Goal: Information Seeking & Learning: Check status

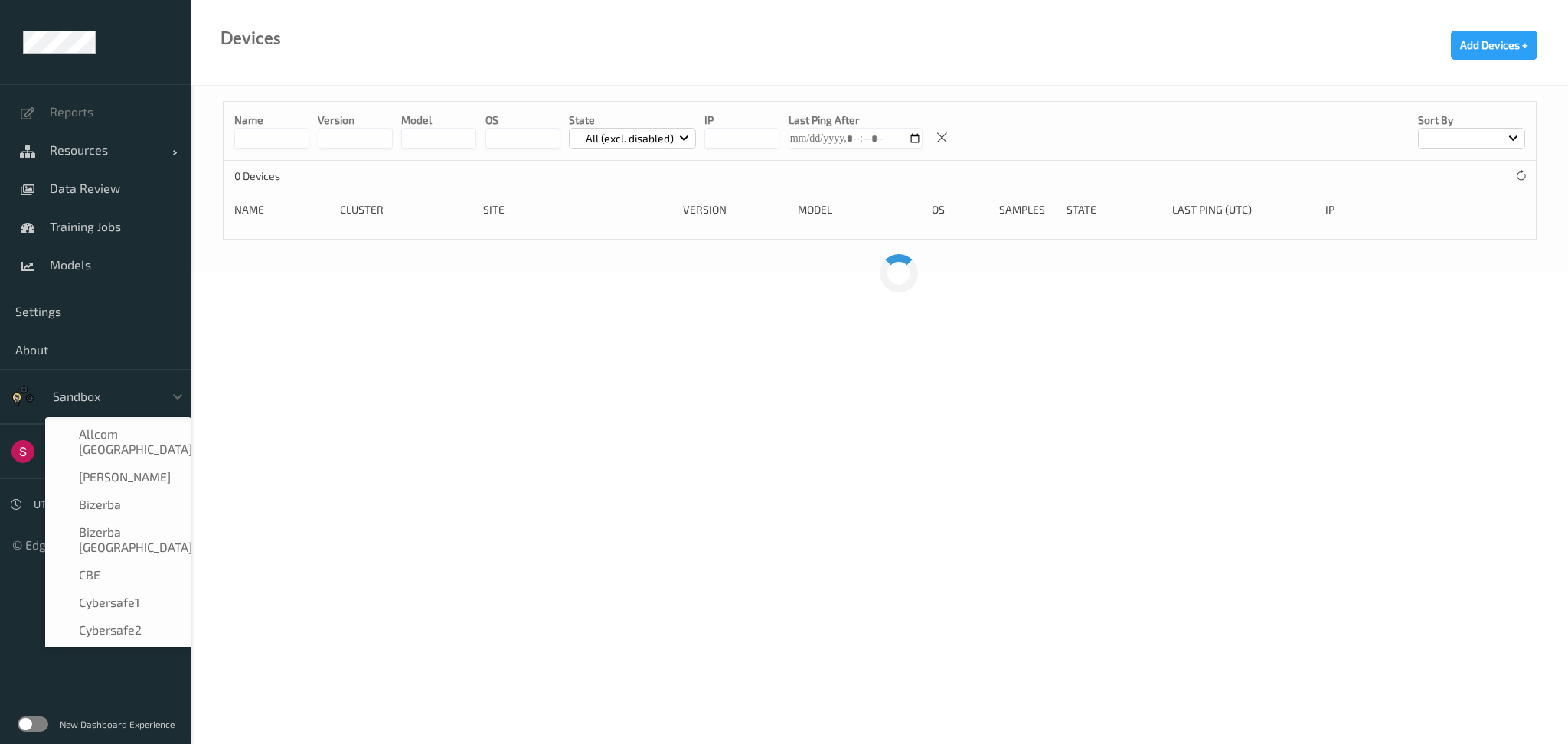
click at [170, 398] on icon at bounding box center [178, 397] width 15 height 15
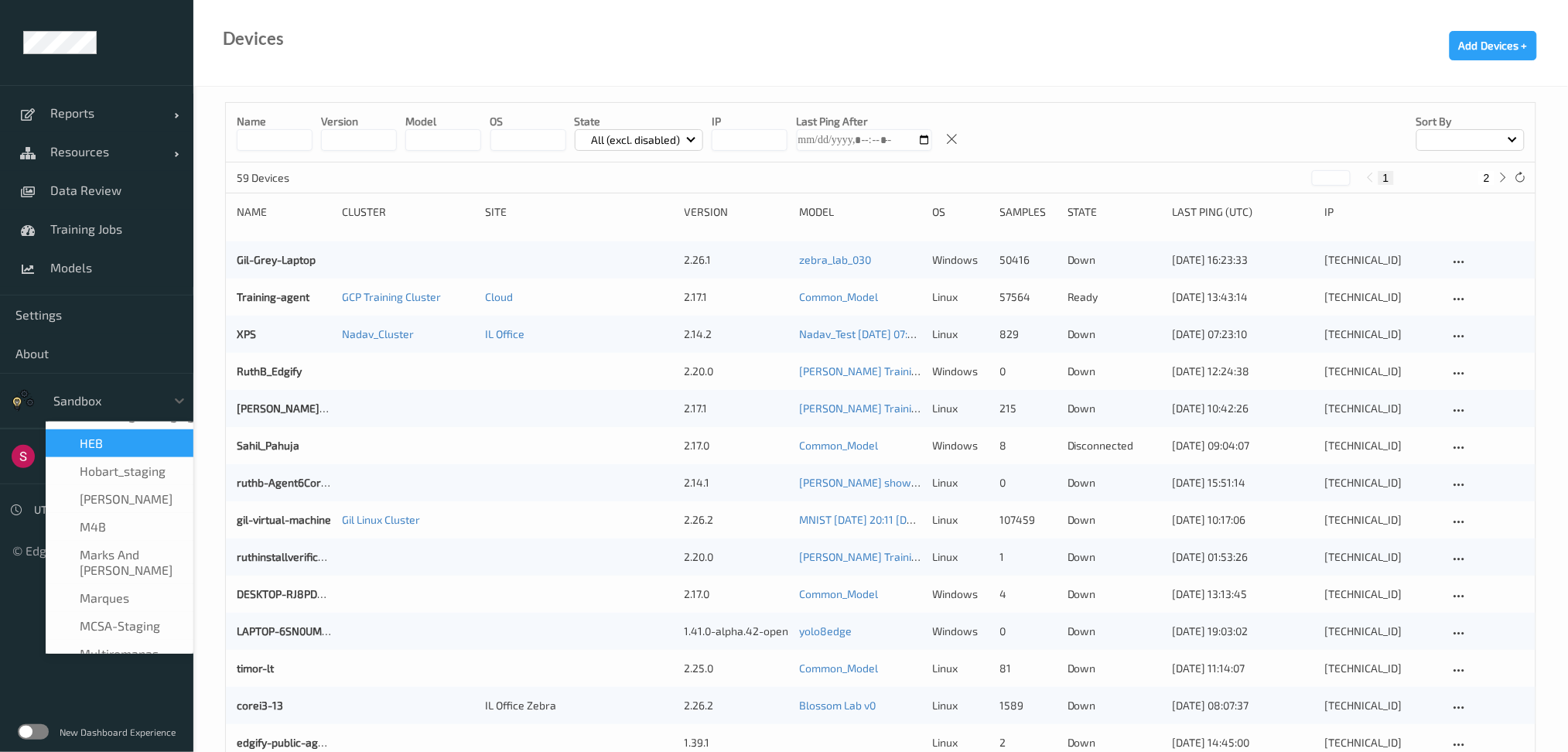
scroll to position [448, 0]
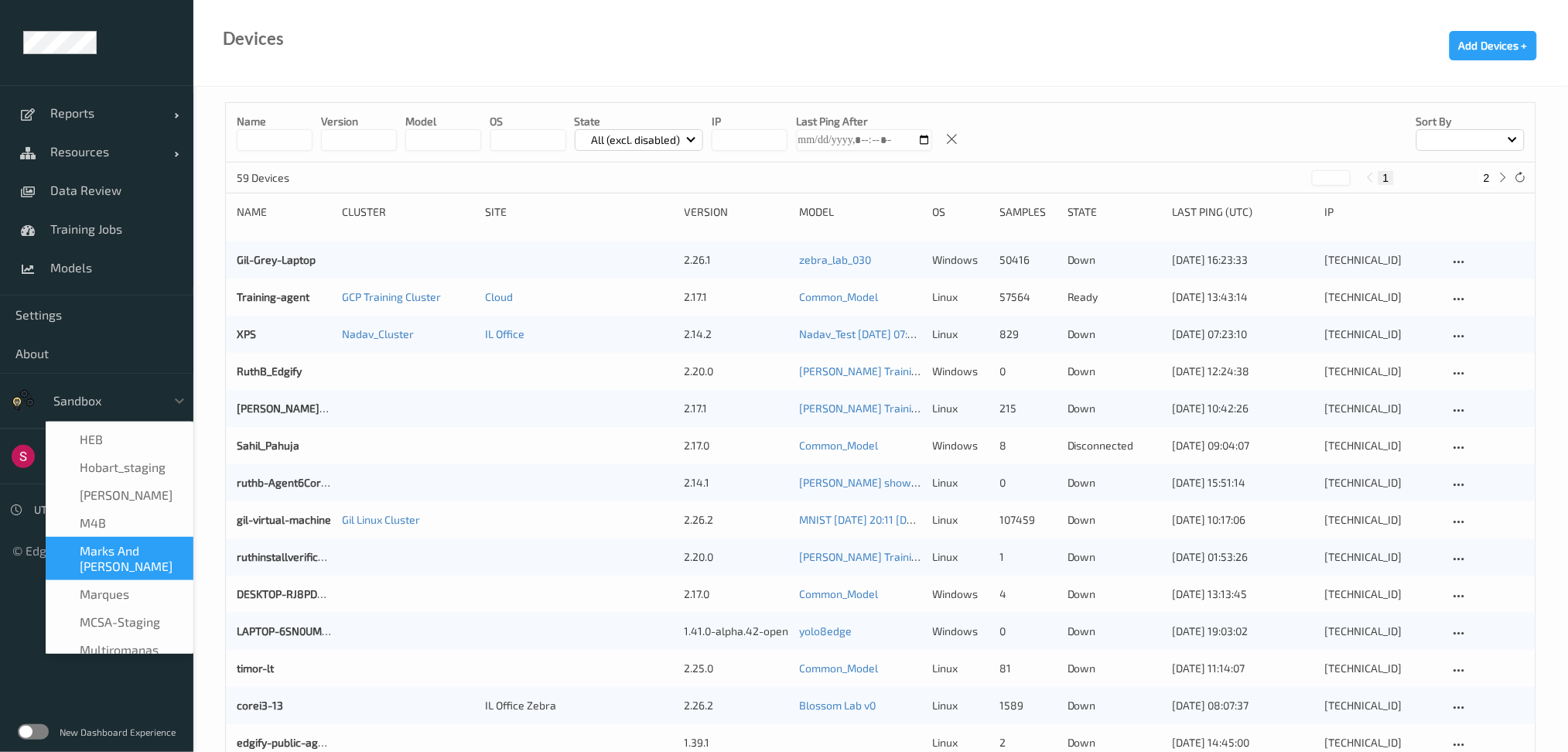
click at [128, 543] on span "Marks and [PERSON_NAME]" at bounding box center [132, 558] width 105 height 31
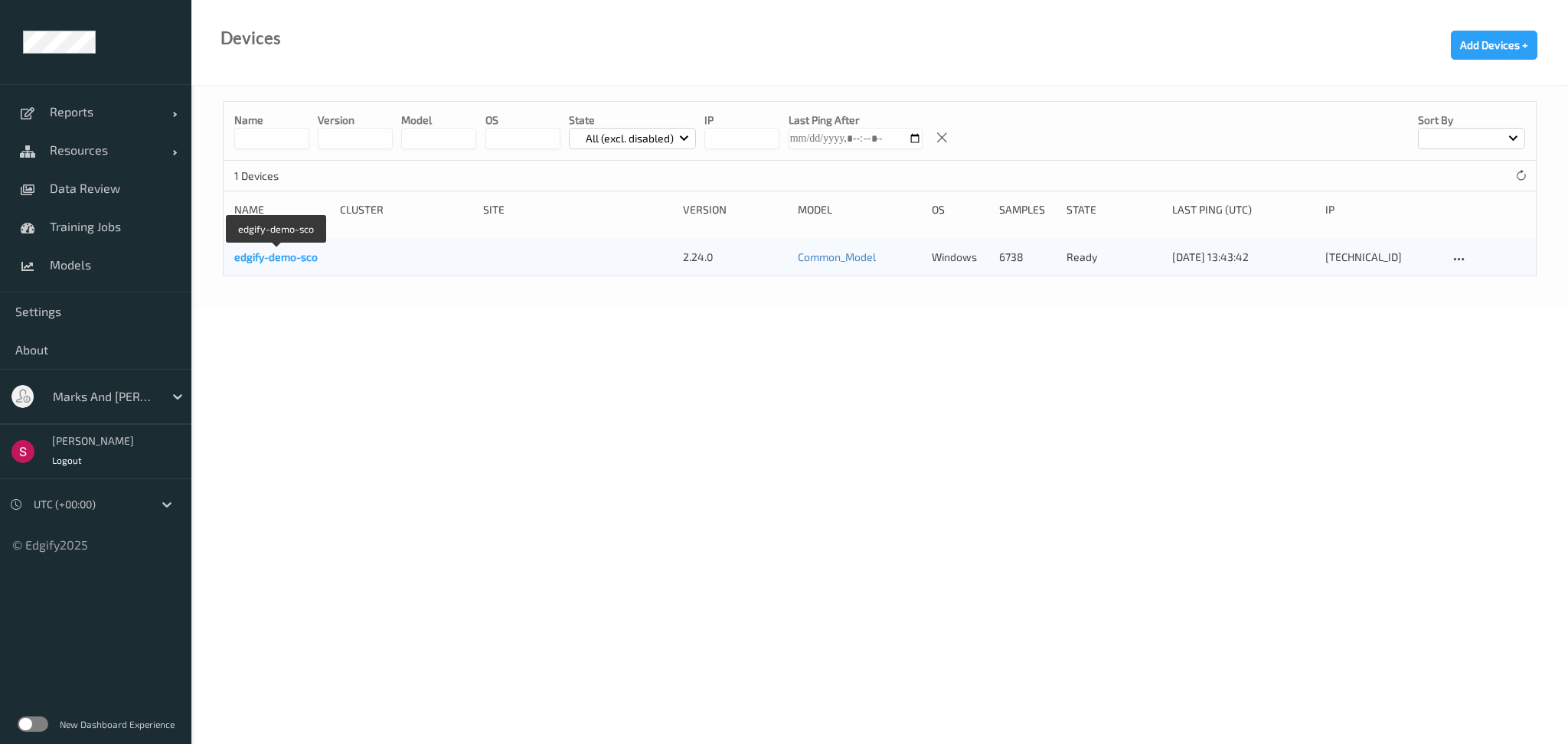
click at [297, 251] on link "edgify-demo-sco" at bounding box center [276, 256] width 83 height 13
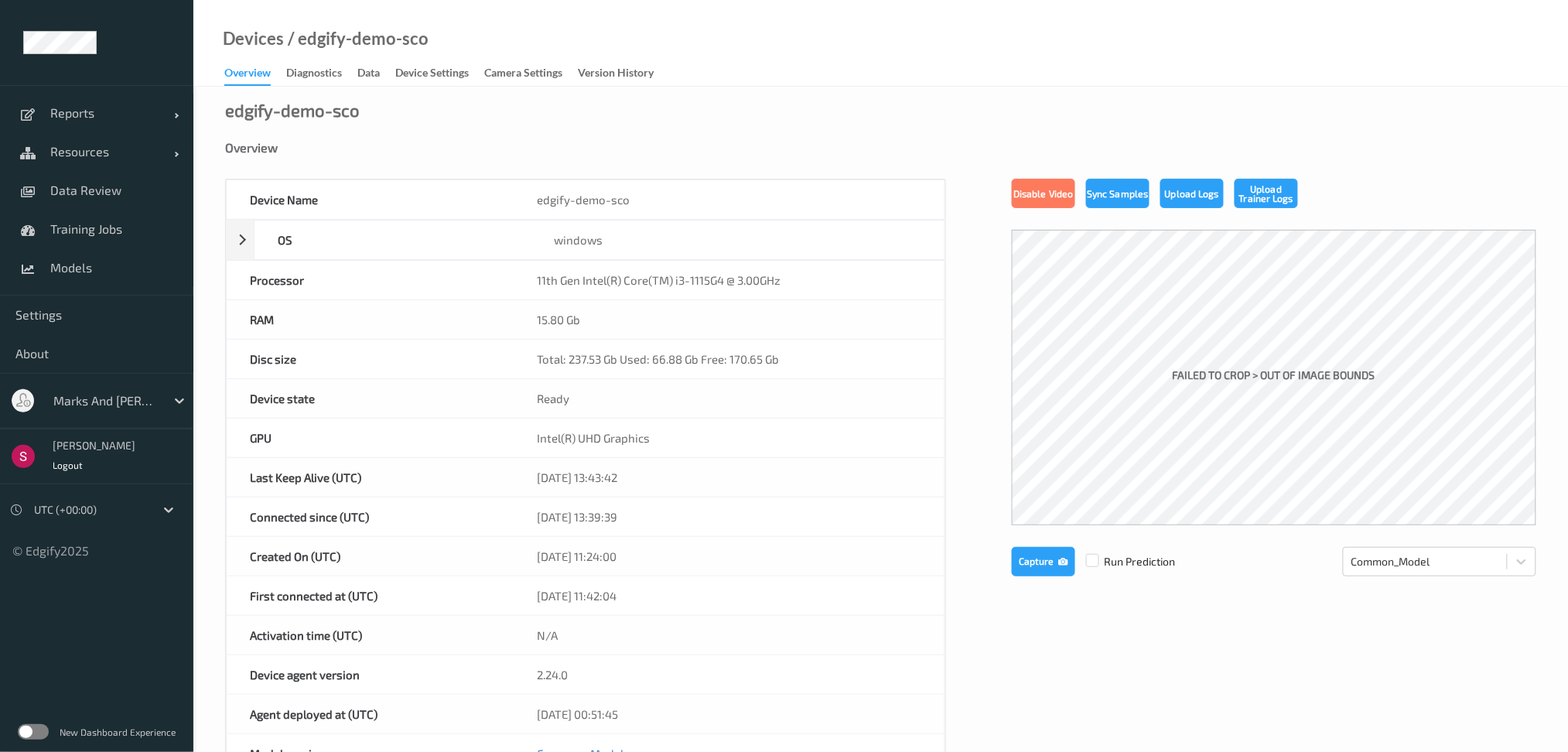
click at [31, 728] on label at bounding box center [33, 731] width 31 height 15
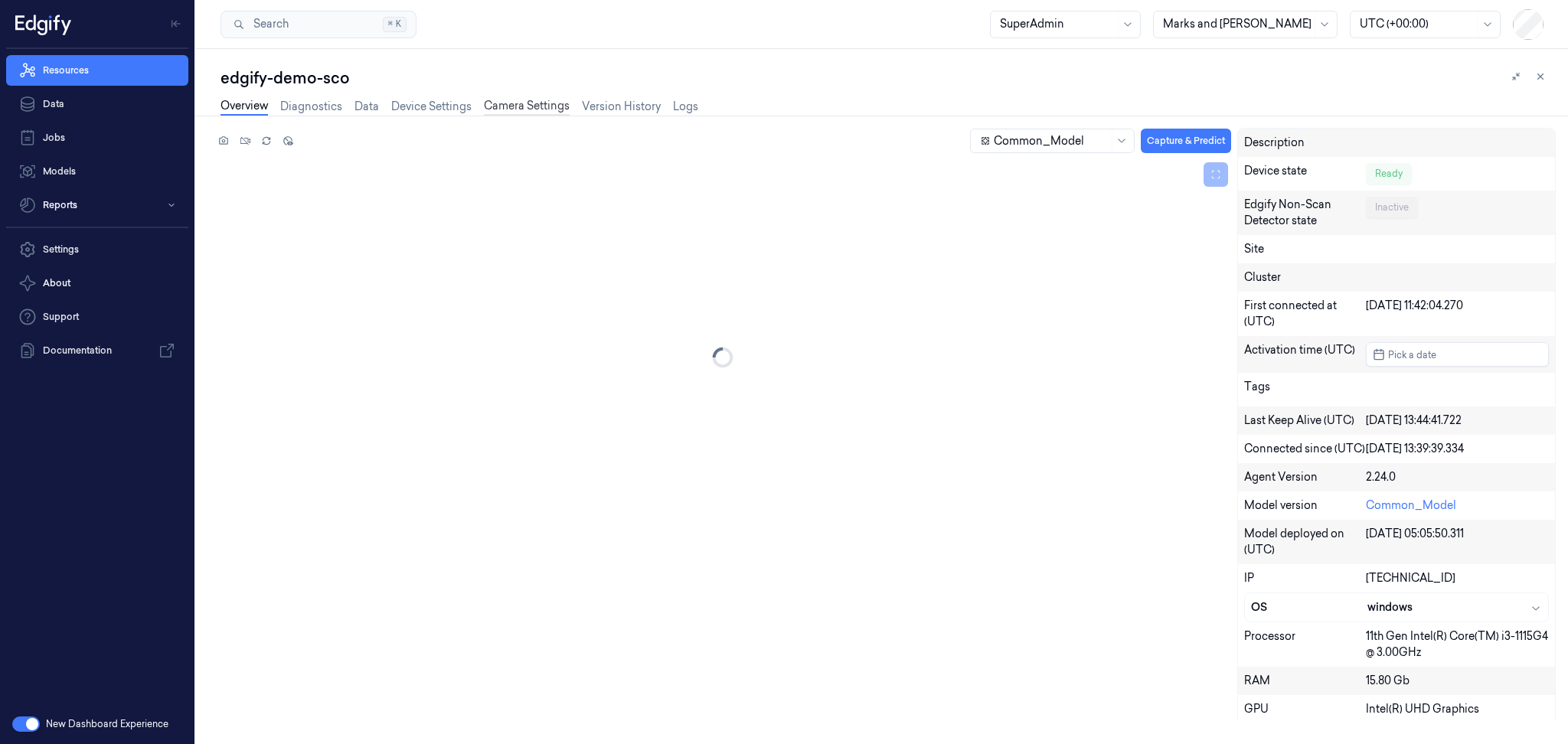
click at [531, 109] on link "Camera Settings" at bounding box center [526, 106] width 86 height 18
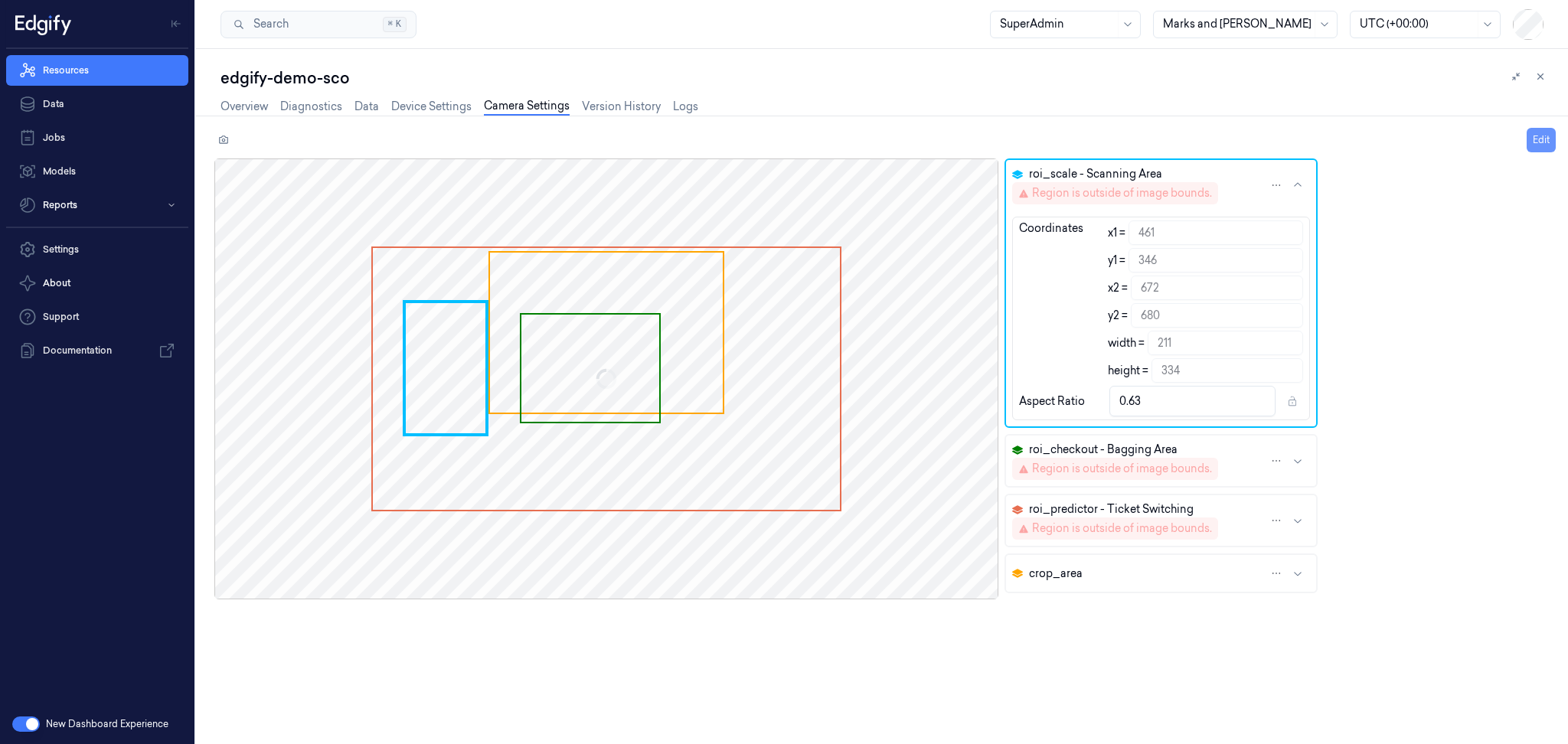
click at [1537, 141] on button "Edit" at bounding box center [1541, 139] width 29 height 25
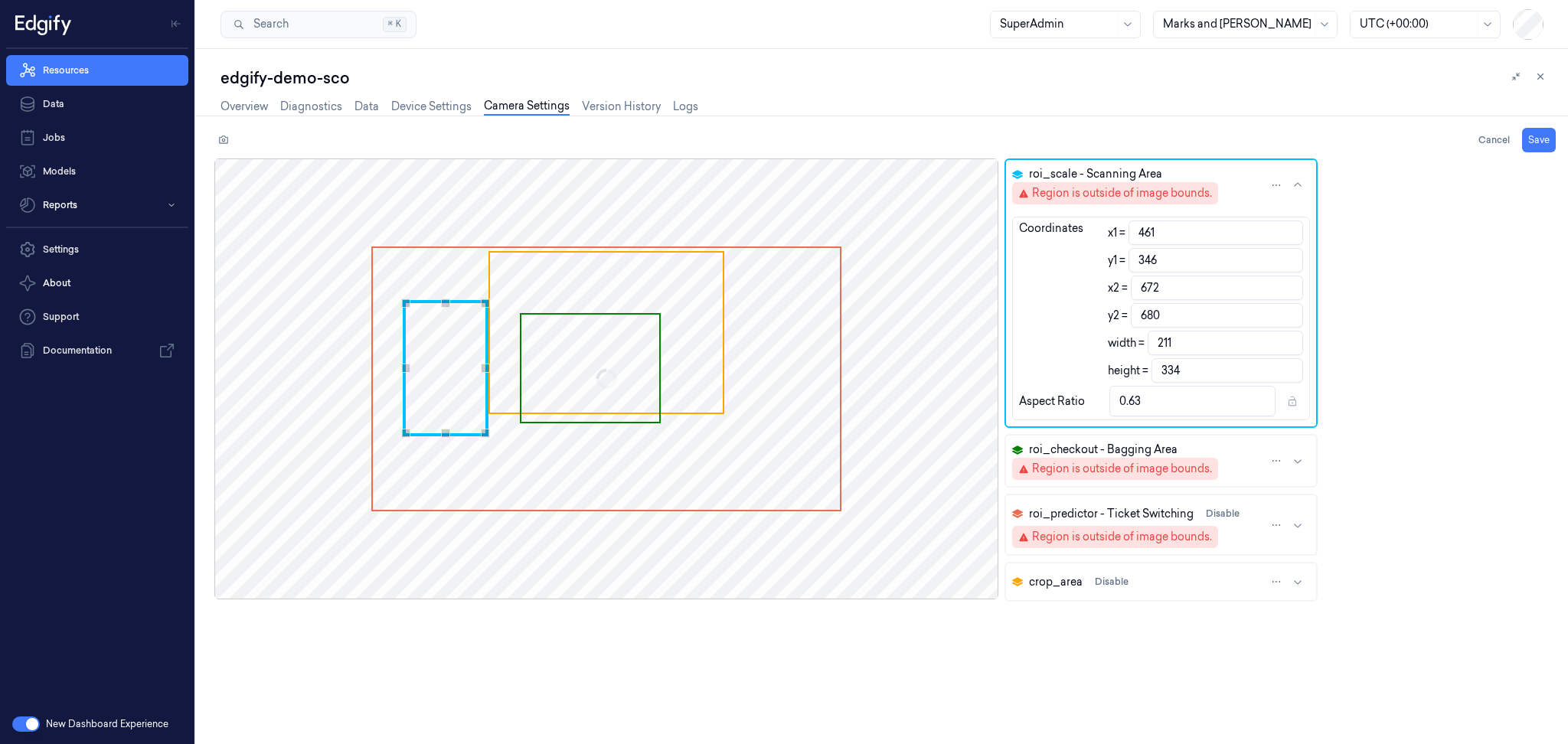
click at [1292, 579] on icon "button" at bounding box center [1298, 581] width 12 height 12
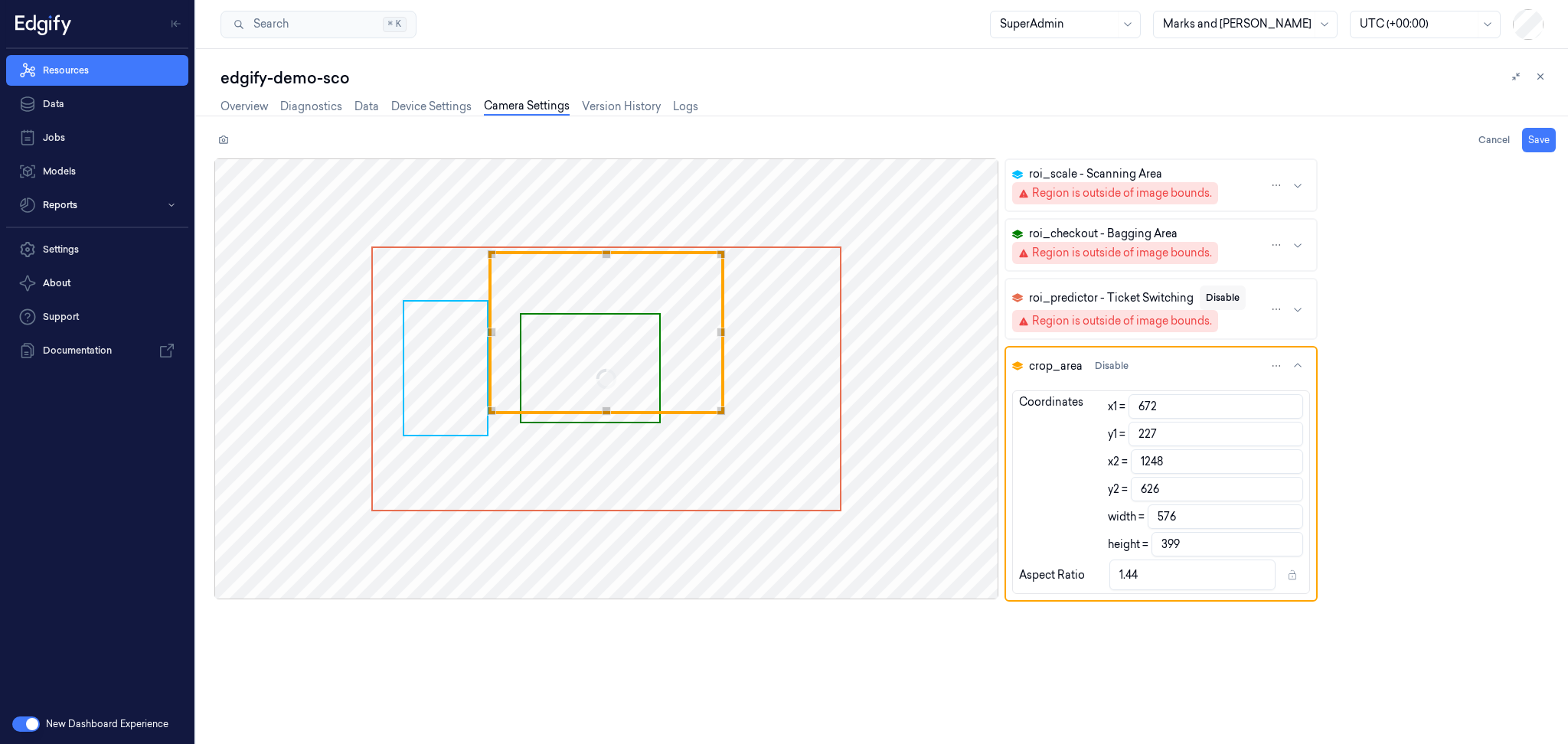
click at [1226, 291] on button "Disable" at bounding box center [1223, 297] width 46 height 25
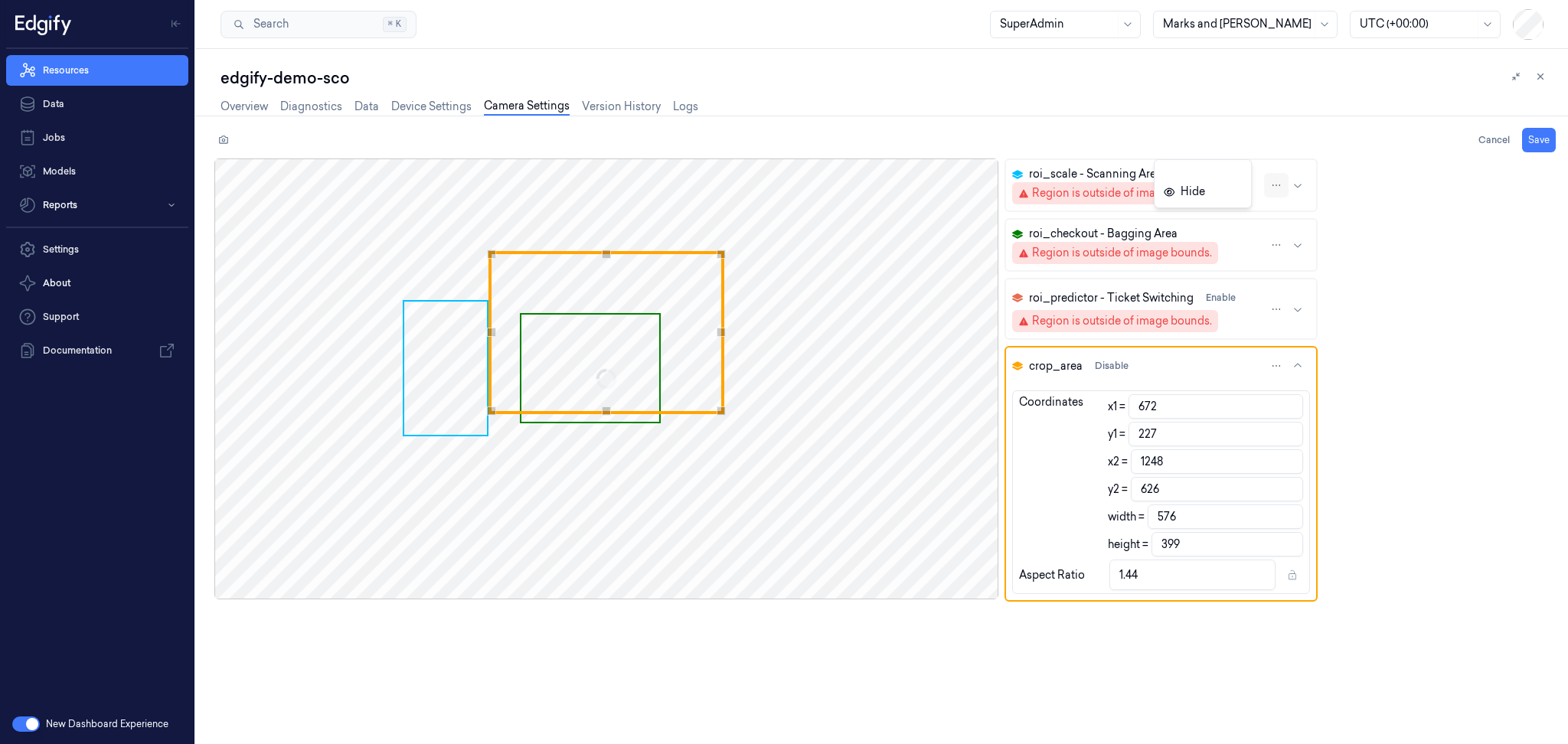
click at [1271, 183] on html "Resources Data Jobs Models Reports Settings About Support Documentation New Das…" at bounding box center [784, 372] width 1568 height 744
click at [1172, 194] on icon at bounding box center [1169, 192] width 11 height 8
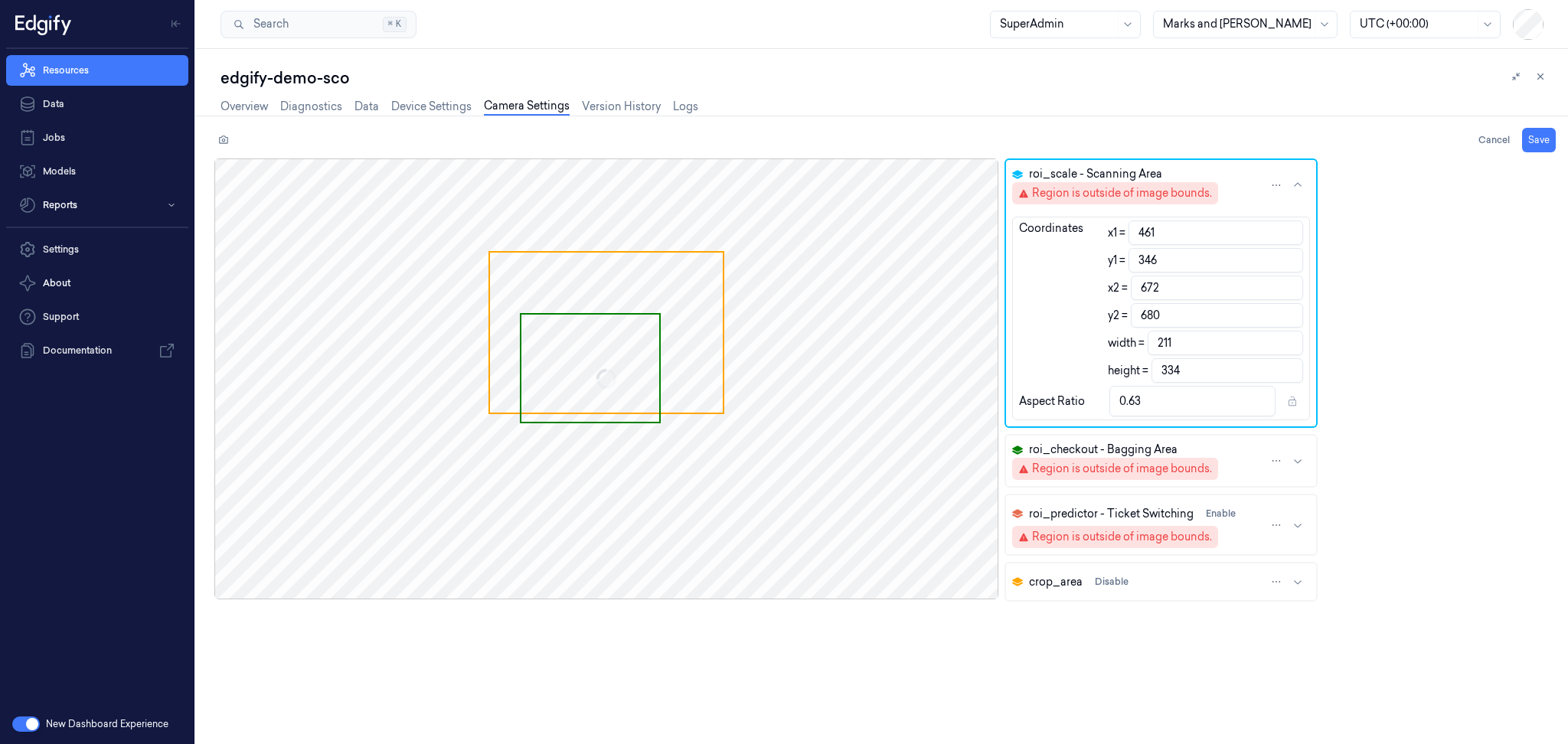
click at [1161, 188] on div "Region is outside of image bounds." at bounding box center [1122, 193] width 180 height 16
type input "787"
type input "307"
type input "1133"
type input "546"
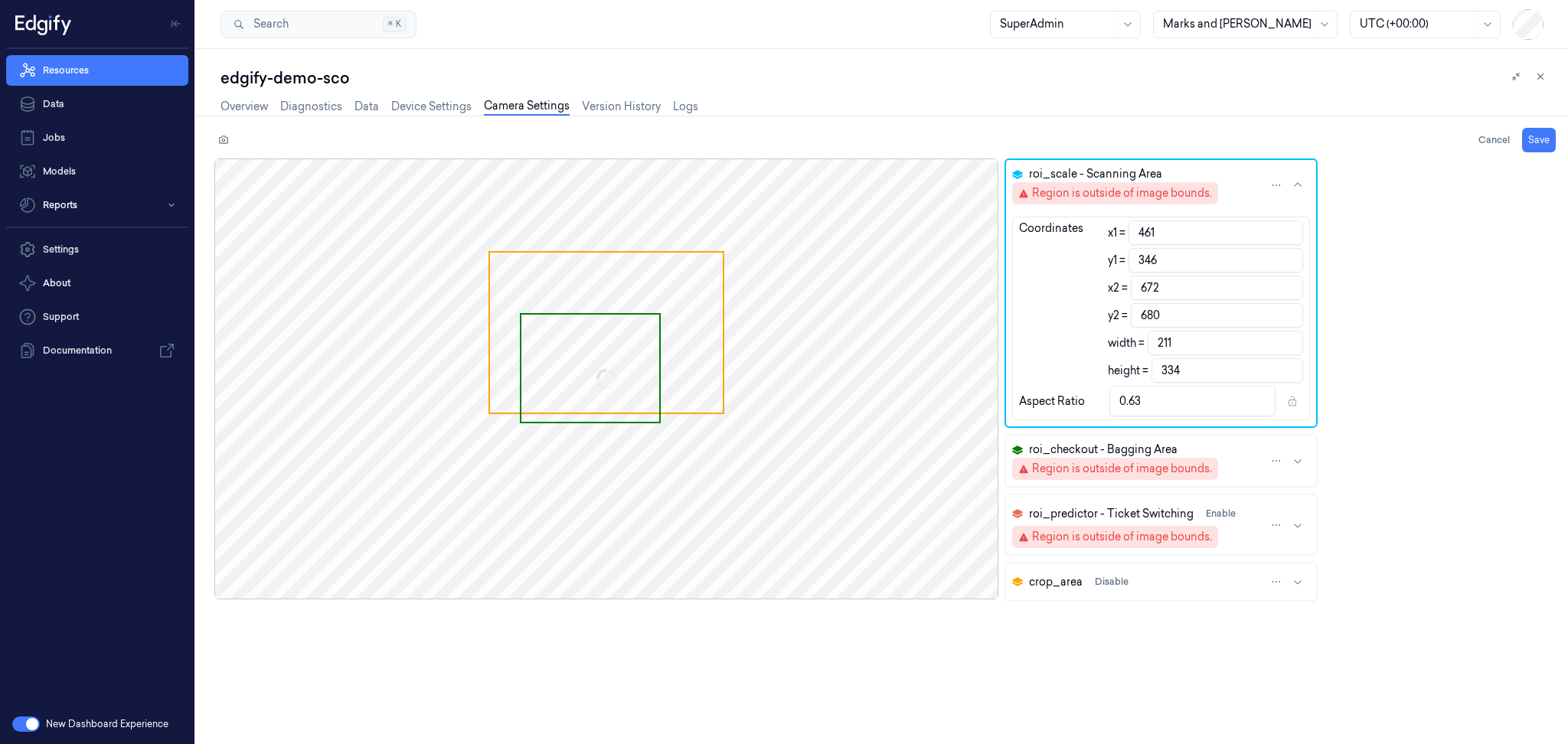
type input "346"
type input "239"
type input "1.45"
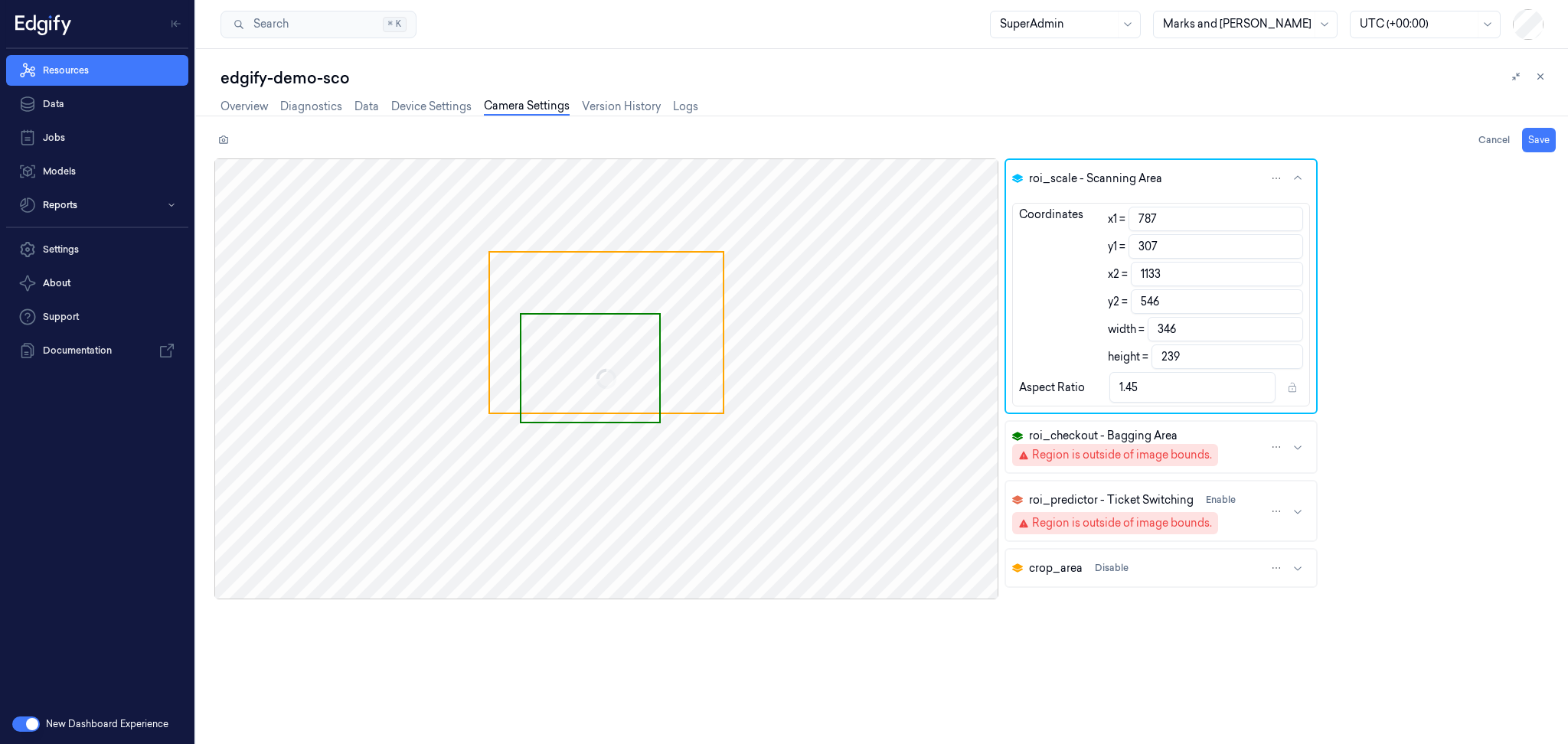
click at [1165, 455] on div "Region is outside of image bounds." at bounding box center [1122, 454] width 180 height 16
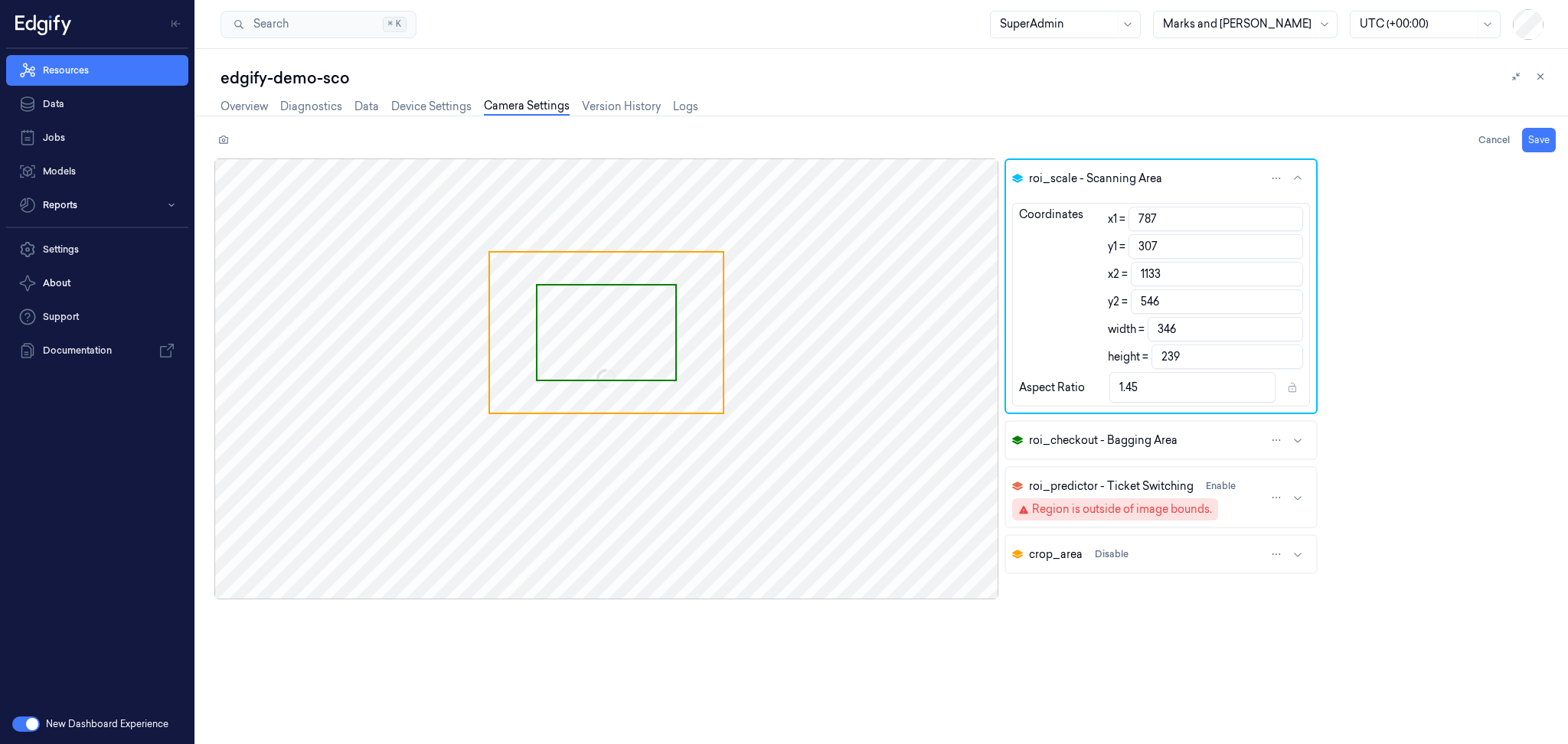
click at [1293, 434] on icon "button" at bounding box center [1298, 440] width 12 height 12
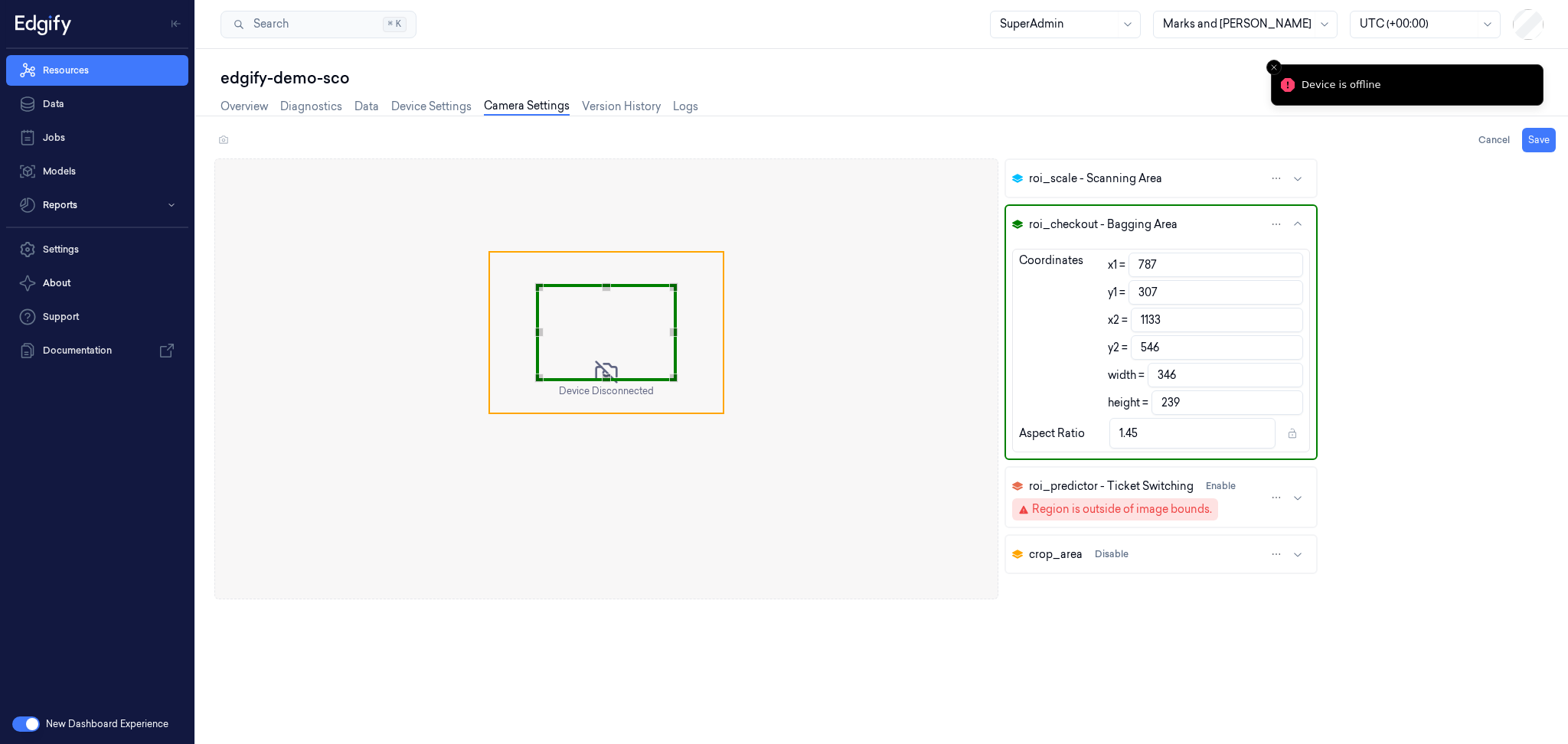
click at [1281, 228] on button "roi_checkout - Bagging Area" at bounding box center [1161, 223] width 310 height 37
click at [1293, 222] on icon "button" at bounding box center [1297, 223] width 8 height 4
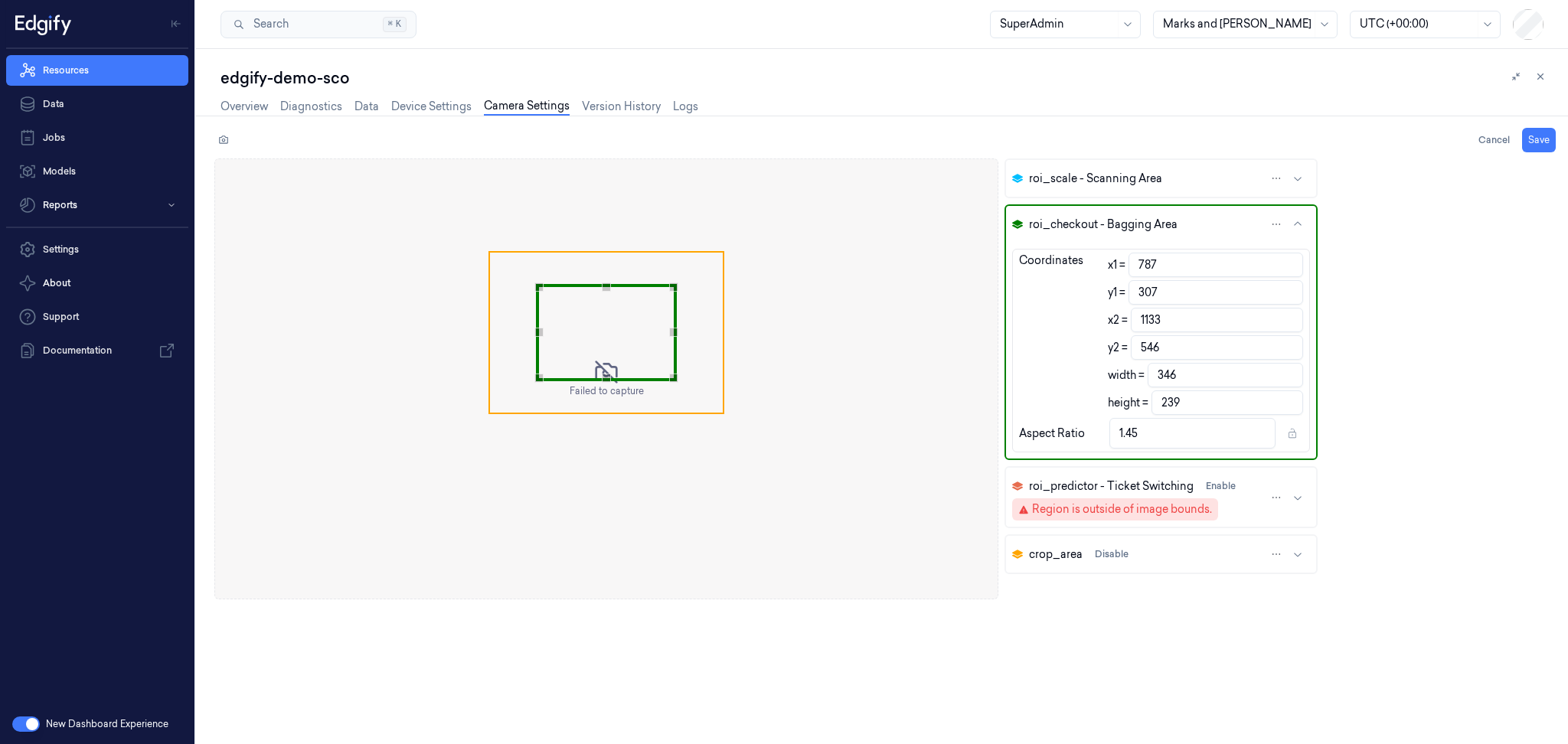
click at [1292, 218] on icon "button" at bounding box center [1298, 224] width 12 height 12
click at [1292, 491] on icon "button" at bounding box center [1298, 497] width 12 height 12
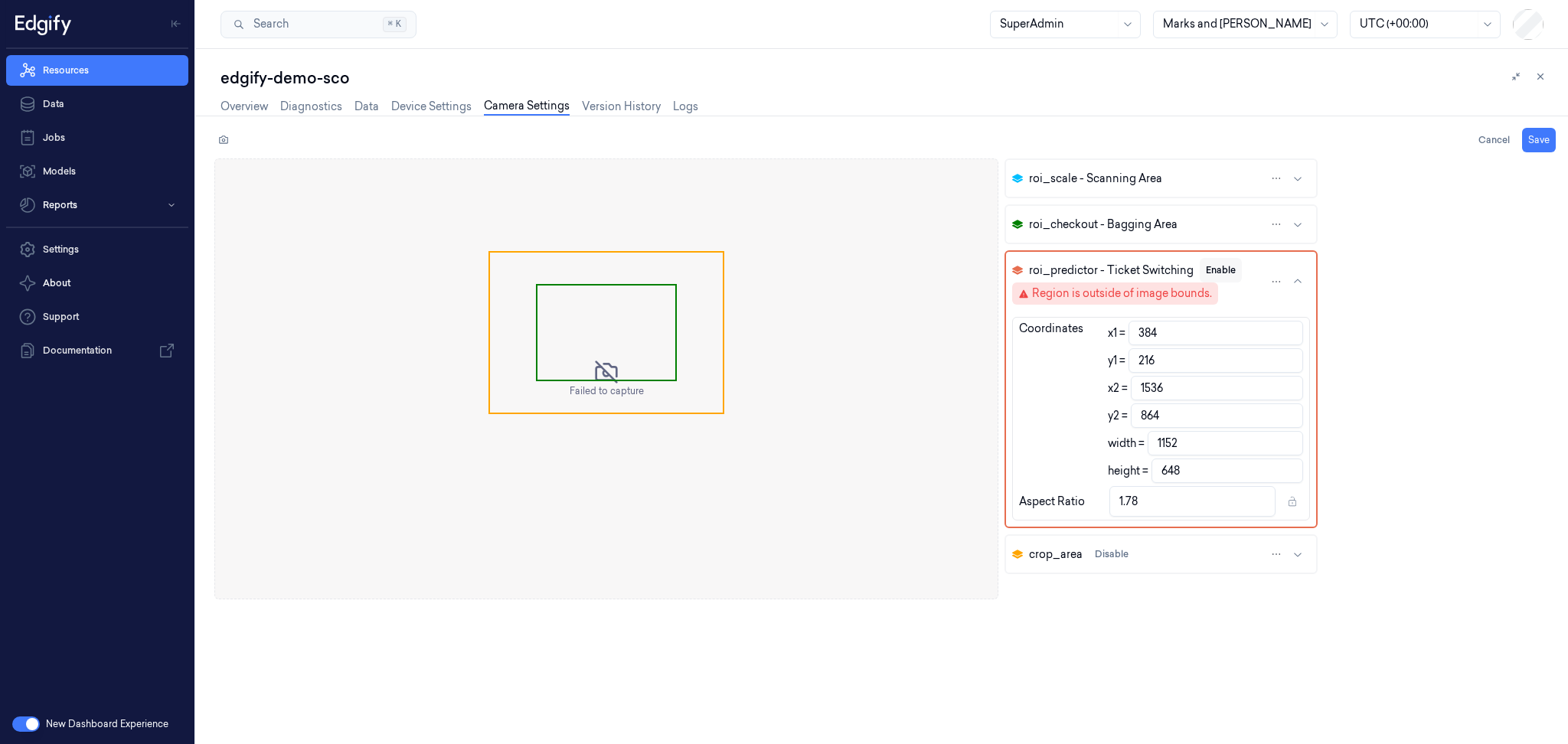
click at [1223, 265] on button "Enable" at bounding box center [1221, 270] width 42 height 25
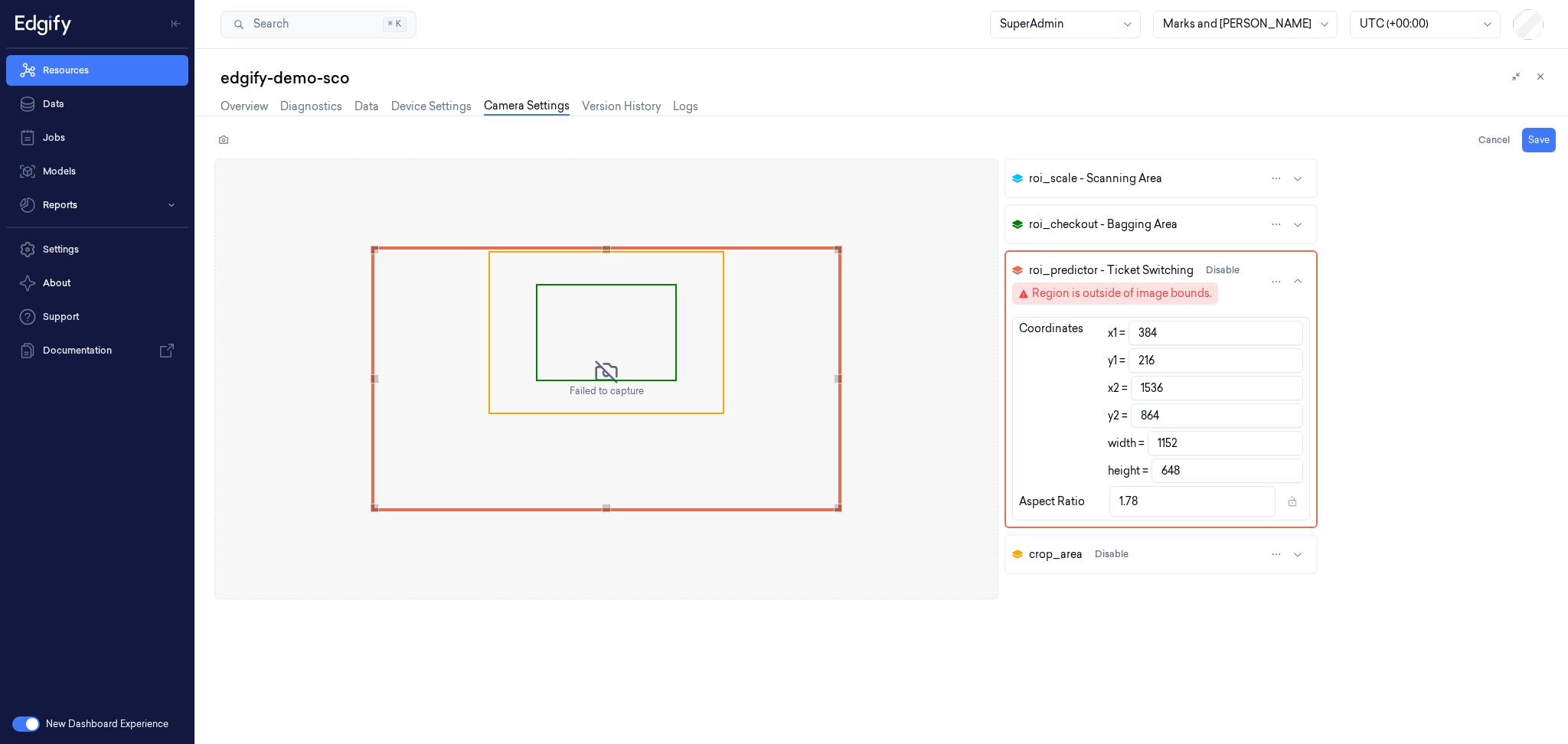
click at [1186, 292] on div "Region is outside of image bounds." at bounding box center [1122, 293] width 180 height 16
type input "787"
type input "307"
type input "1133"
type input "546"
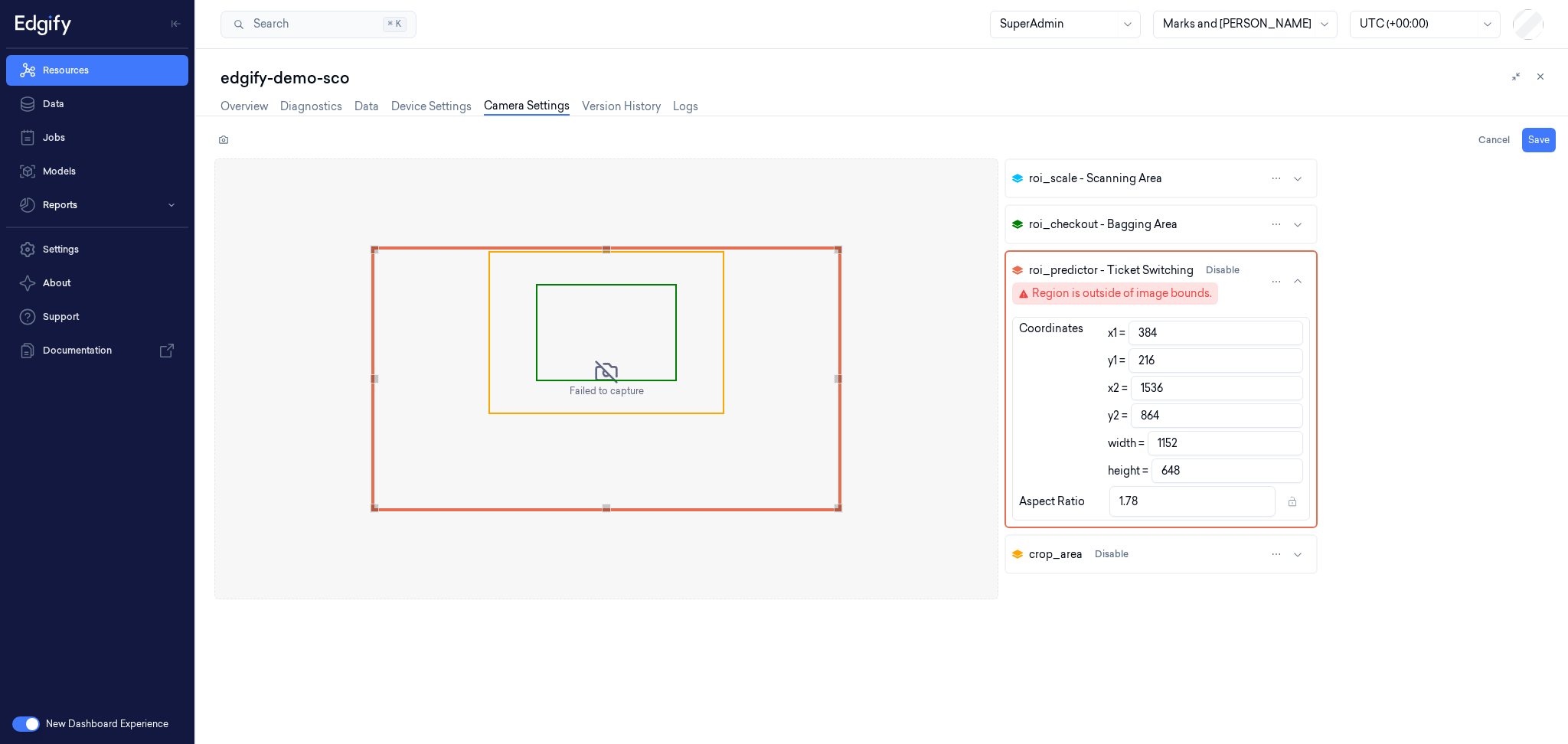
type input "346"
type input "239"
type input "1.45"
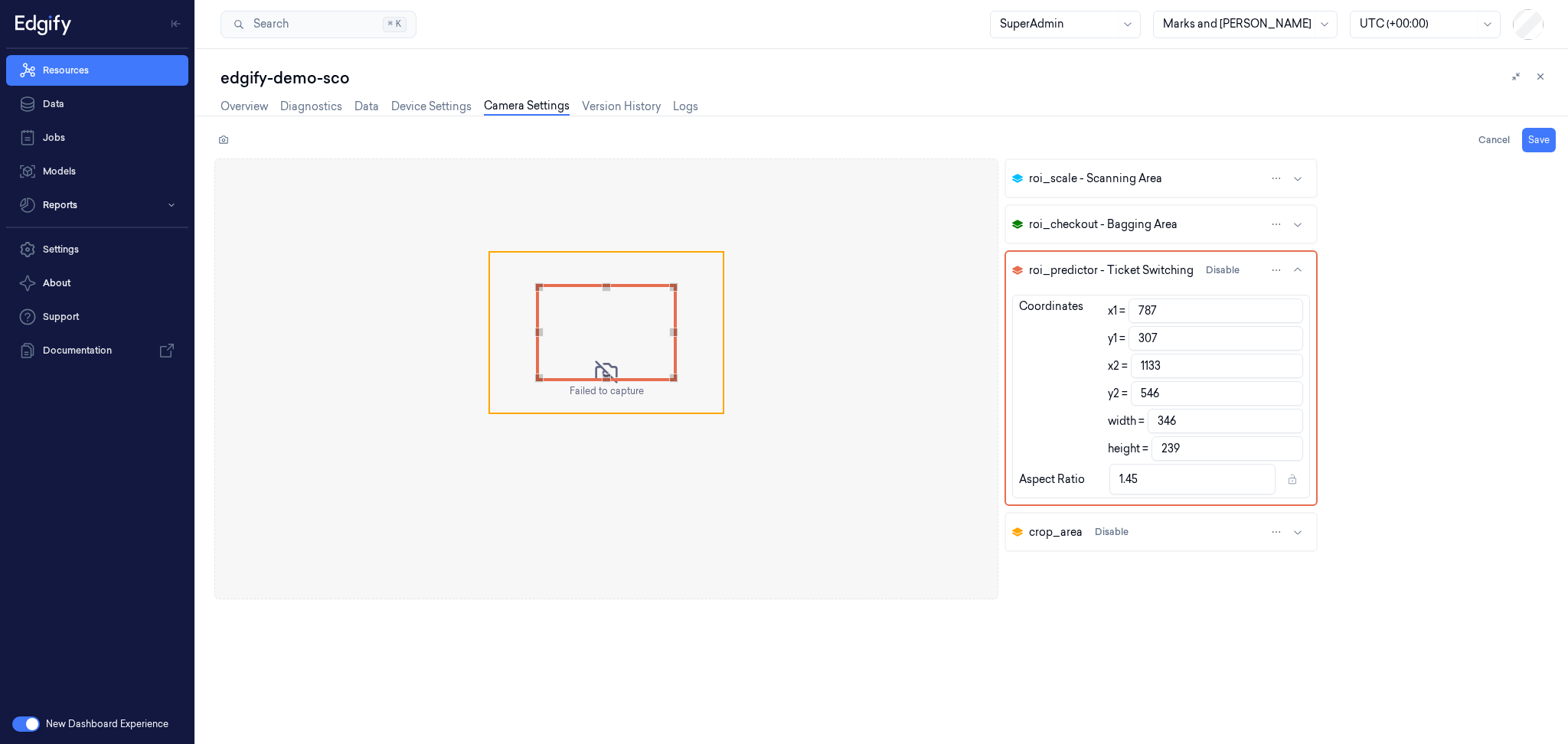
click at [1292, 264] on icon "button" at bounding box center [1298, 270] width 12 height 12
click at [1292, 526] on icon "button" at bounding box center [1298, 532] width 12 height 12
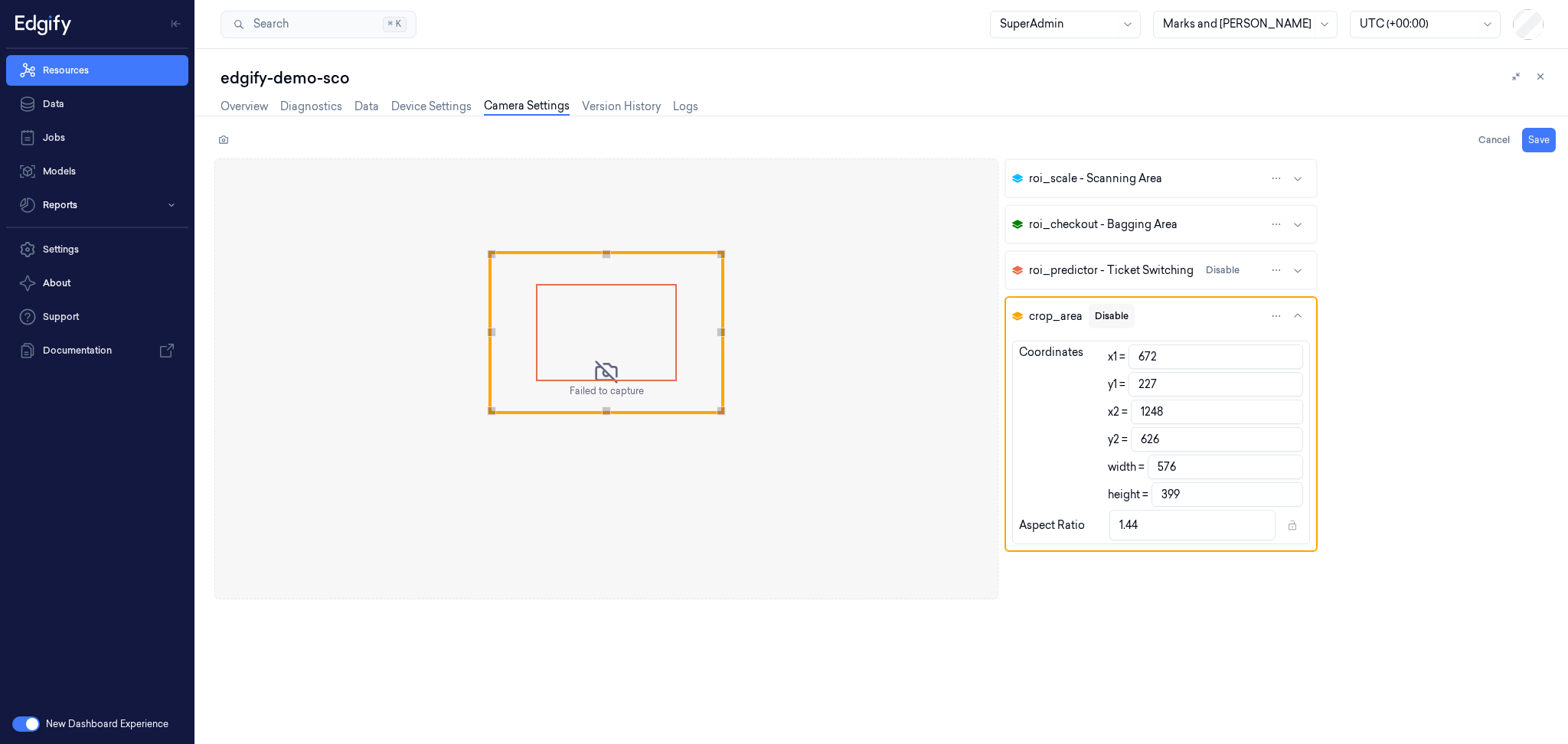
click at [1107, 306] on button "Disable" at bounding box center [1112, 316] width 46 height 25
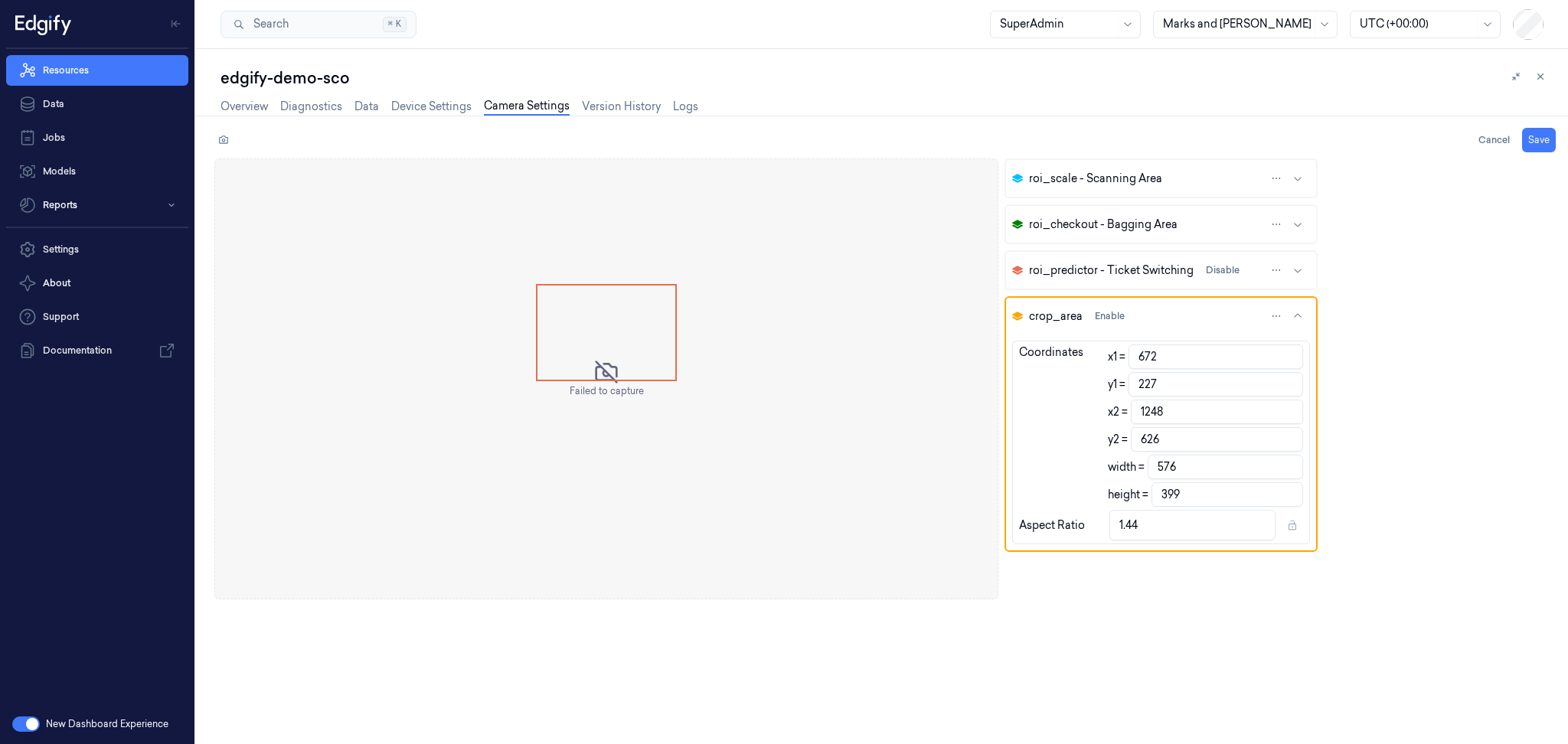
click at [620, 378] on span "Use the arrow keys to move the crop selection area" at bounding box center [606, 332] width 139 height 94
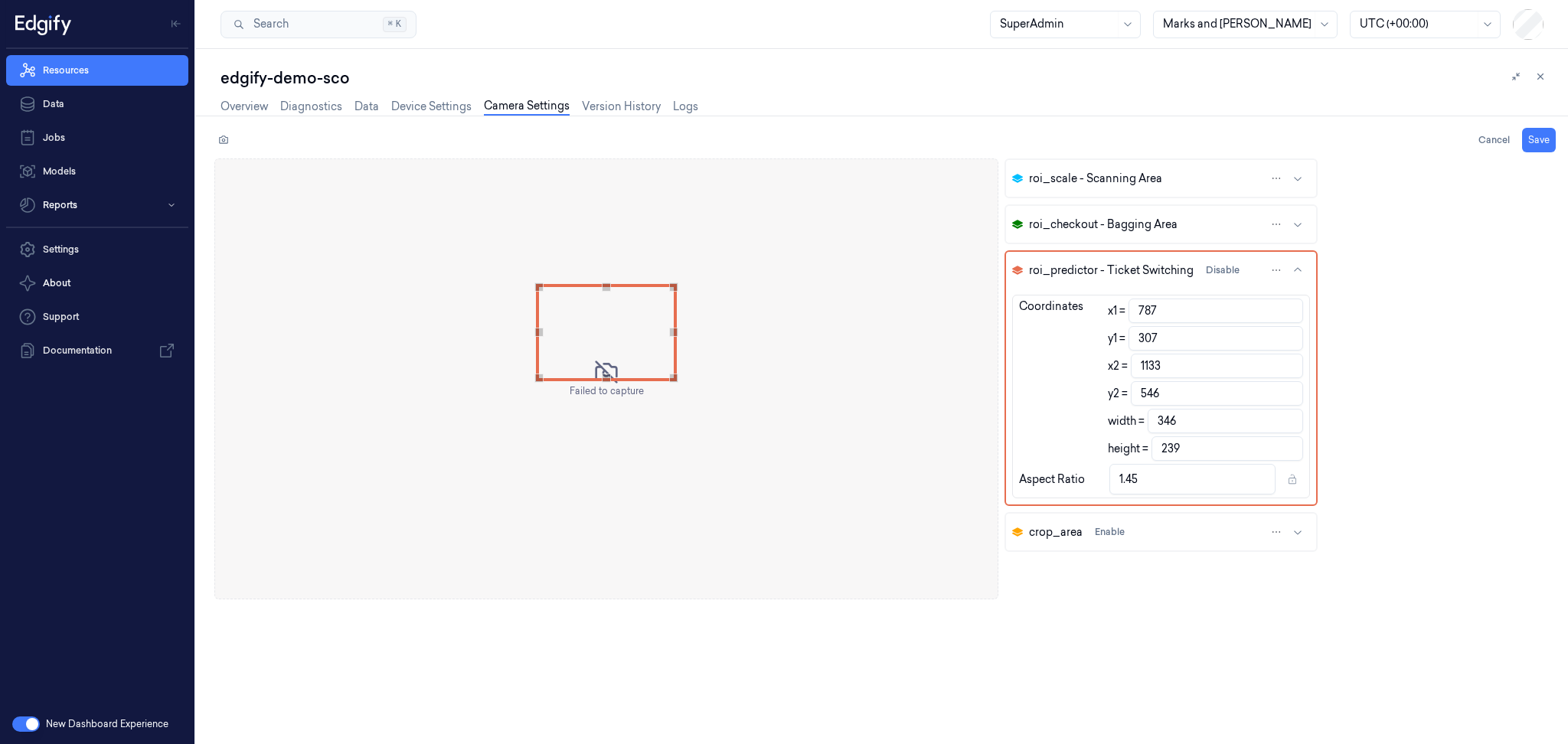
click at [1292, 264] on icon "button" at bounding box center [1298, 270] width 12 height 12
click at [235, 112] on link "Overview" at bounding box center [244, 106] width 48 height 18
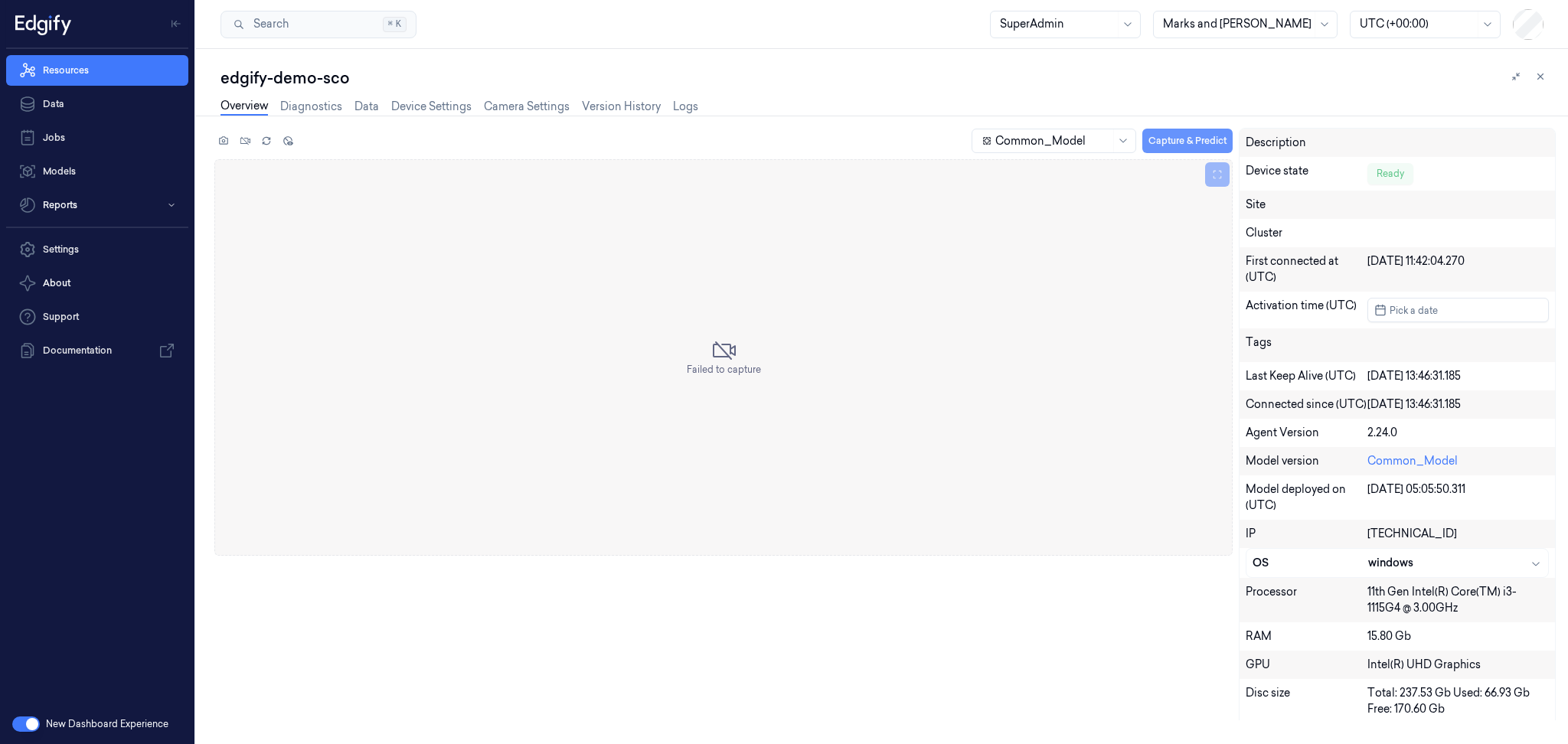
click at [1180, 132] on button "Capture & Predict" at bounding box center [1187, 140] width 90 height 25
click at [1176, 138] on button "Capture & Predict" at bounding box center [1187, 140] width 90 height 25
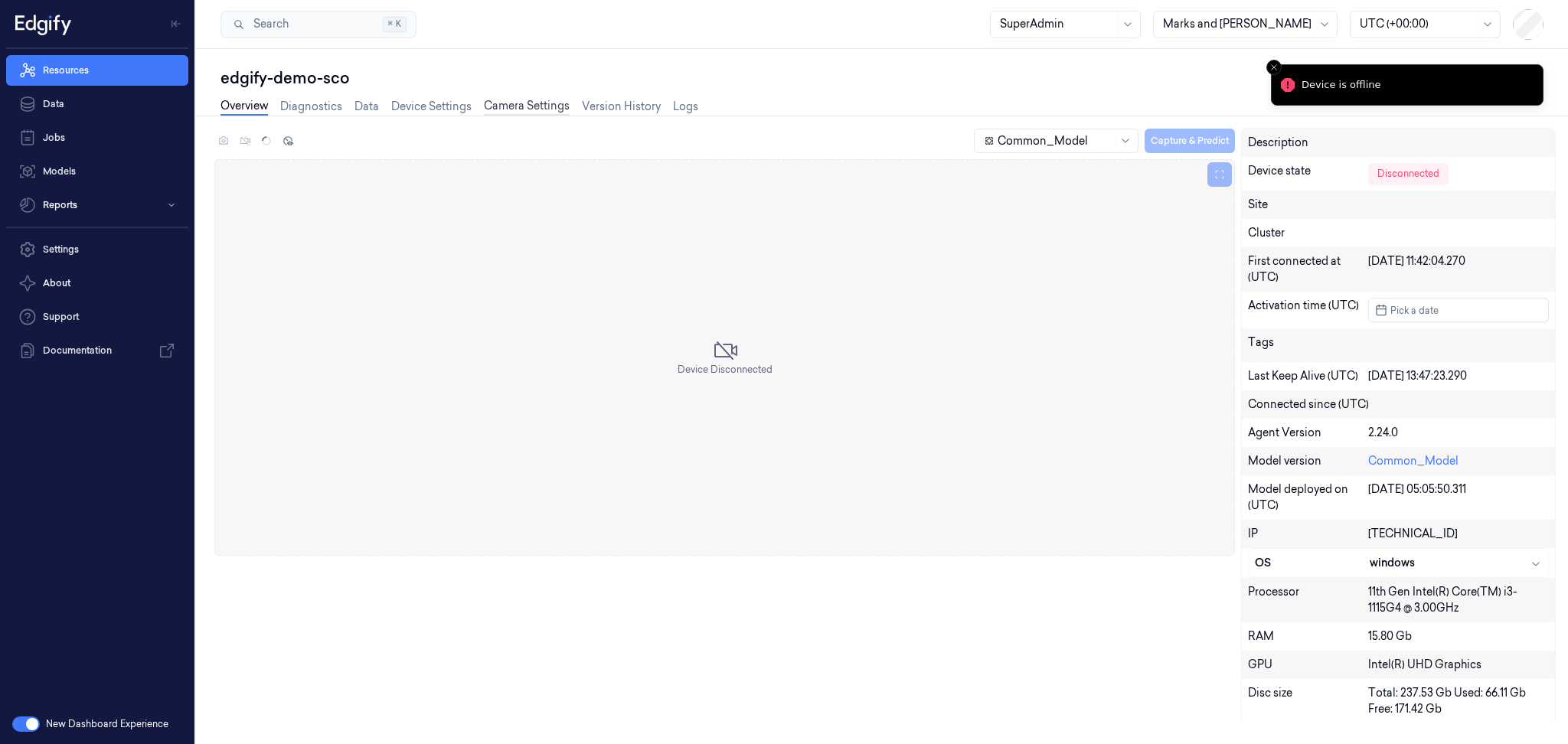
click at [536, 112] on link "Camera Settings" at bounding box center [526, 106] width 86 height 18
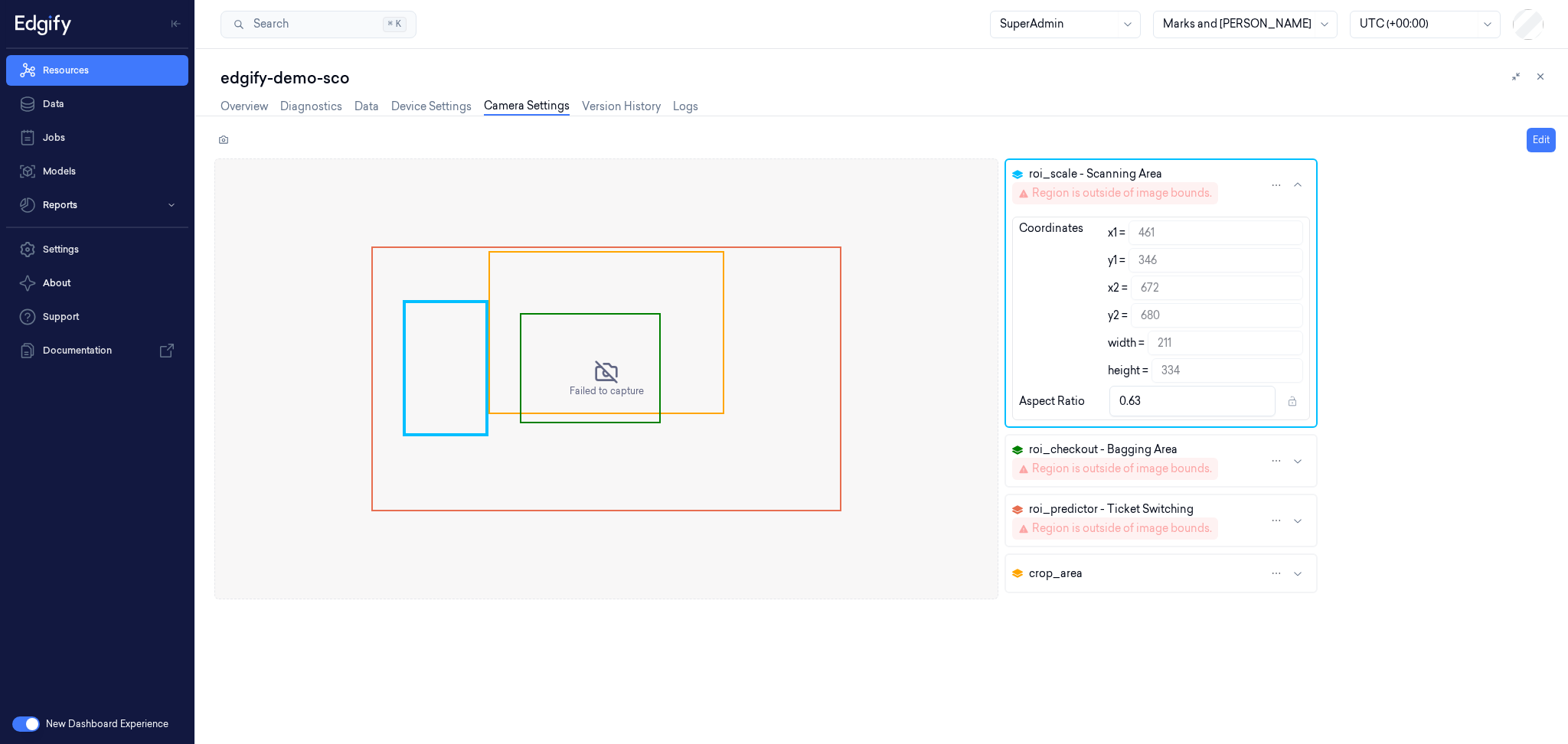
click at [1195, 189] on div "Region is outside of image bounds." at bounding box center [1122, 193] width 180 height 16
click at [235, 108] on link "Overview" at bounding box center [244, 106] width 48 height 18
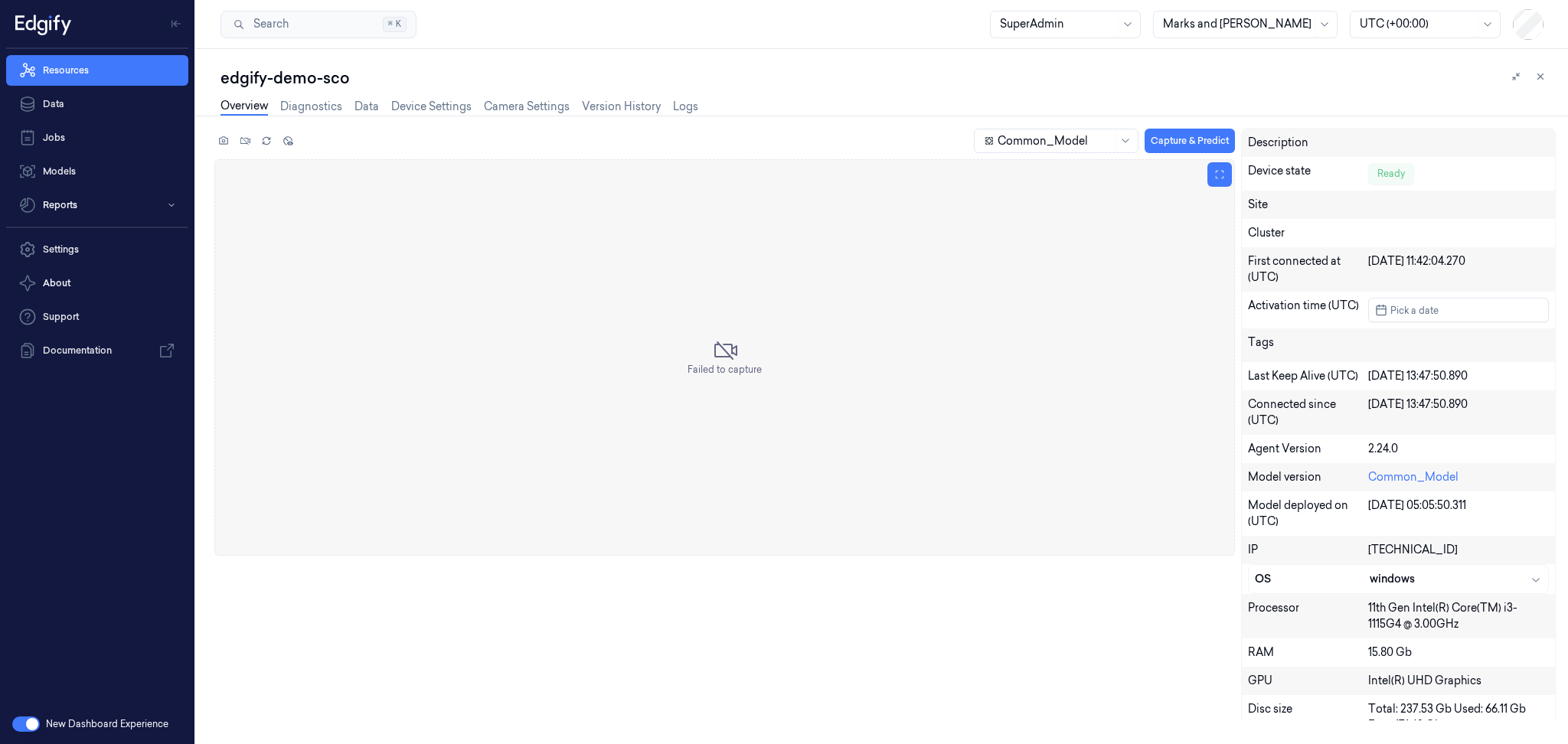
click at [756, 352] on div "Failed to capture" at bounding box center [724, 357] width 74 height 38
click at [536, 105] on link "Camera Settings" at bounding box center [526, 106] width 86 height 18
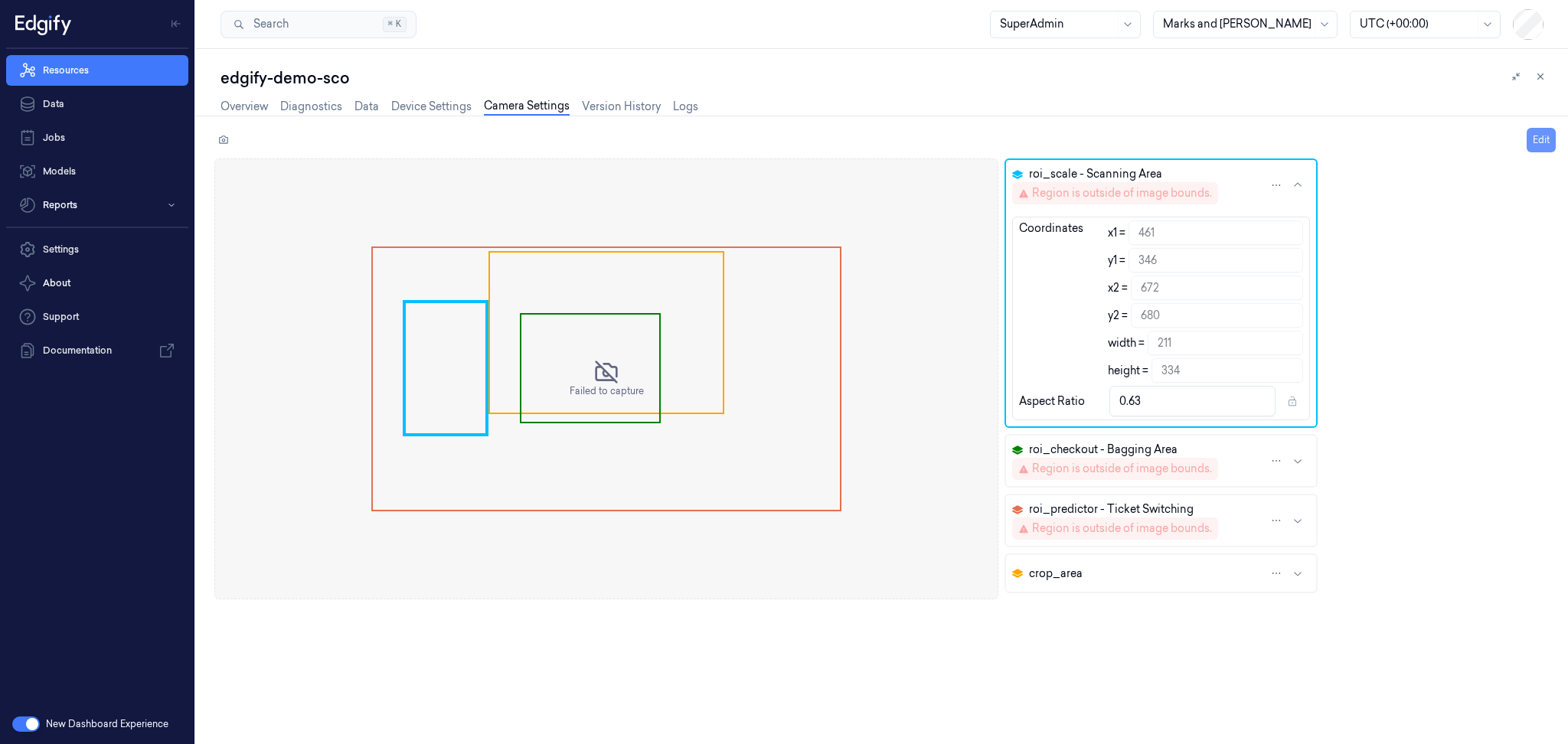
click at [1541, 136] on button "Edit" at bounding box center [1541, 139] width 29 height 25
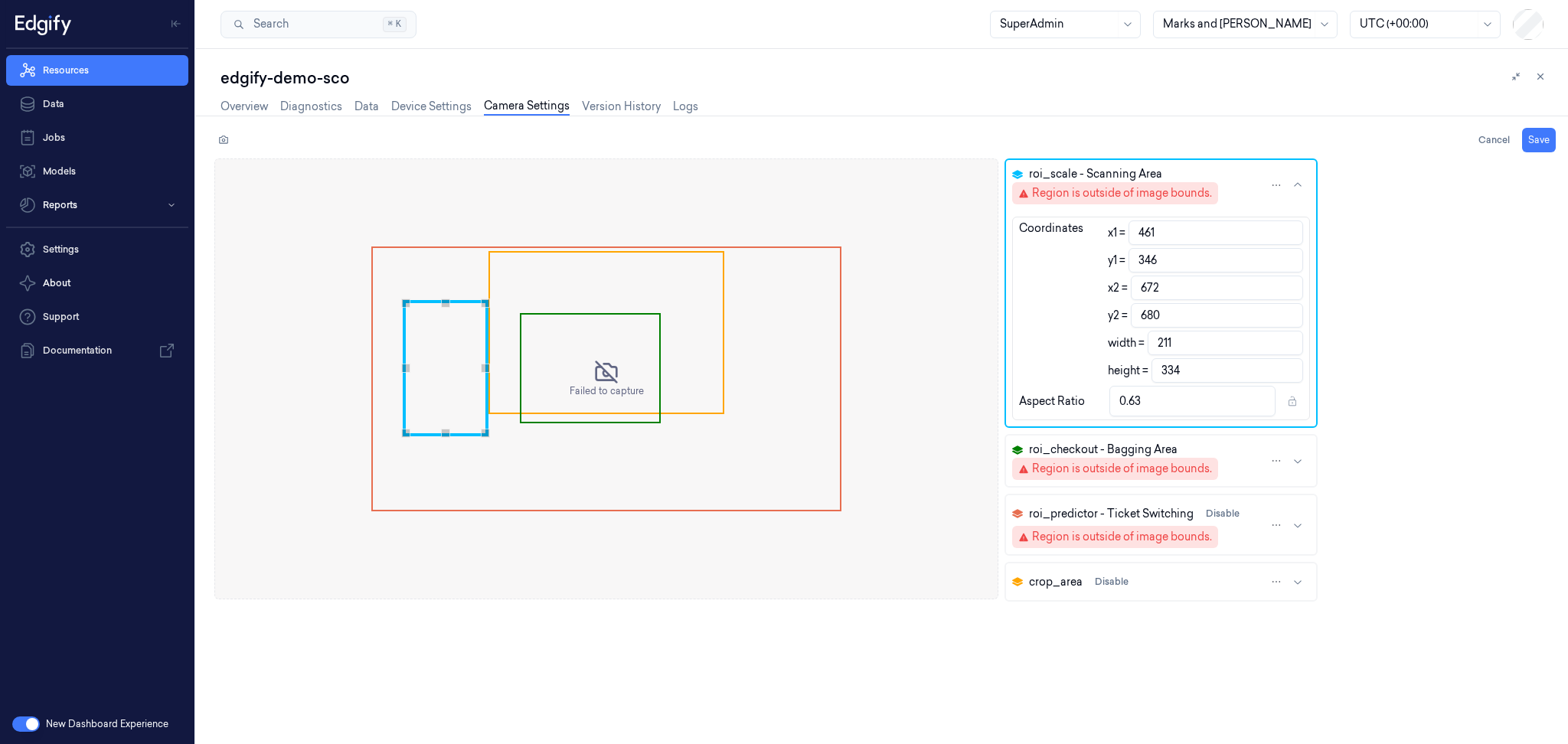
click at [1193, 193] on div "Region is outside of image bounds." at bounding box center [1122, 193] width 180 height 16
type input "787"
type input "307"
type input "1133"
type input "546"
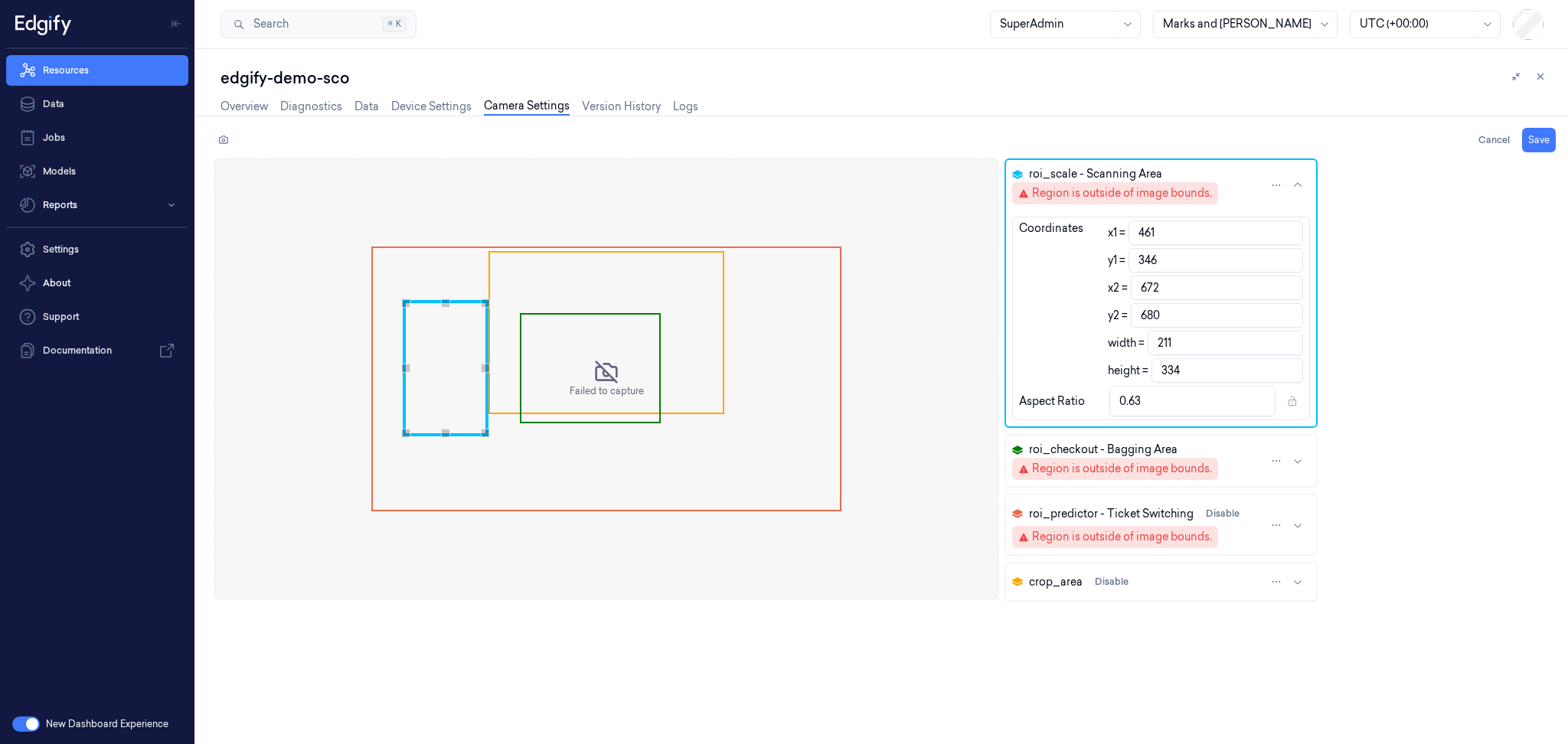
type input "346"
type input "239"
type input "1.45"
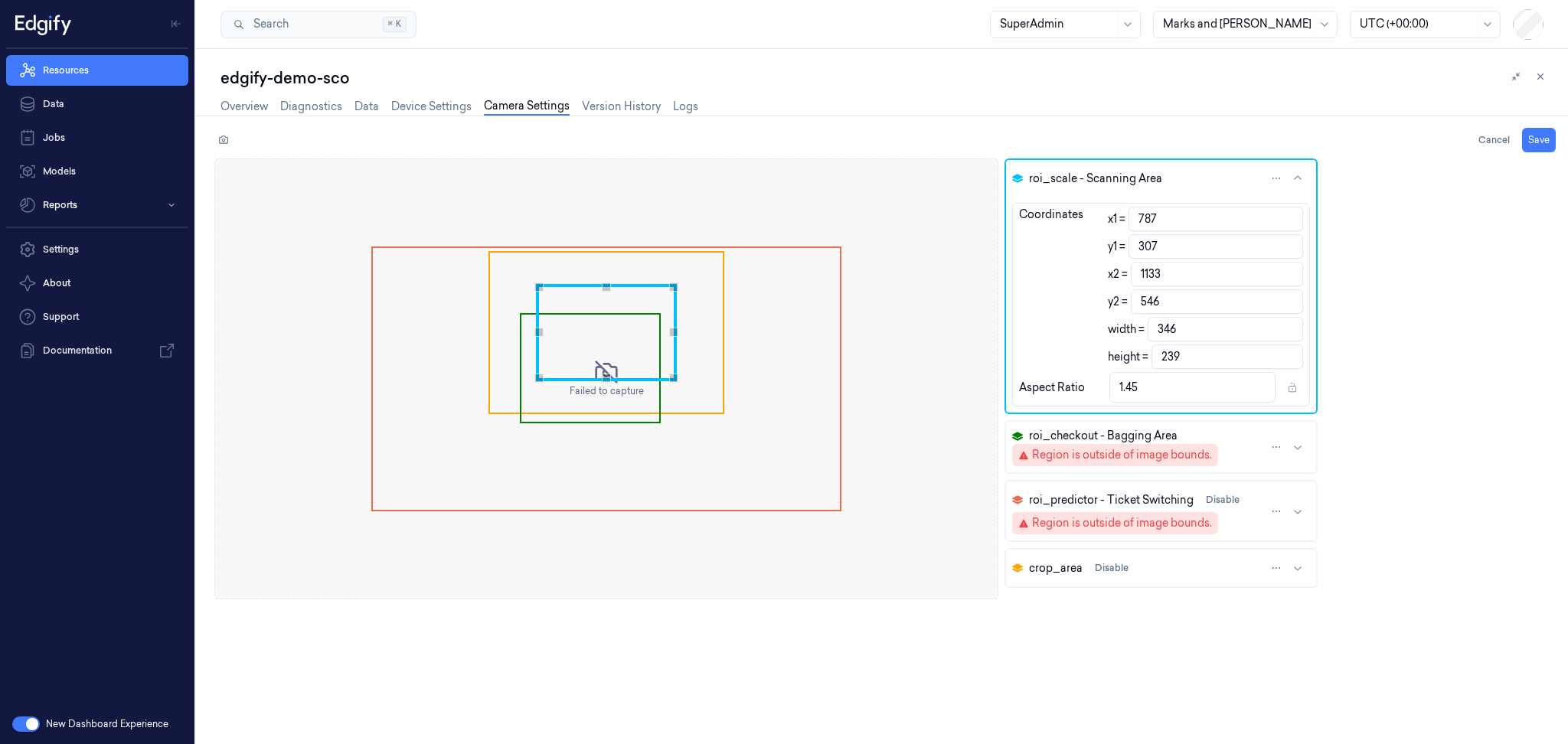
click at [1095, 448] on div "Region is outside of image bounds." at bounding box center [1122, 454] width 180 height 16
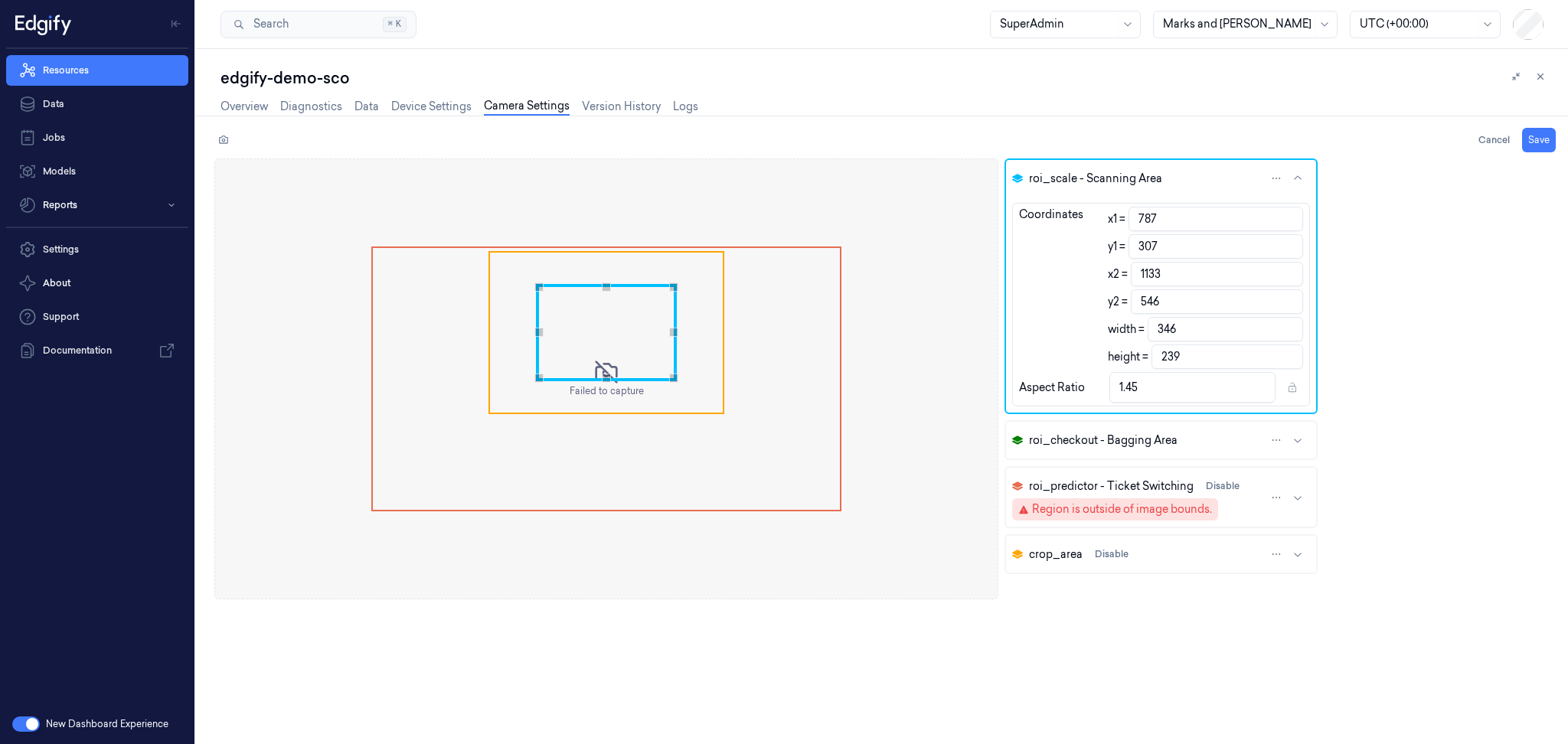
click at [1090, 507] on div "Region is outside of image bounds." at bounding box center [1122, 509] width 180 height 16
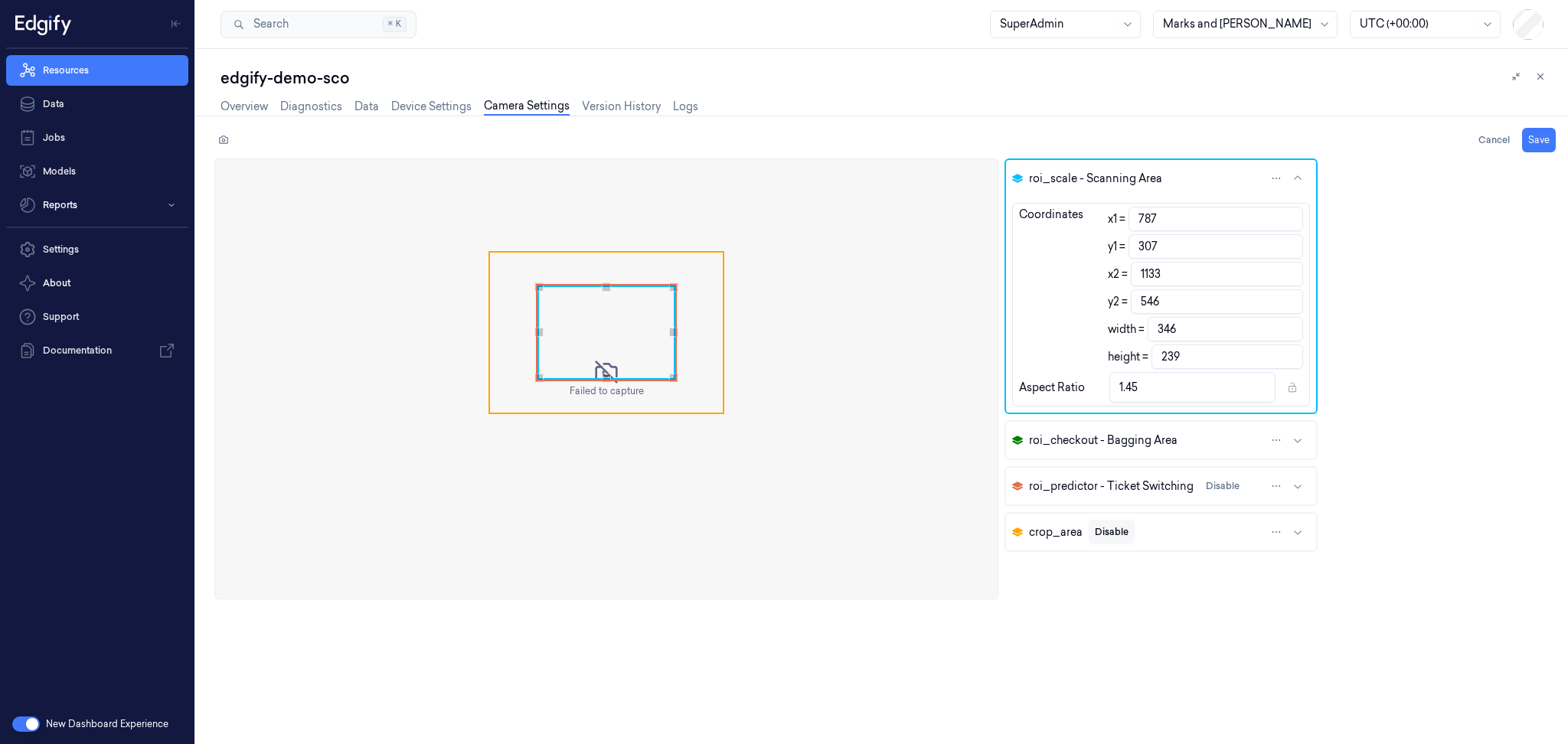
click at [1108, 529] on button "Disable" at bounding box center [1112, 532] width 46 height 25
click at [1228, 482] on button "Disable" at bounding box center [1223, 486] width 46 height 25
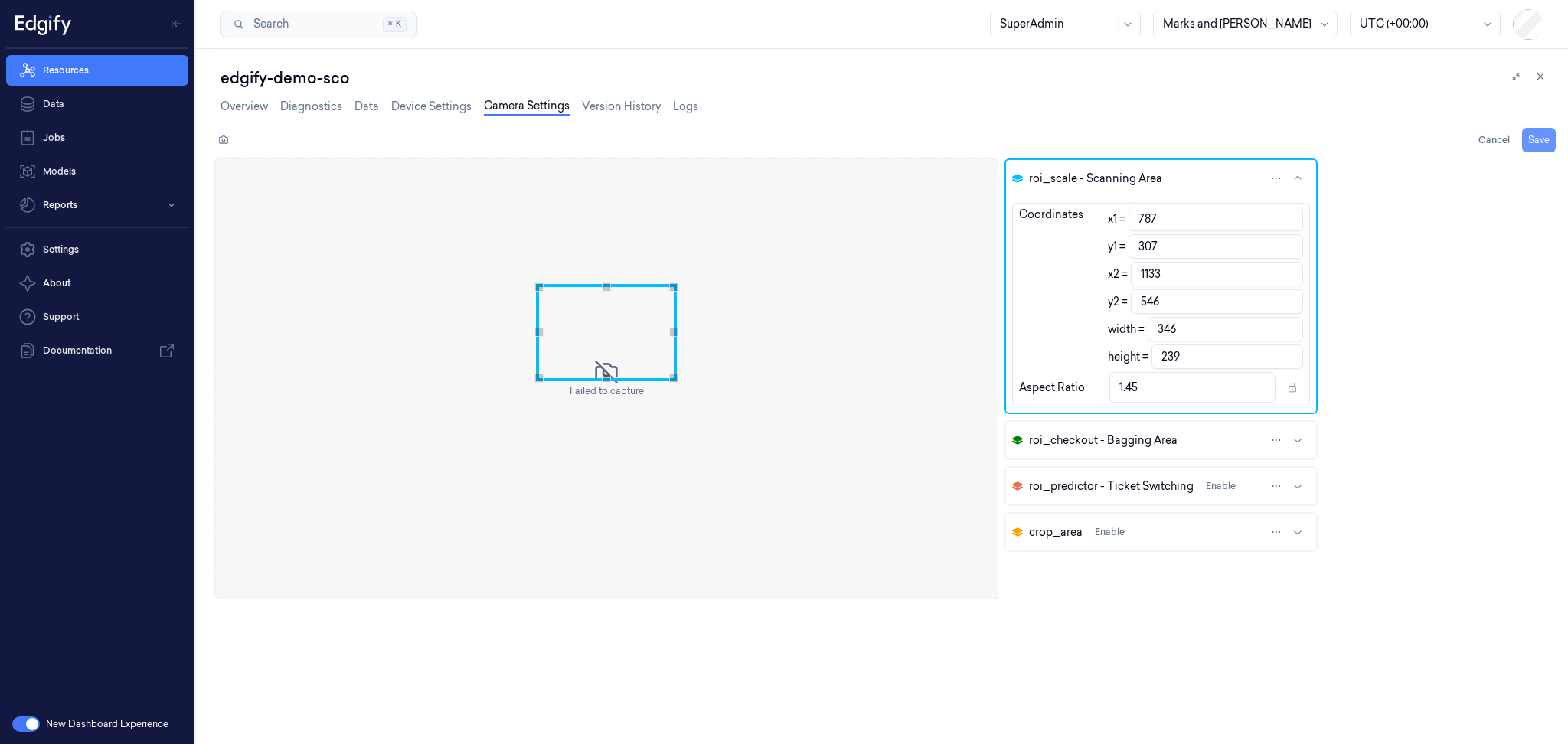
click at [1538, 138] on button "Save" at bounding box center [1539, 139] width 34 height 25
click at [249, 104] on link "Overview" at bounding box center [244, 106] width 48 height 18
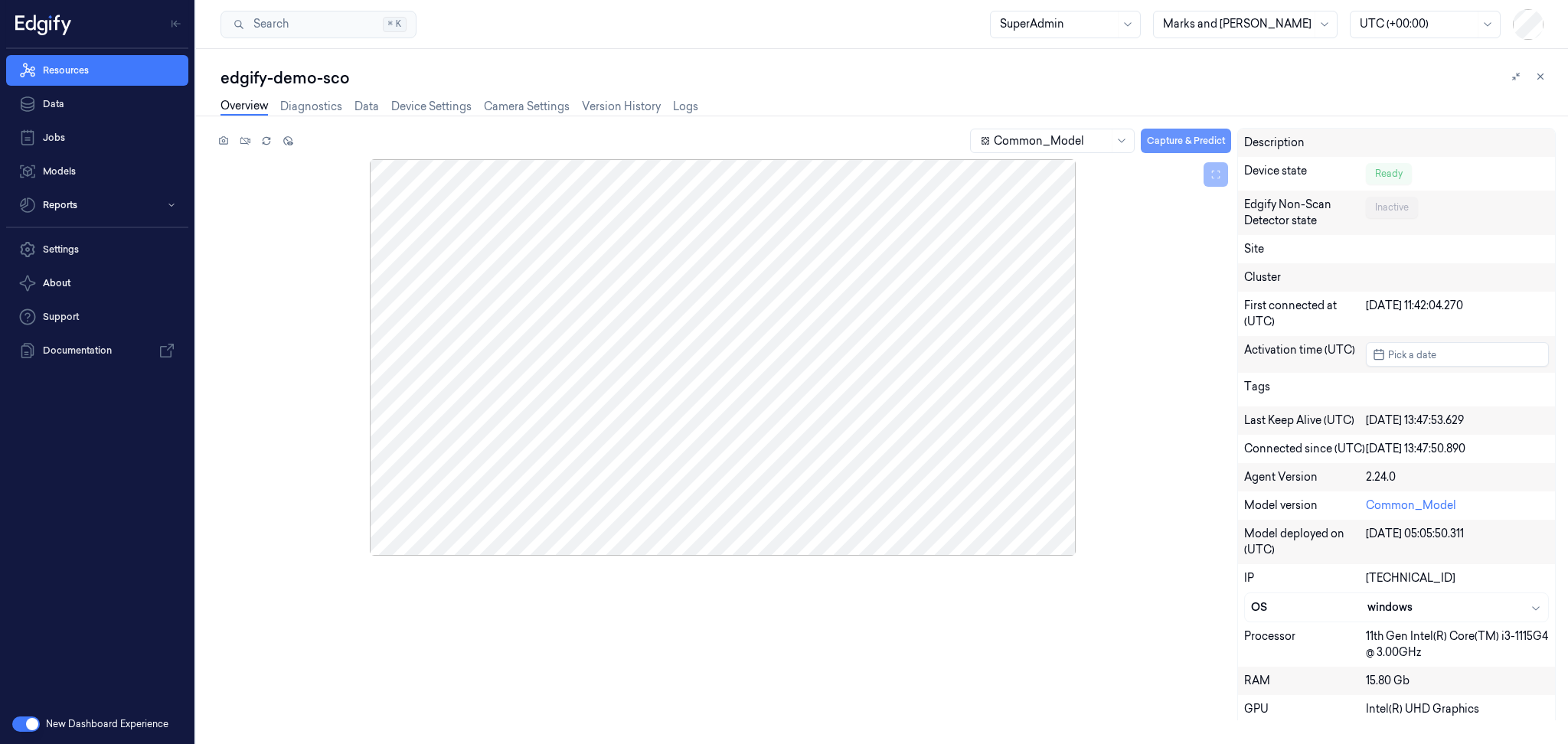
click at [1197, 138] on button "Capture & Predict" at bounding box center [1186, 140] width 90 height 25
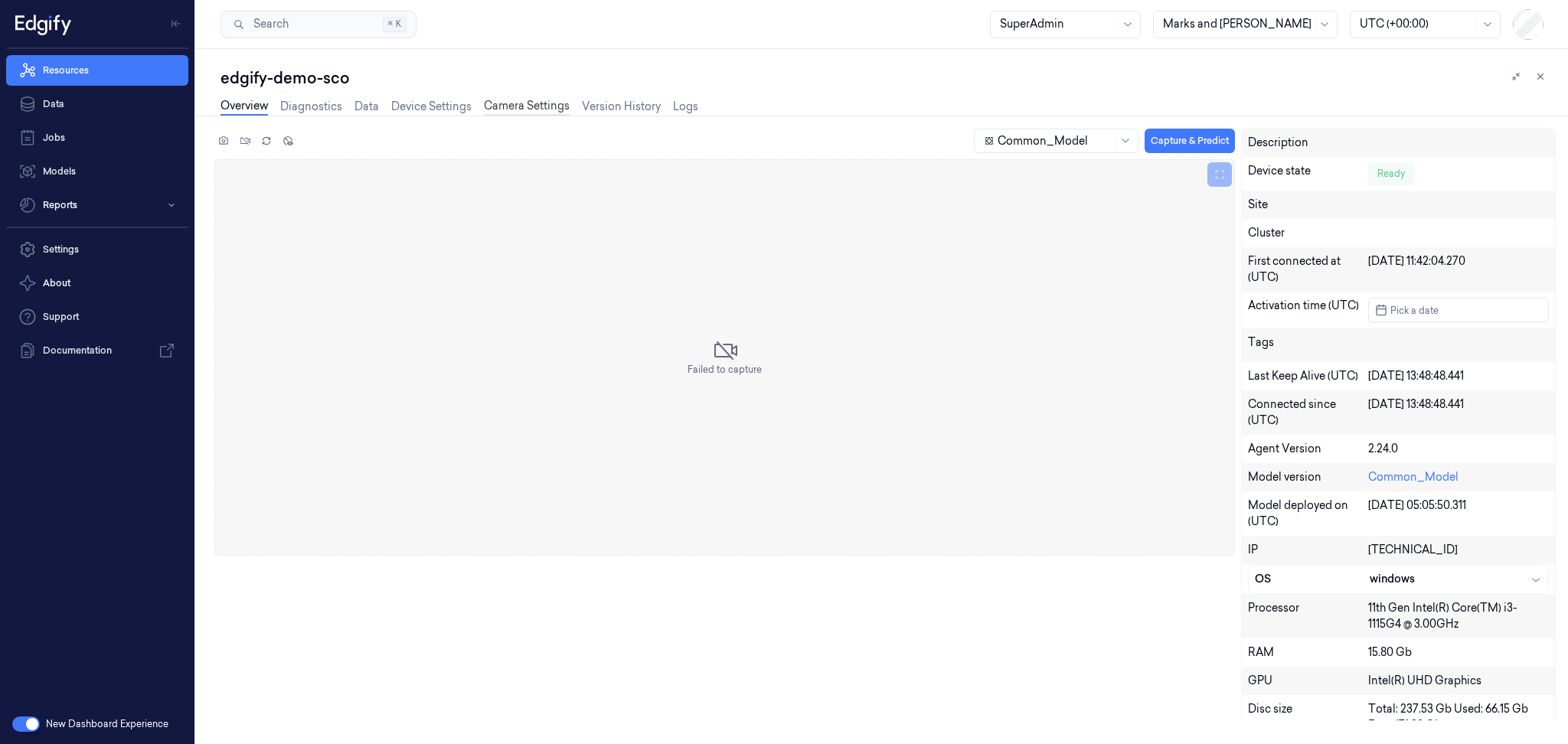
click at [559, 101] on link "Camera Settings" at bounding box center [526, 106] width 86 height 18
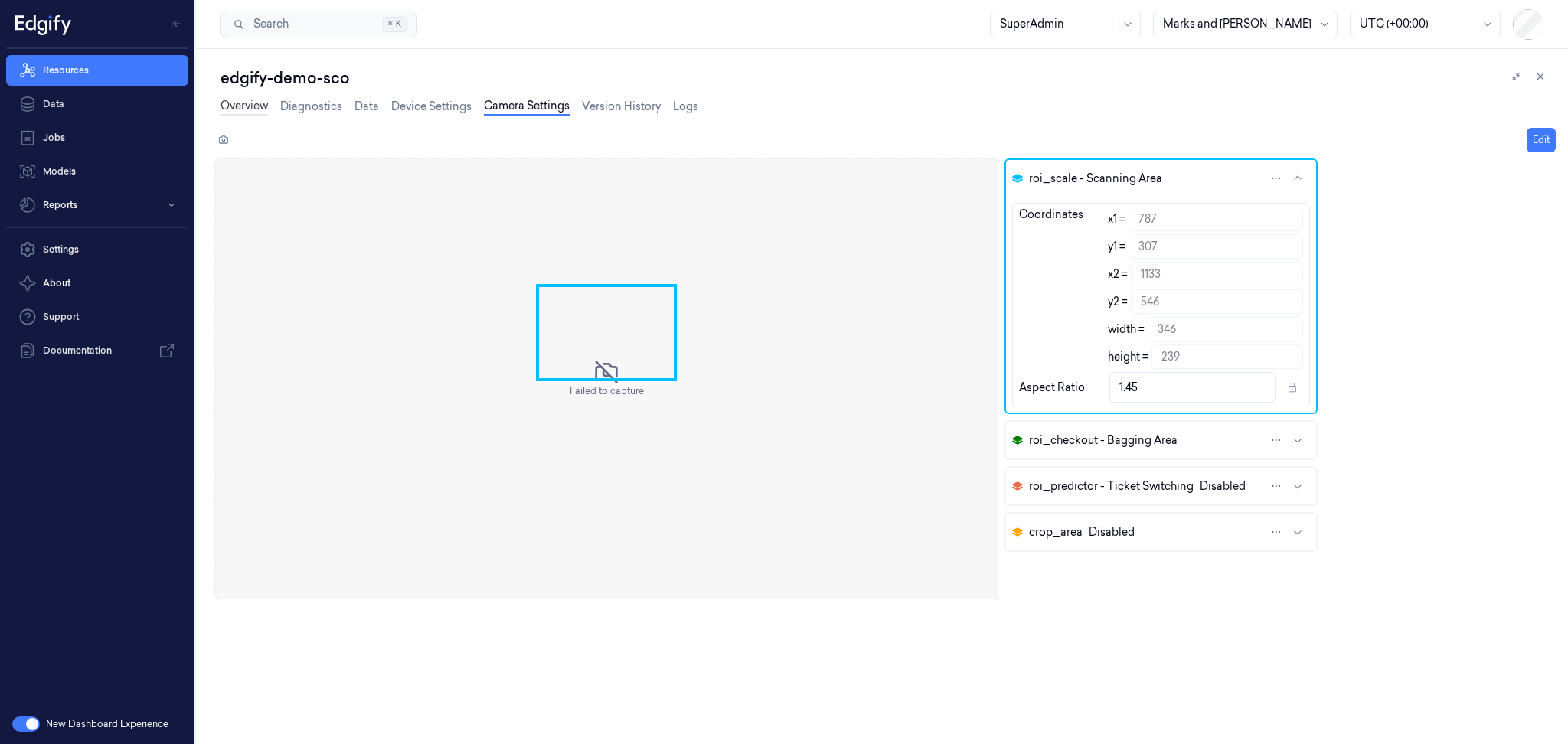
click at [259, 105] on link "Overview" at bounding box center [244, 106] width 48 height 18
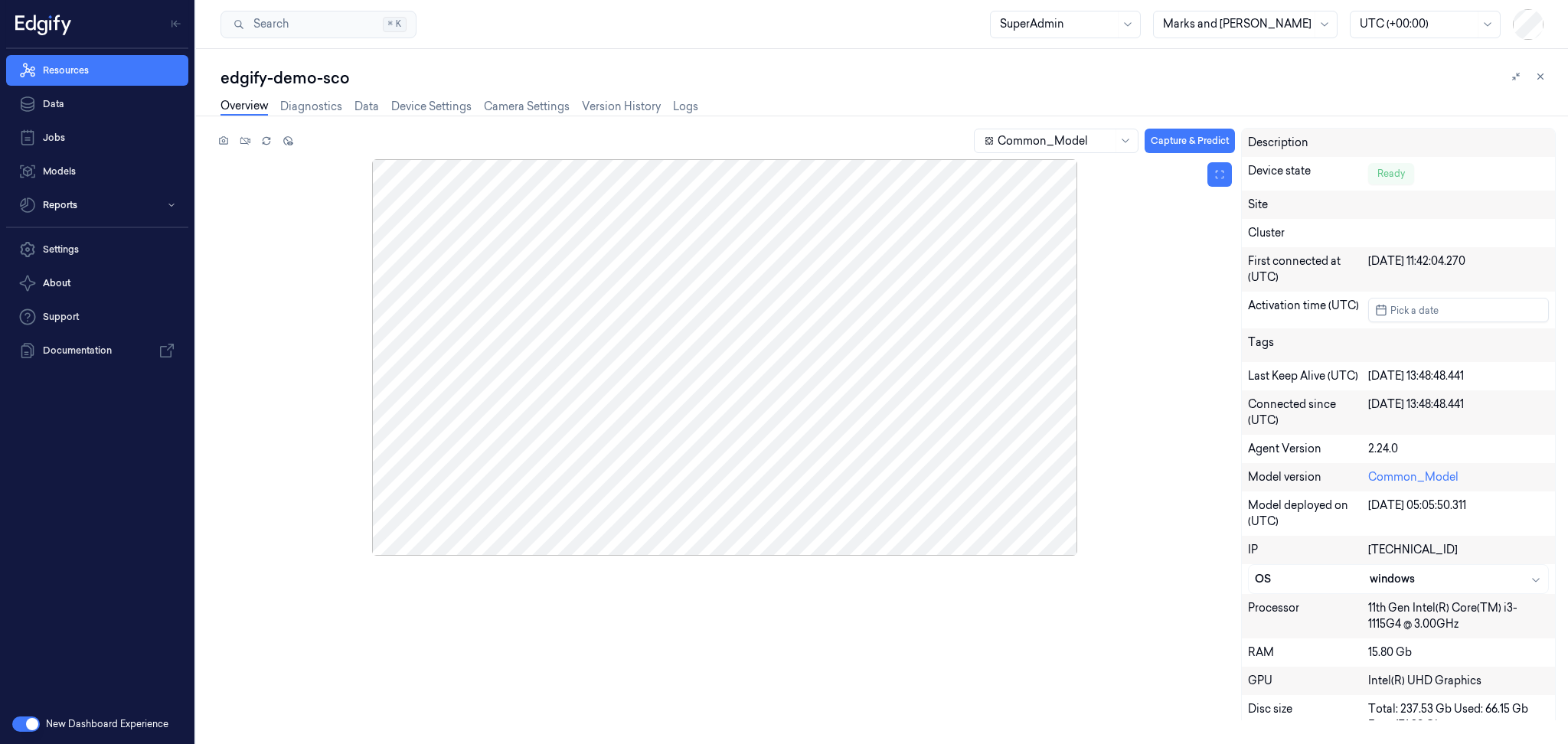
click at [750, 419] on div at bounding box center [724, 357] width 1021 height 397
click at [1173, 143] on button "Capture & Predict" at bounding box center [1190, 140] width 90 height 25
click at [67, 101] on link "Data" at bounding box center [97, 104] width 182 height 31
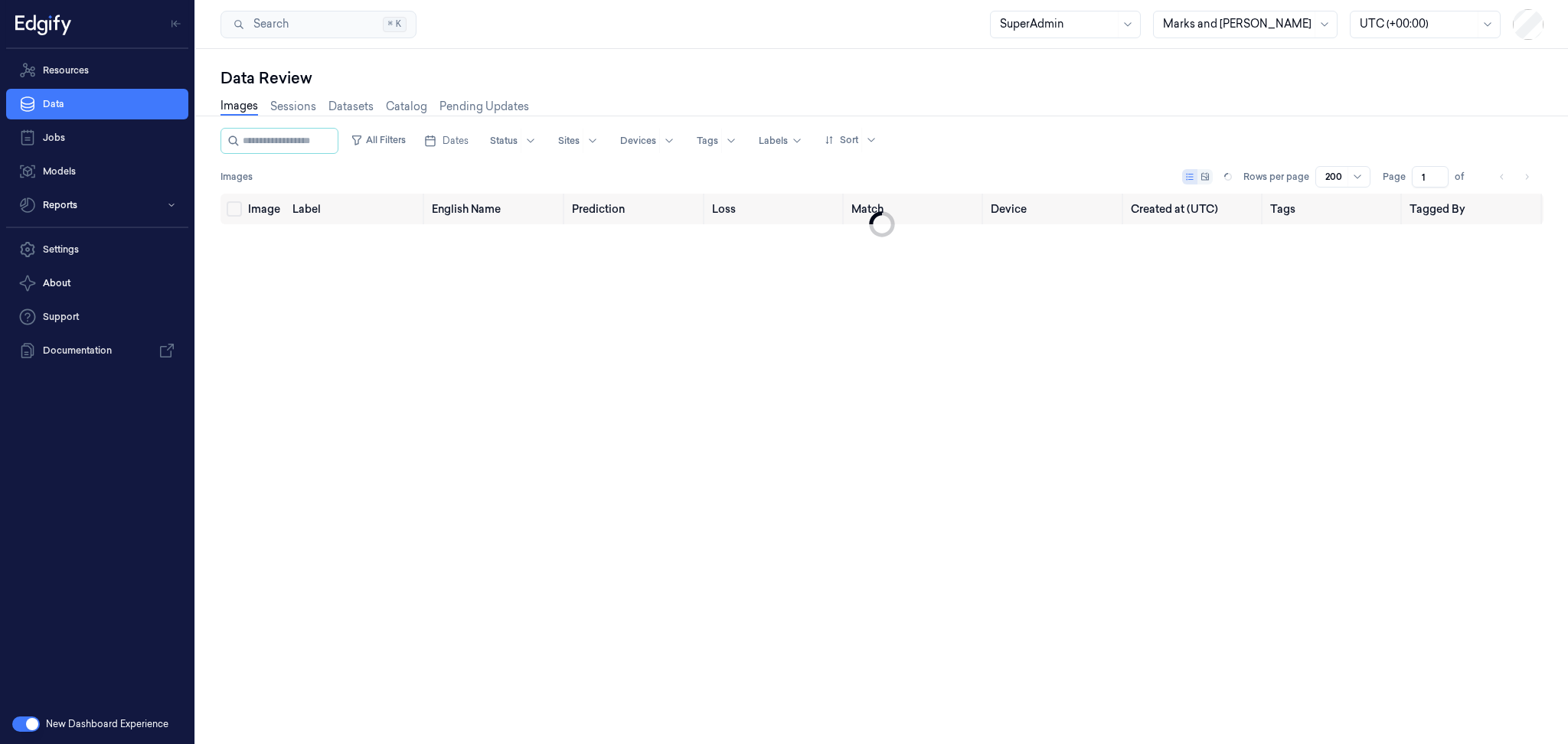
click at [299, 117] on div "Images Sessions Datasets Catalog Pending Updates" at bounding box center [374, 108] width 309 height 39
click at [298, 116] on div "Images Sessions Datasets Catalog Pending Updates" at bounding box center [374, 108] width 309 height 39
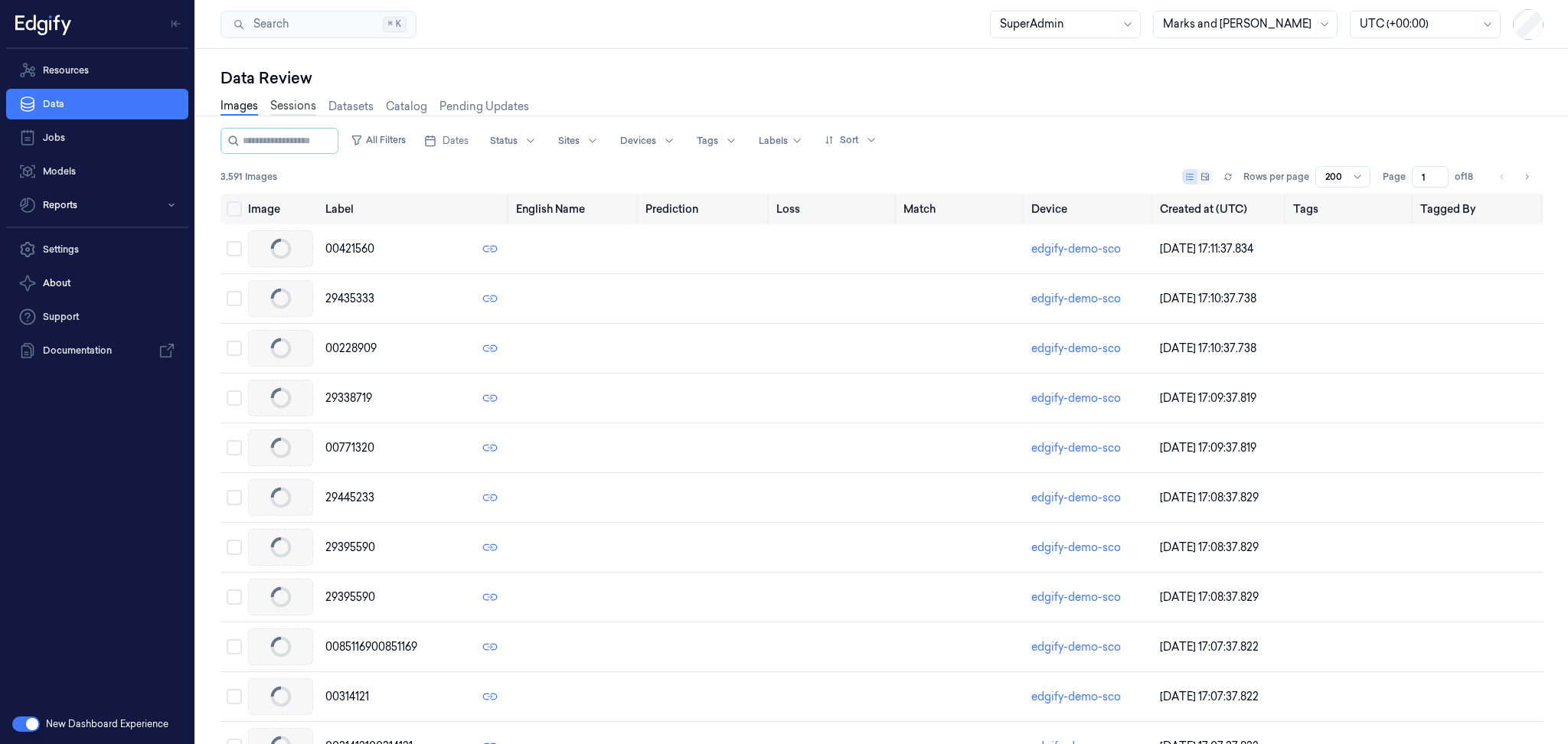
click at [292, 107] on link "Sessions" at bounding box center [293, 106] width 46 height 18
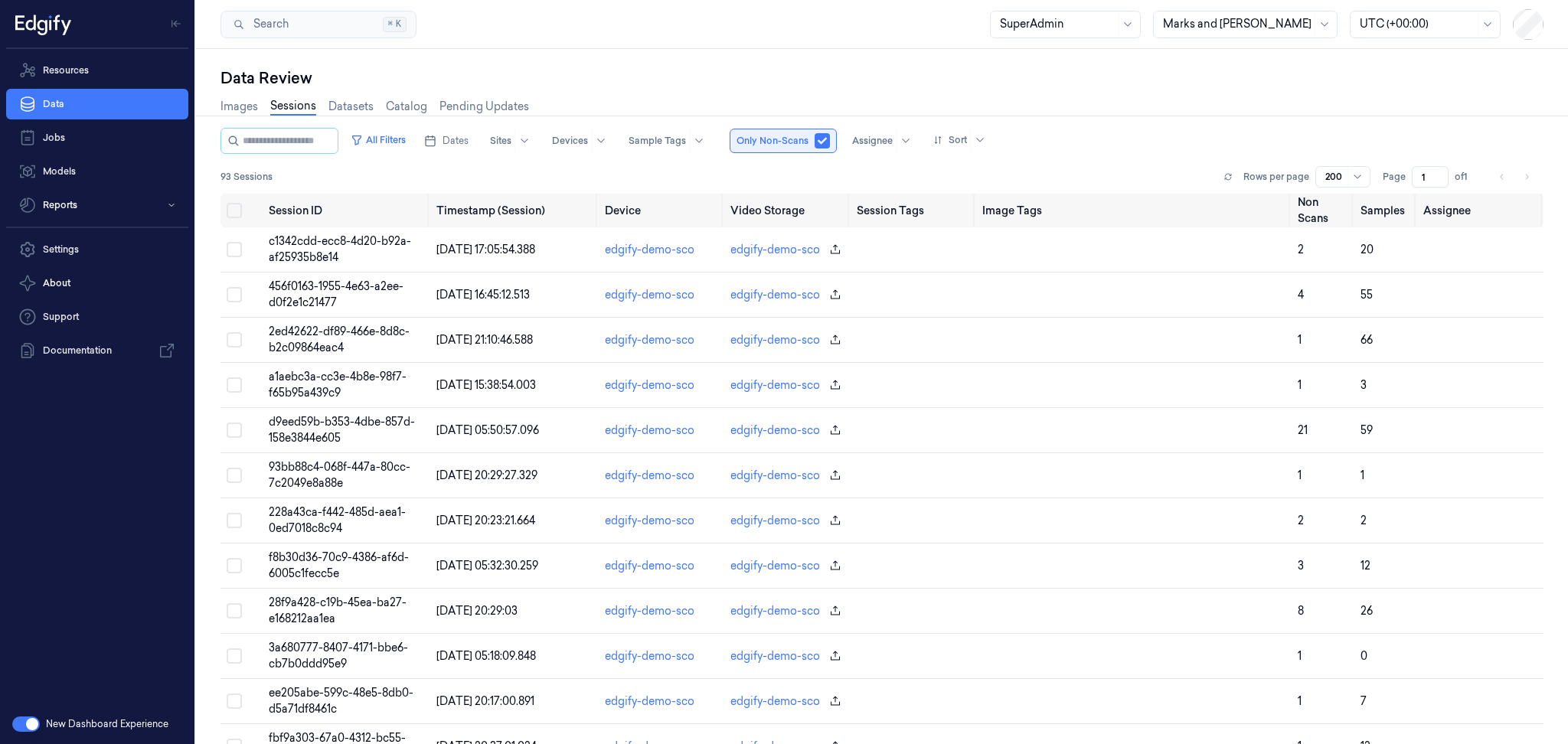
click at [829, 135] on button "button" at bounding box center [822, 141] width 15 height 15
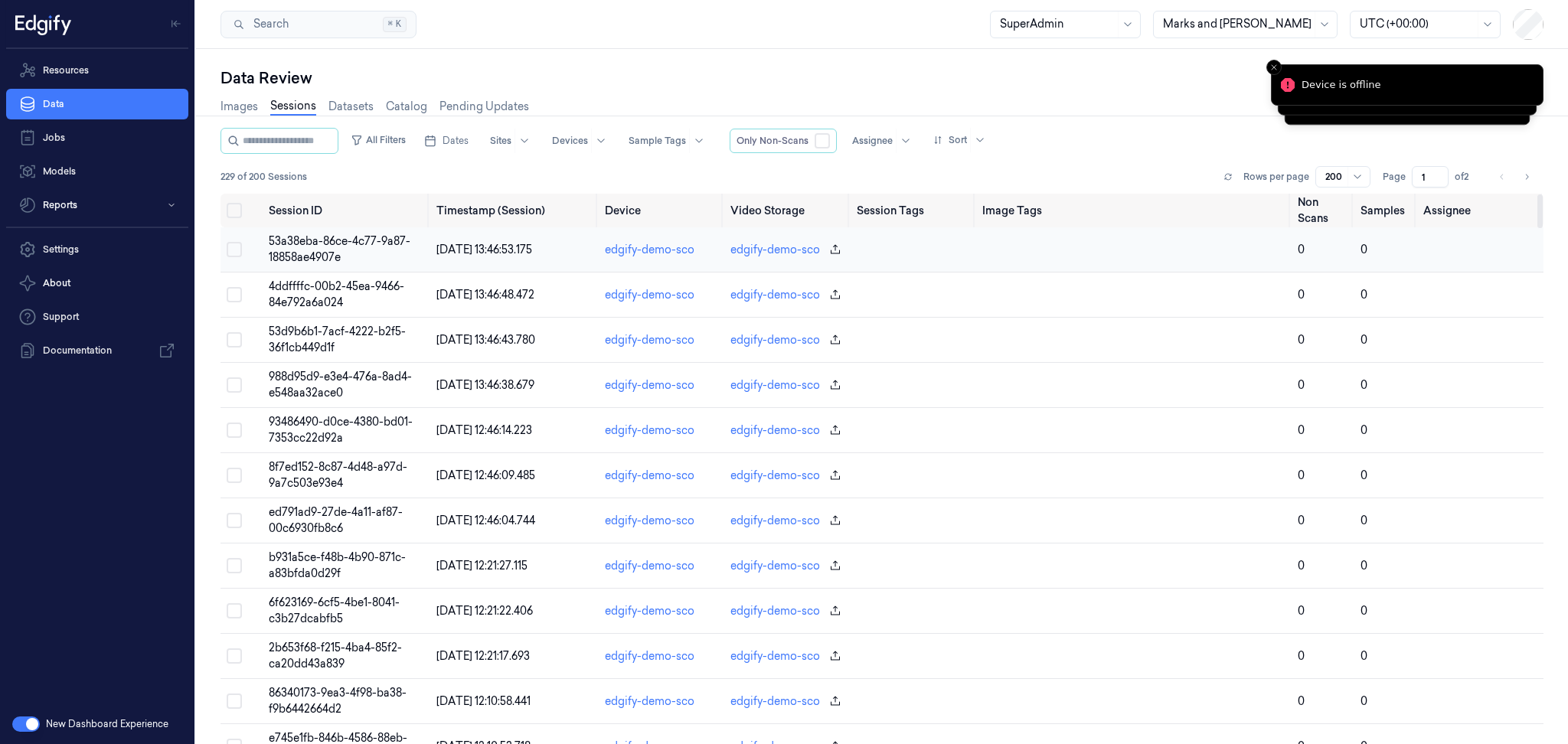
click at [311, 252] on span "53a38eba-86ce-4c77-9a87-18858ae4907e" at bounding box center [339, 249] width 142 height 30
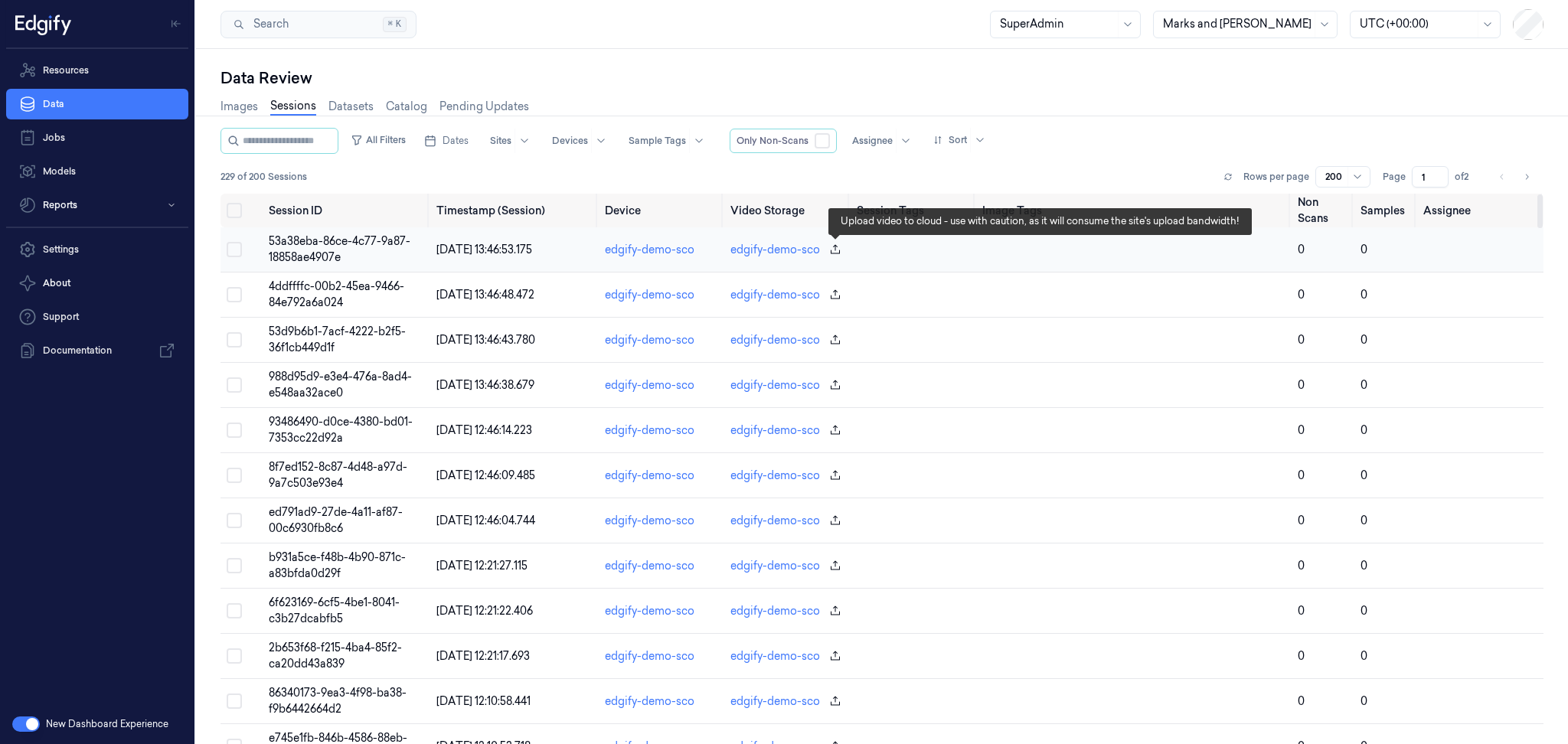
click at [836, 245] on icon "button" at bounding box center [835, 248] width 9 height 9
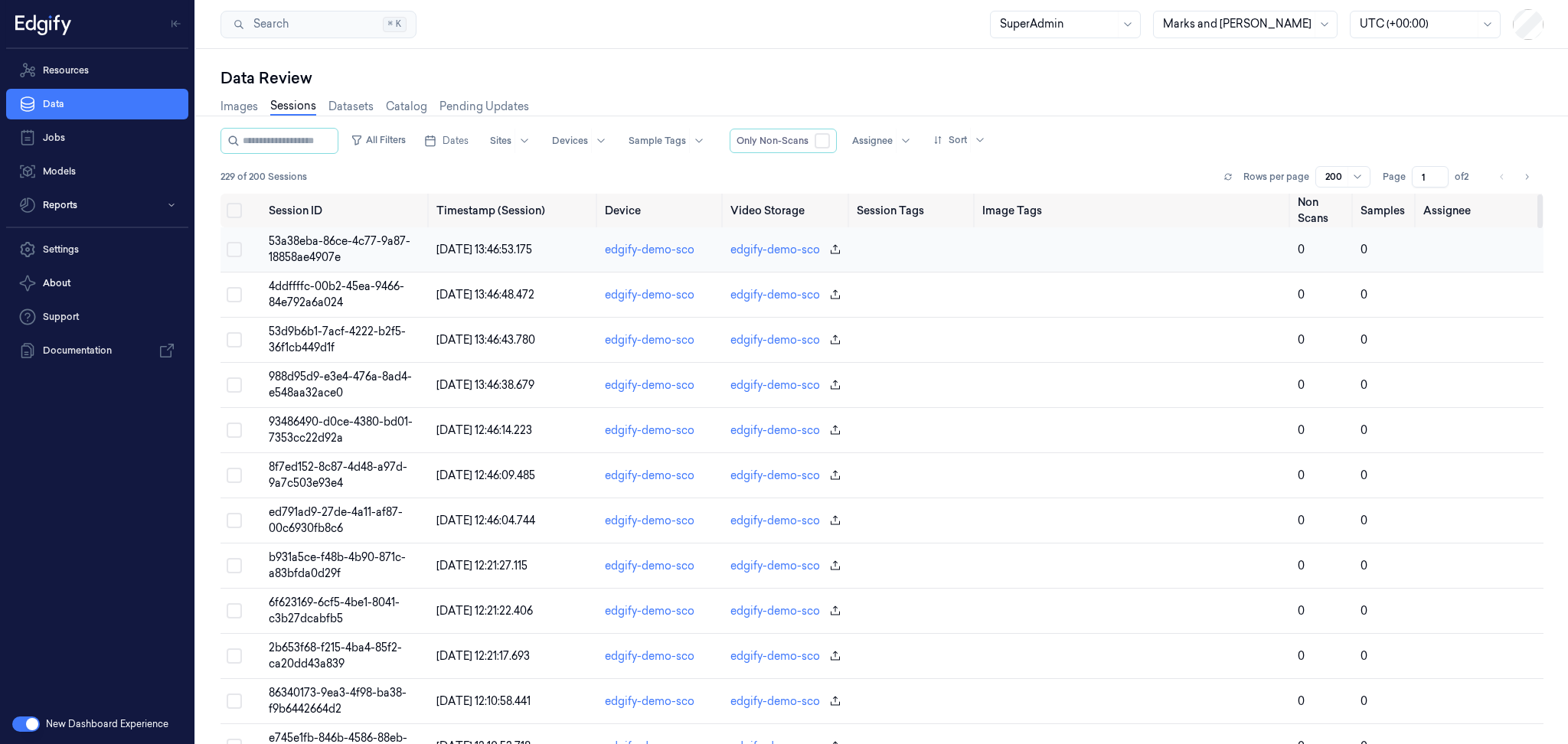
click at [363, 236] on span "53a38eba-86ce-4c77-9a87-18858ae4907e" at bounding box center [339, 249] width 142 height 30
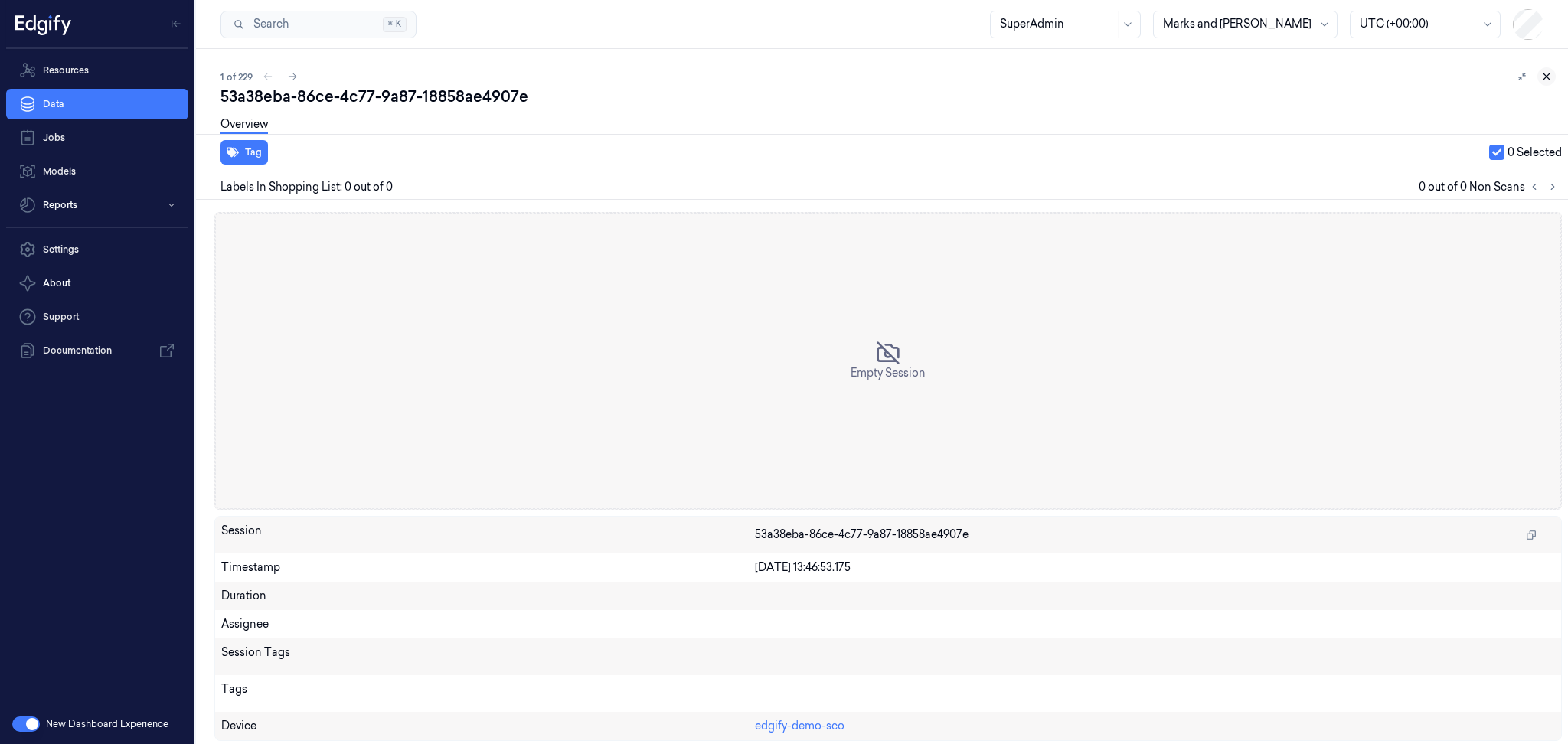
click at [1550, 76] on icon at bounding box center [1546, 76] width 11 height 11
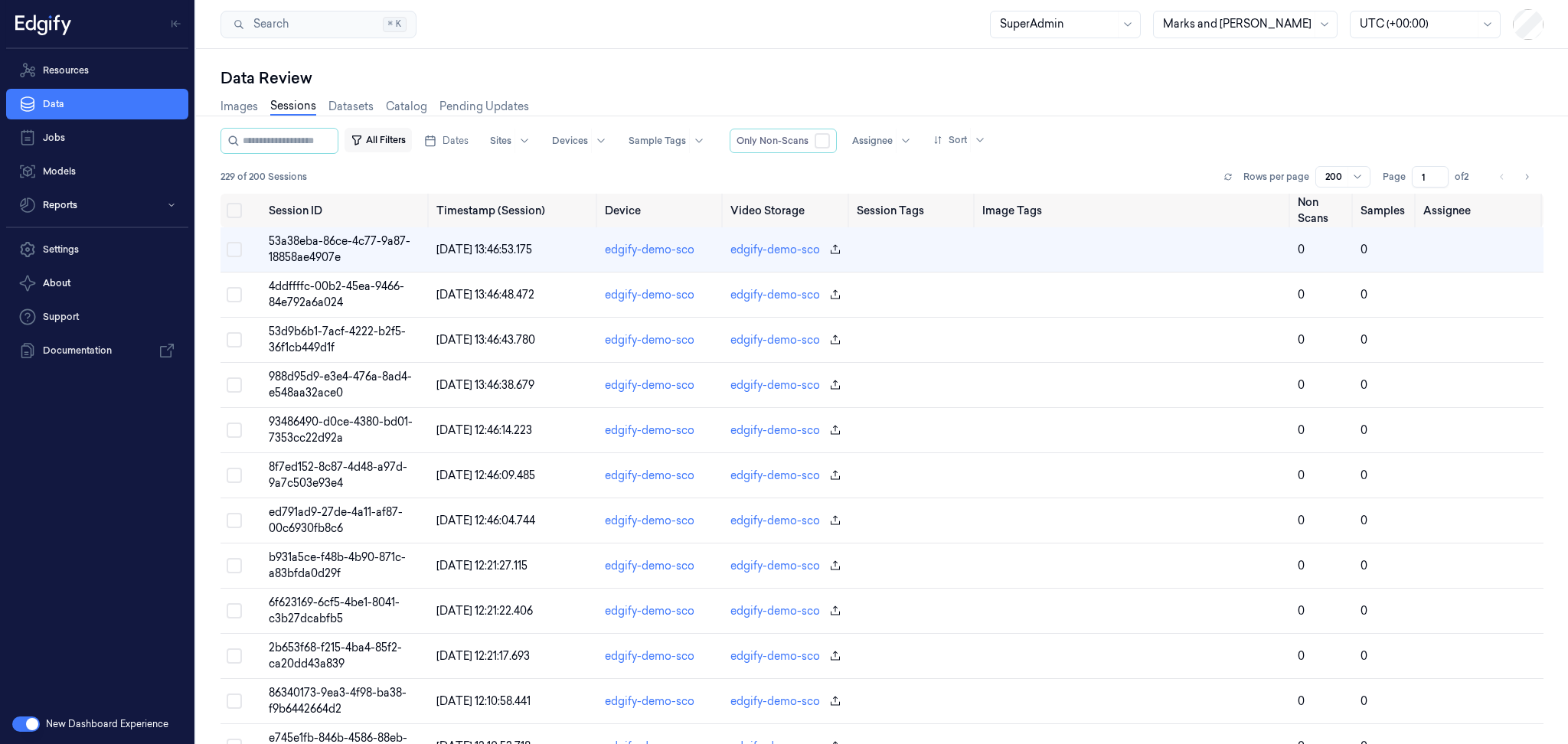
click at [401, 133] on button "All Filters" at bounding box center [377, 139] width 67 height 25
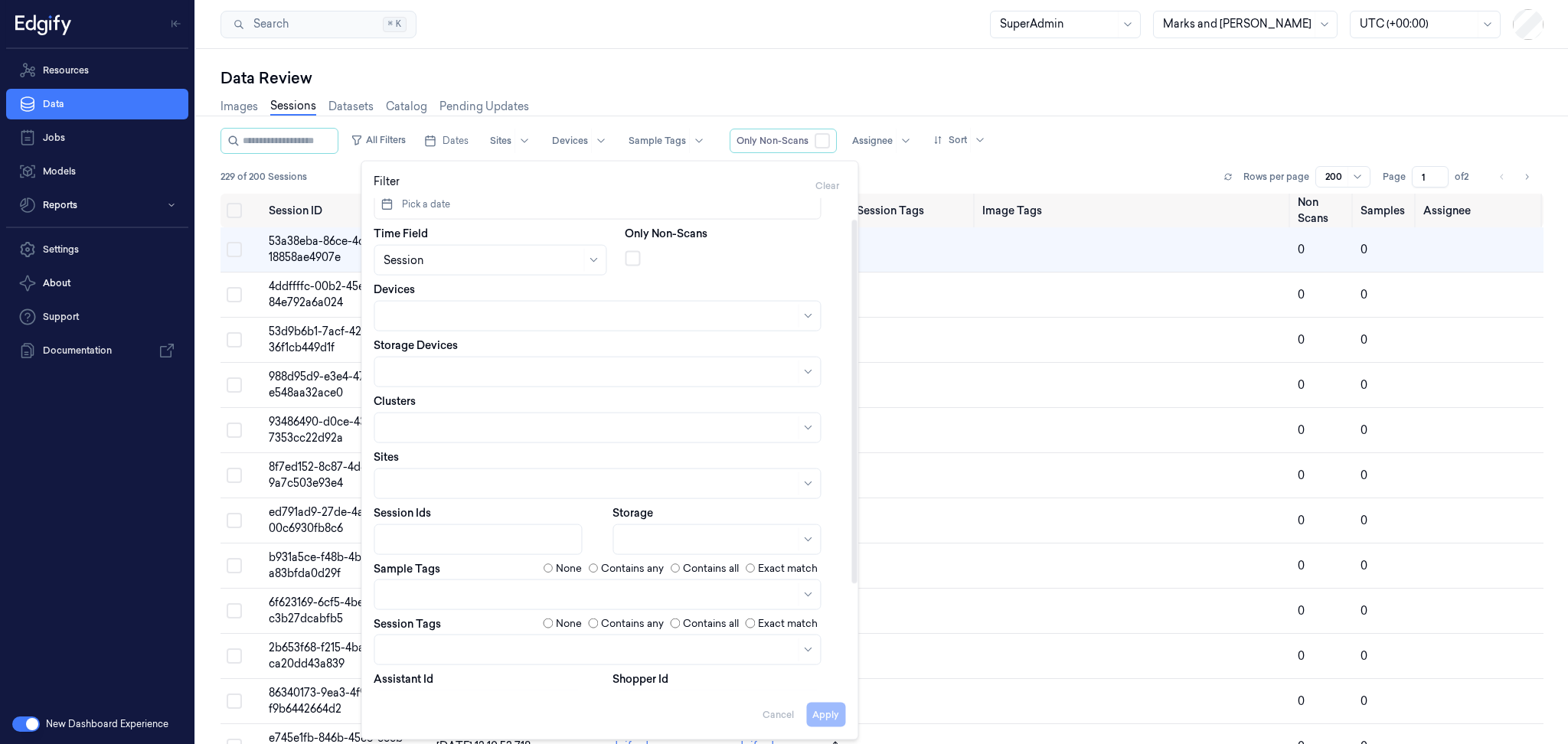
scroll to position [27, 0]
click at [513, 363] on div at bounding box center [580, 373] width 393 height 21
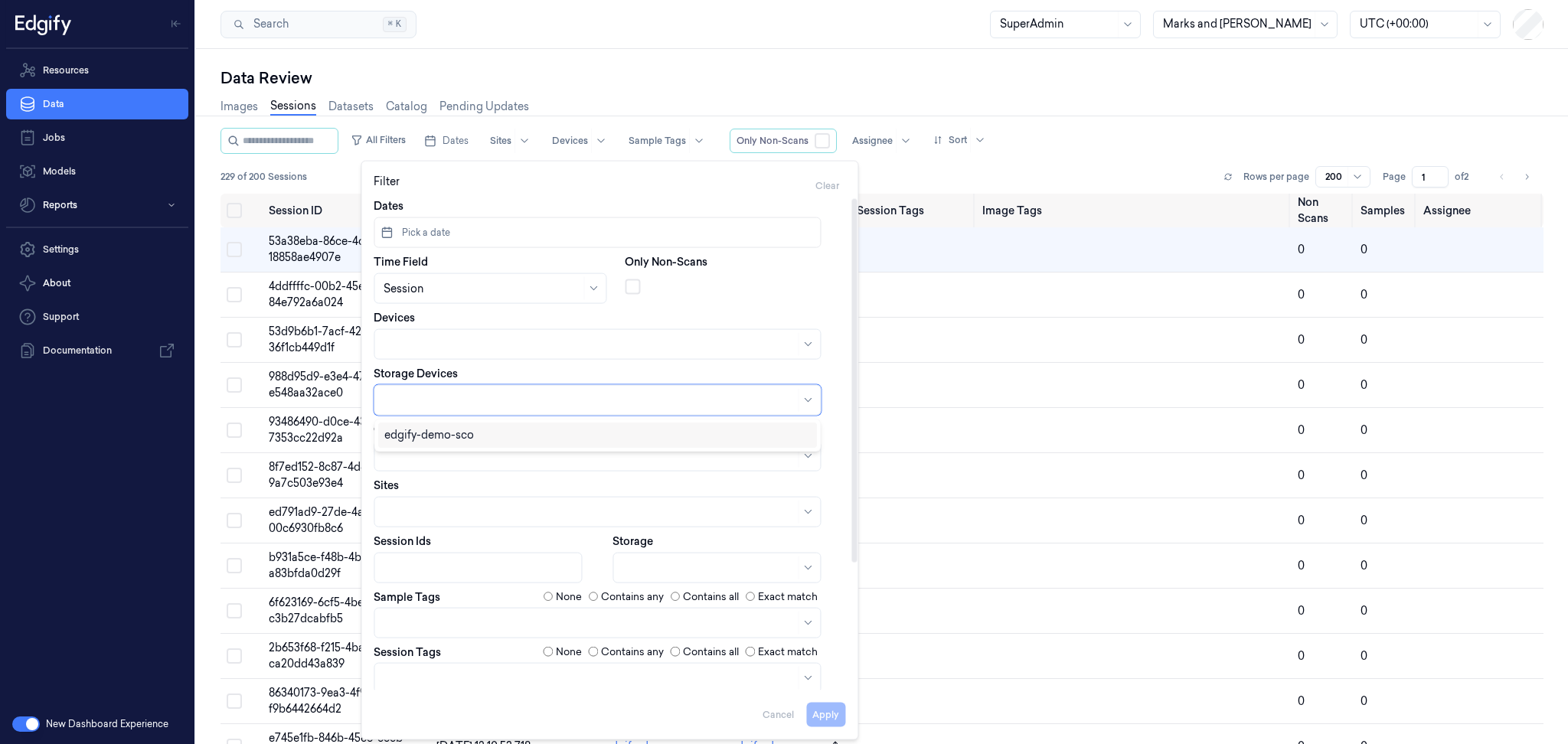
scroll to position [0, 0]
click at [524, 407] on div at bounding box center [589, 399] width 411 height 16
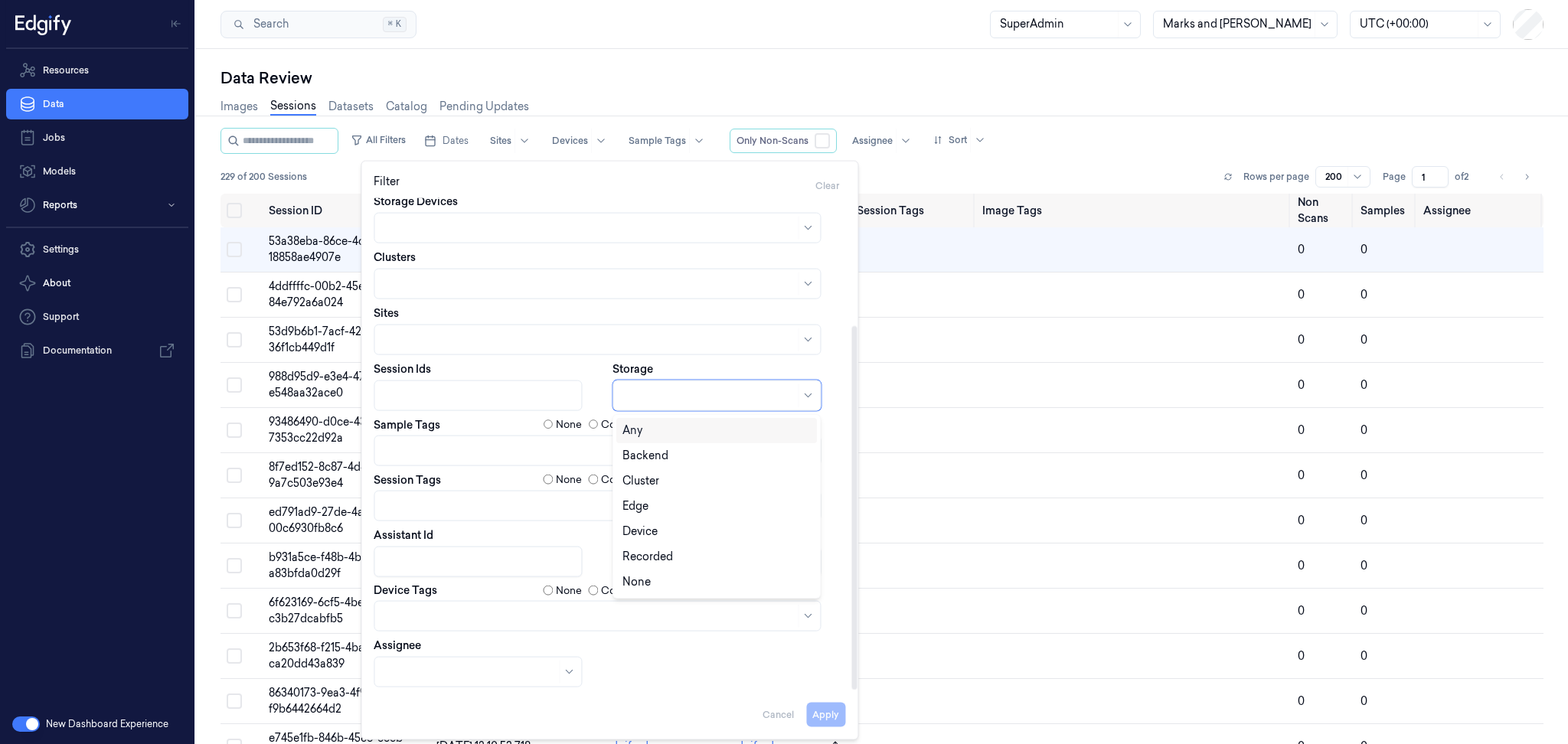
click at [665, 385] on div at bounding box center [708, 395] width 173 height 21
click at [656, 455] on div "Backend" at bounding box center [645, 455] width 46 height 16
click at [818, 716] on button "Apply" at bounding box center [826, 713] width 39 height 25
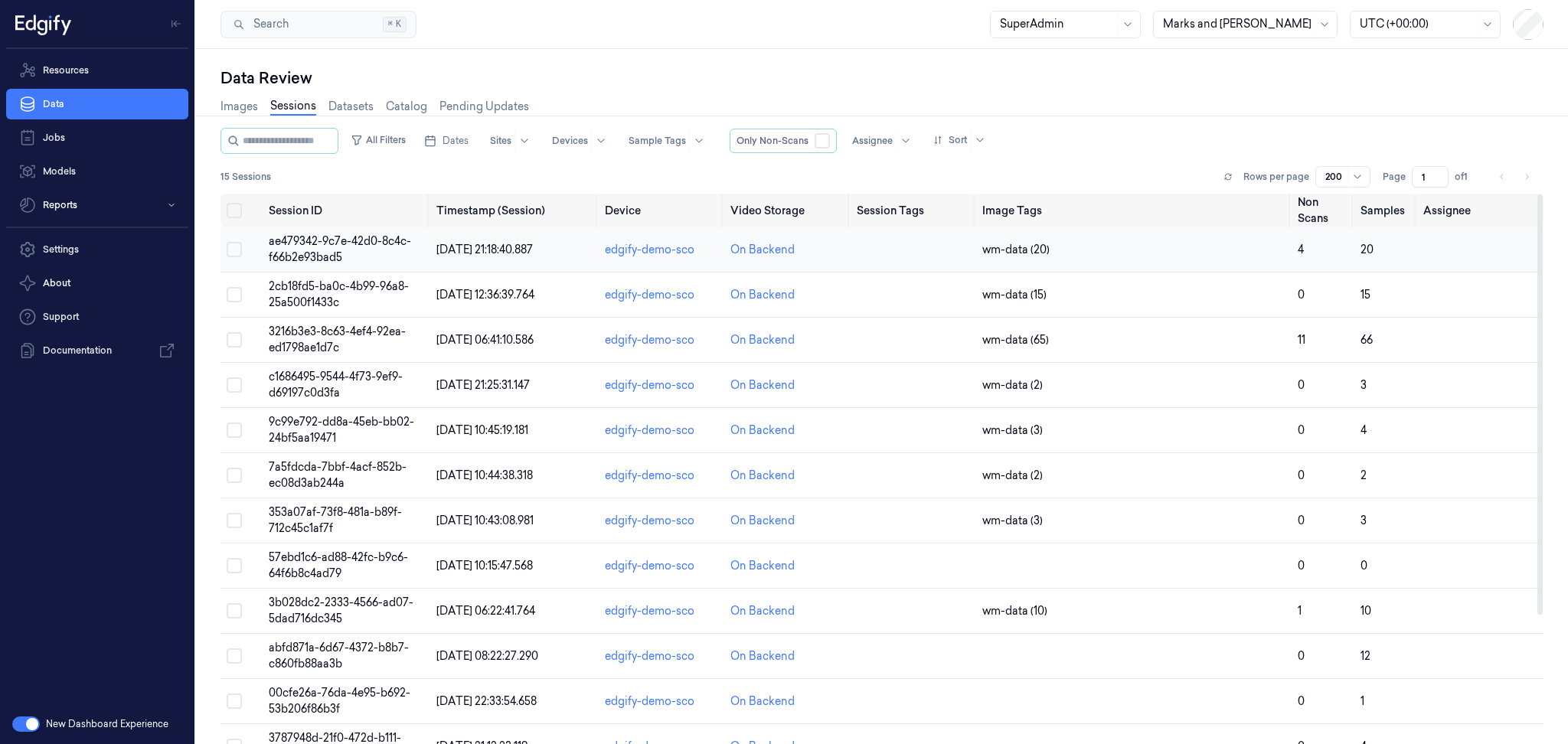
click at [348, 238] on span "ae479342-9c7e-42d0-8c4c-f66b2e93bad5" at bounding box center [340, 249] width 143 height 30
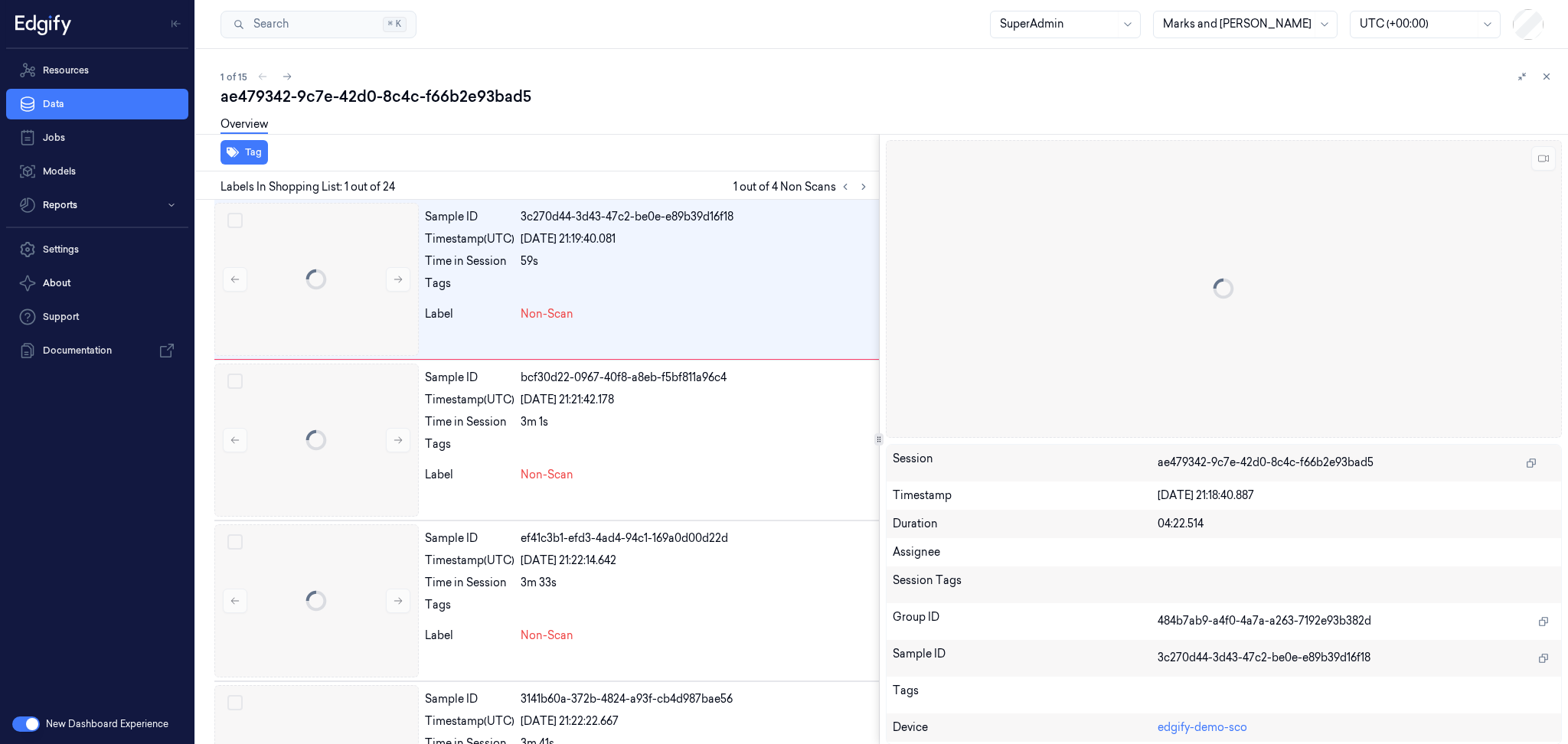
click at [333, 251] on div "1 of 15 ae479342-9c7e-42d0-8c4c-f66b2e93bad5 Overview Tag Labels In Shopping Li…" at bounding box center [882, 397] width 1372 height 695
click at [1245, 87] on div "ae479342-9c7e-42d0-8c4c-f66b2e93bad5" at bounding box center [887, 96] width 1335 height 21
click at [79, 103] on link "Data" at bounding box center [97, 104] width 182 height 31
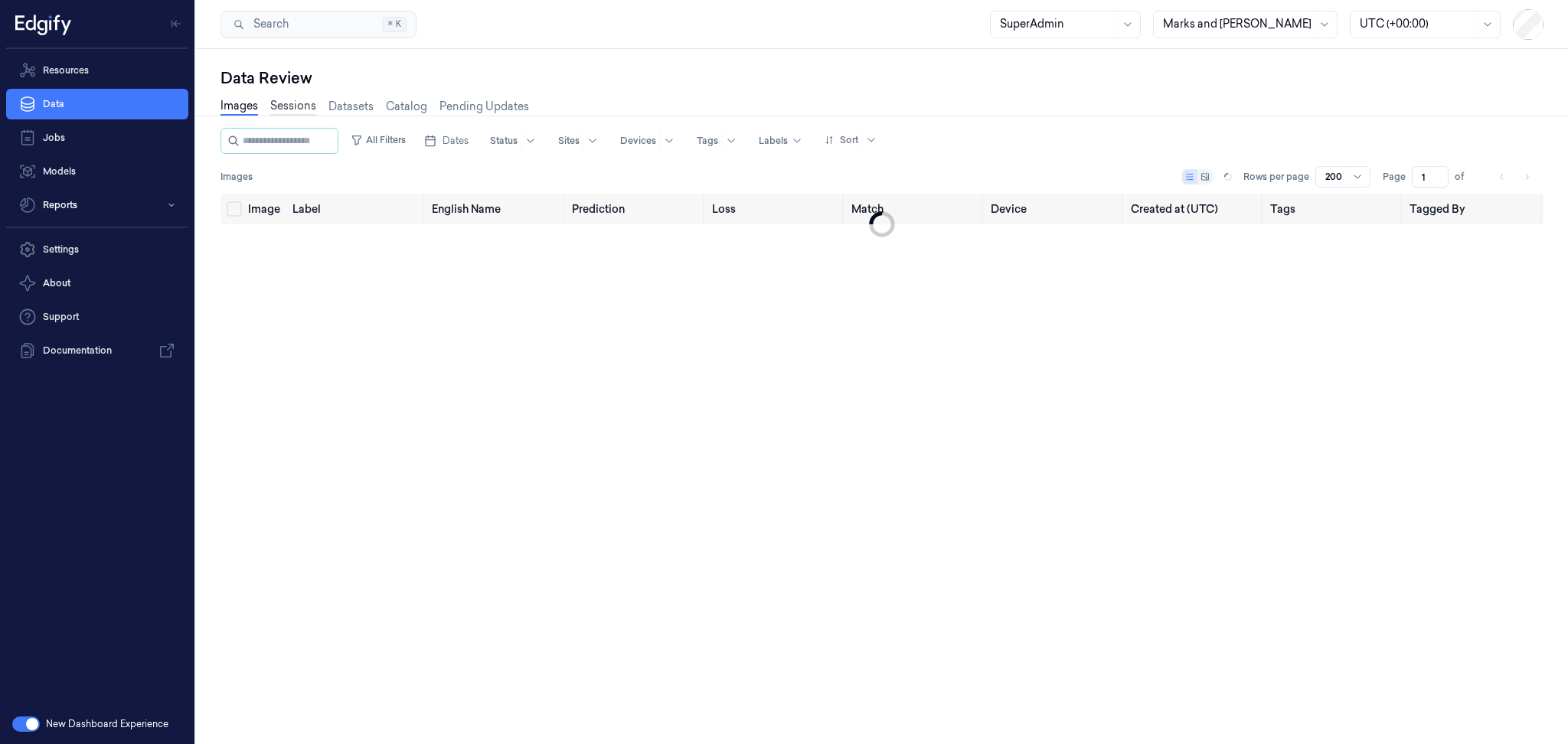
click at [280, 104] on link "Sessions" at bounding box center [293, 106] width 46 height 18
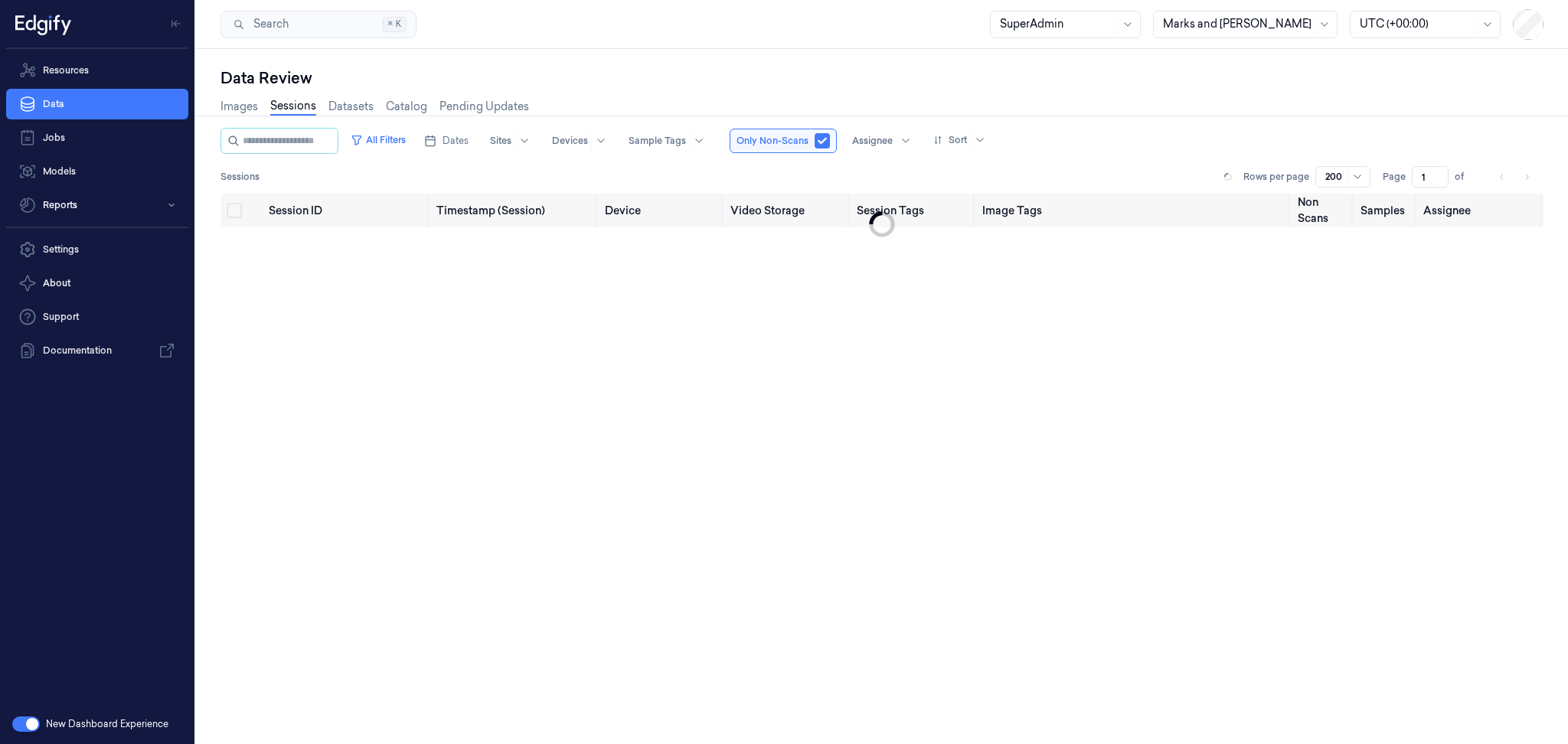
click at [812, 360] on div "Session ID Timestamp (Session) Device Video Storage Session Tags Image Tags Non…" at bounding box center [881, 463] width 1323 height 538
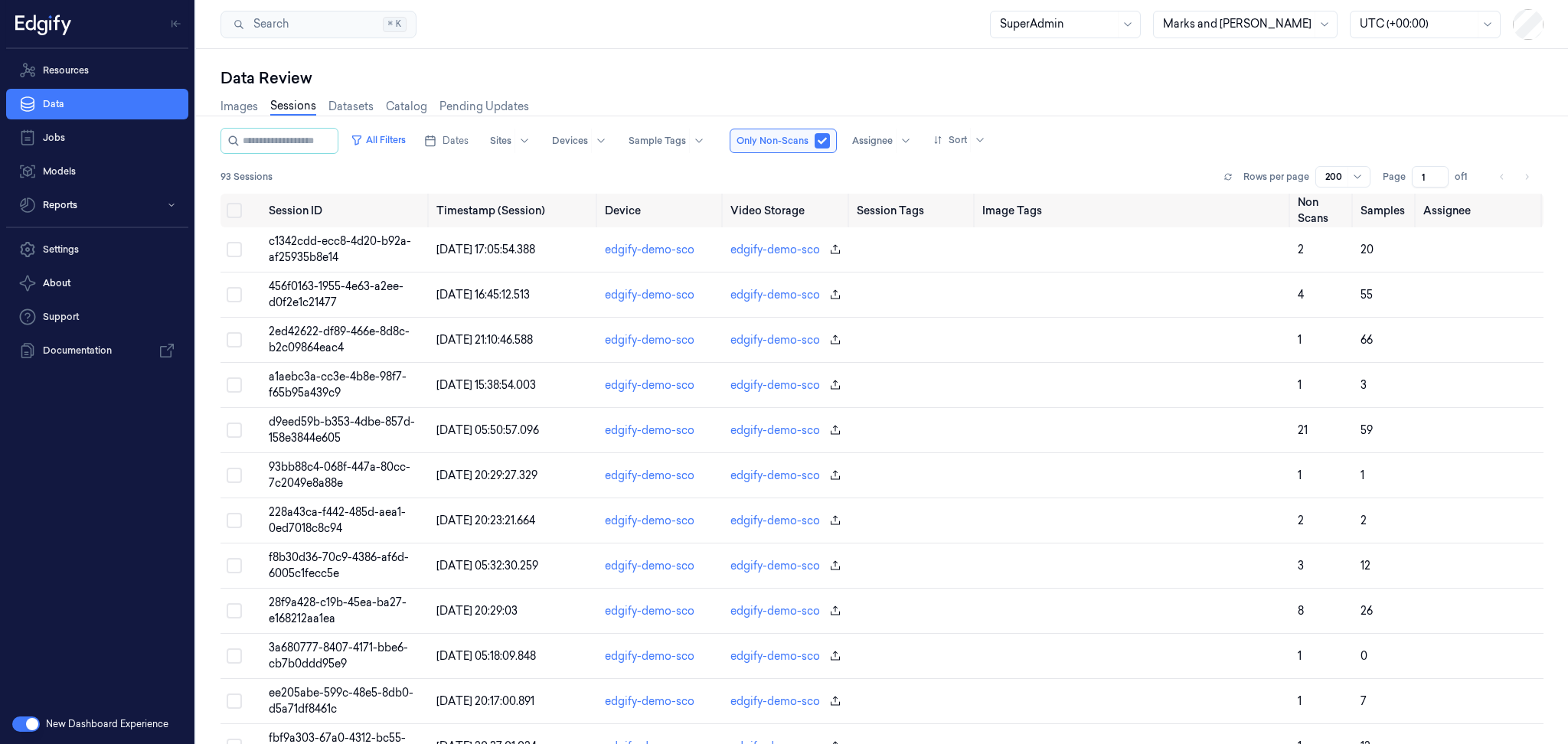
click at [532, 170] on div "93 Sessions Rows per page 200 Page 1 of 1" at bounding box center [881, 176] width 1323 height 21
click at [412, 144] on button "All Filters" at bounding box center [377, 139] width 67 height 25
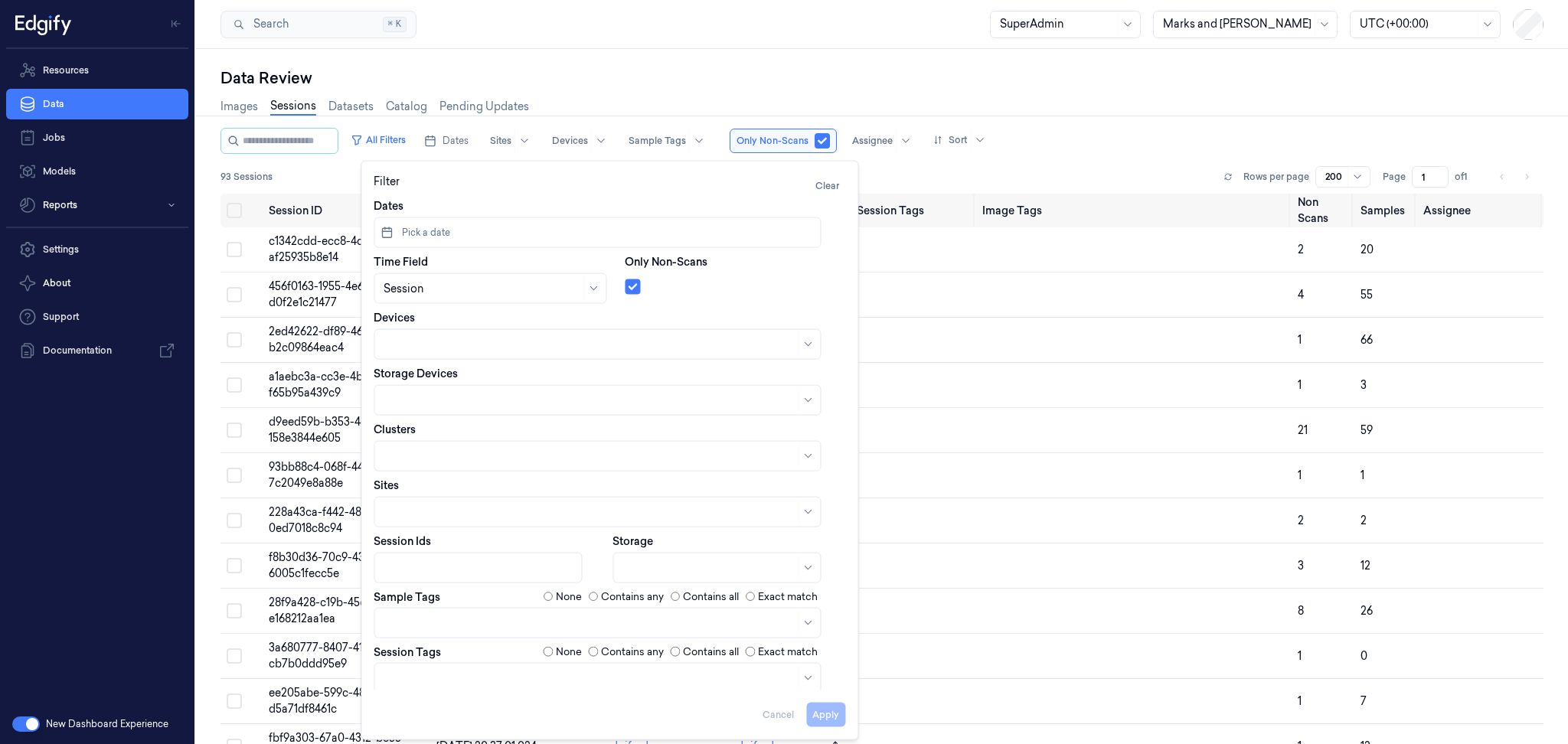
click at [896, 171] on div "93 Sessions Rows per page 200 Page 1 of 1" at bounding box center [881, 176] width 1323 height 21
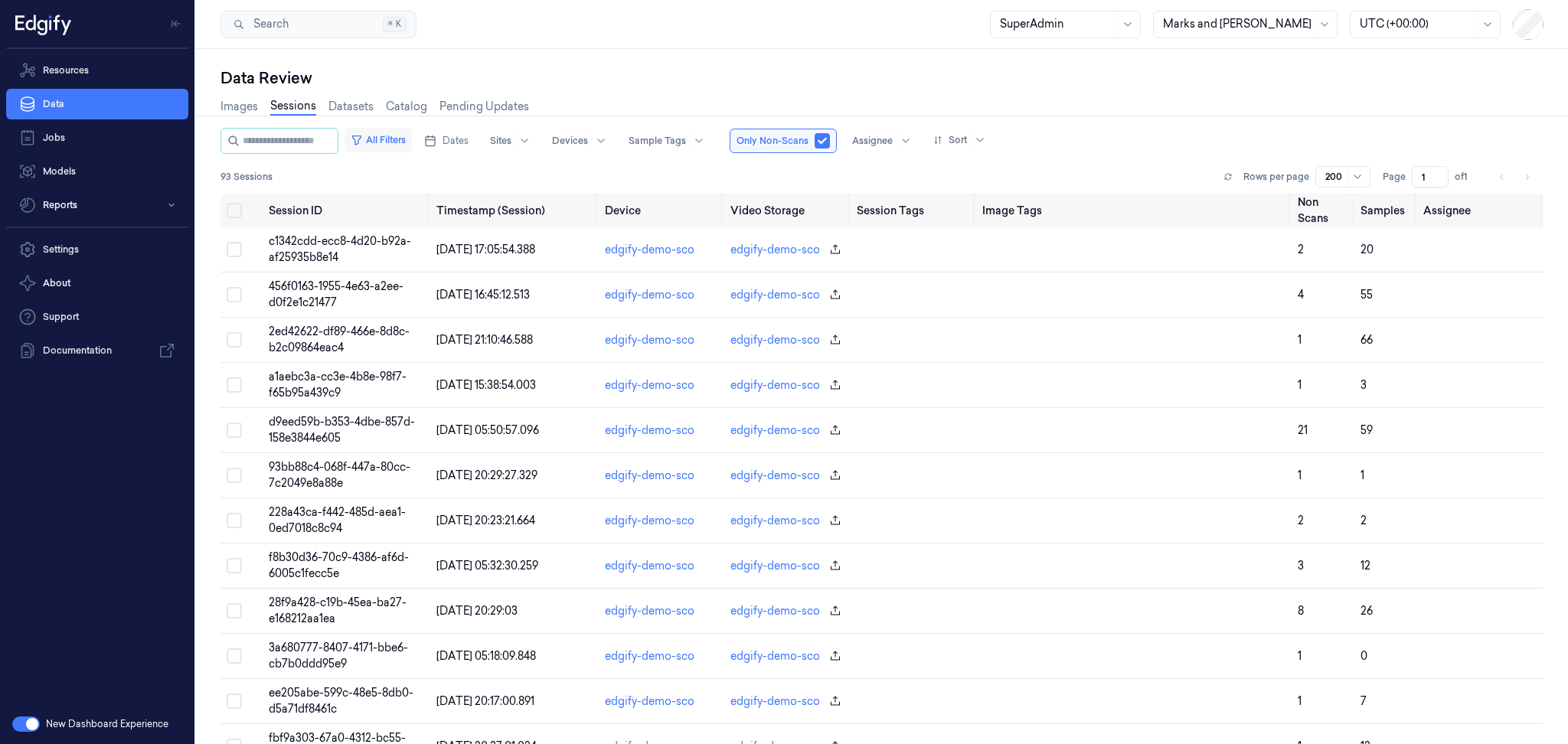
click at [393, 143] on button "All Filters" at bounding box center [377, 139] width 67 height 25
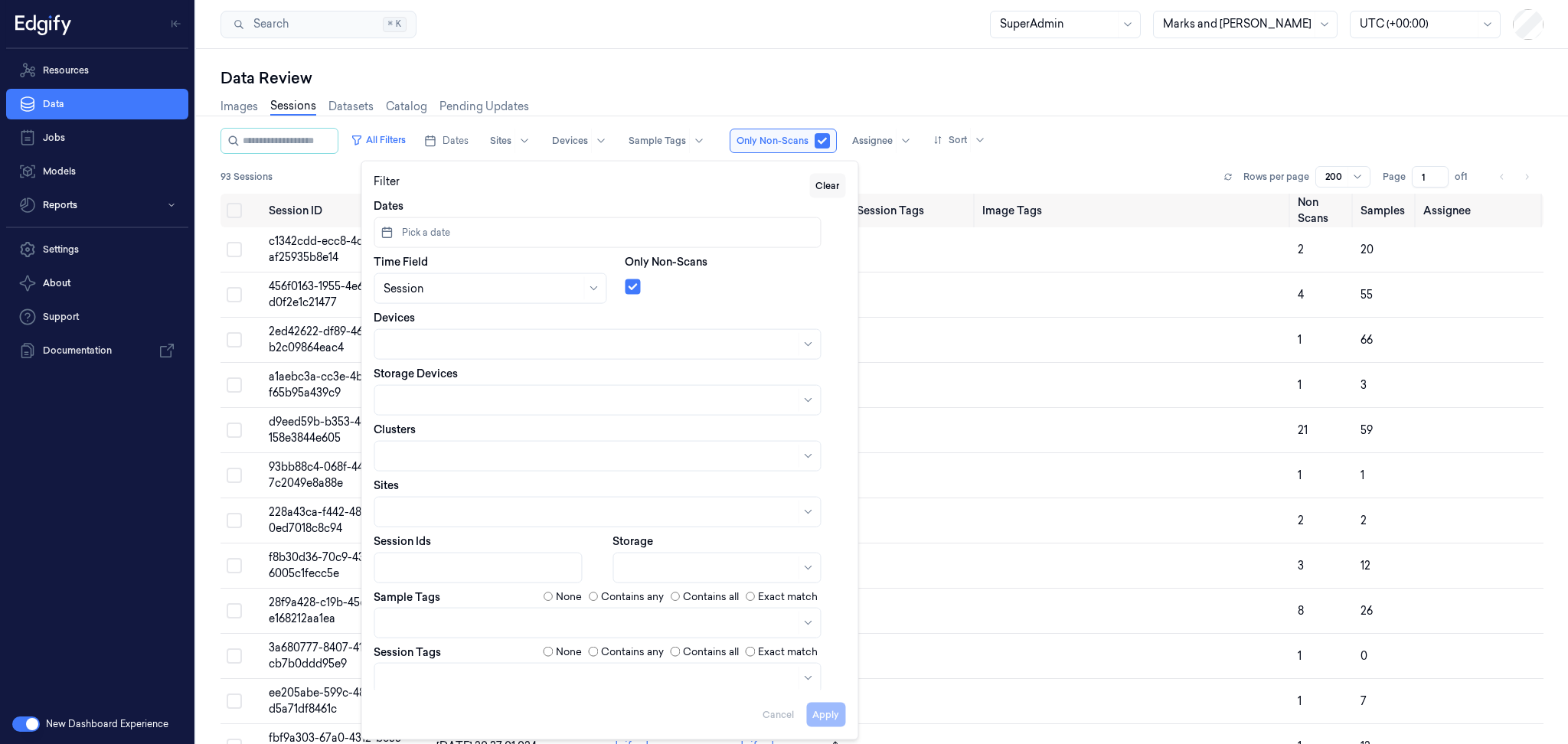
click at [818, 181] on button "Clear" at bounding box center [827, 185] width 36 height 25
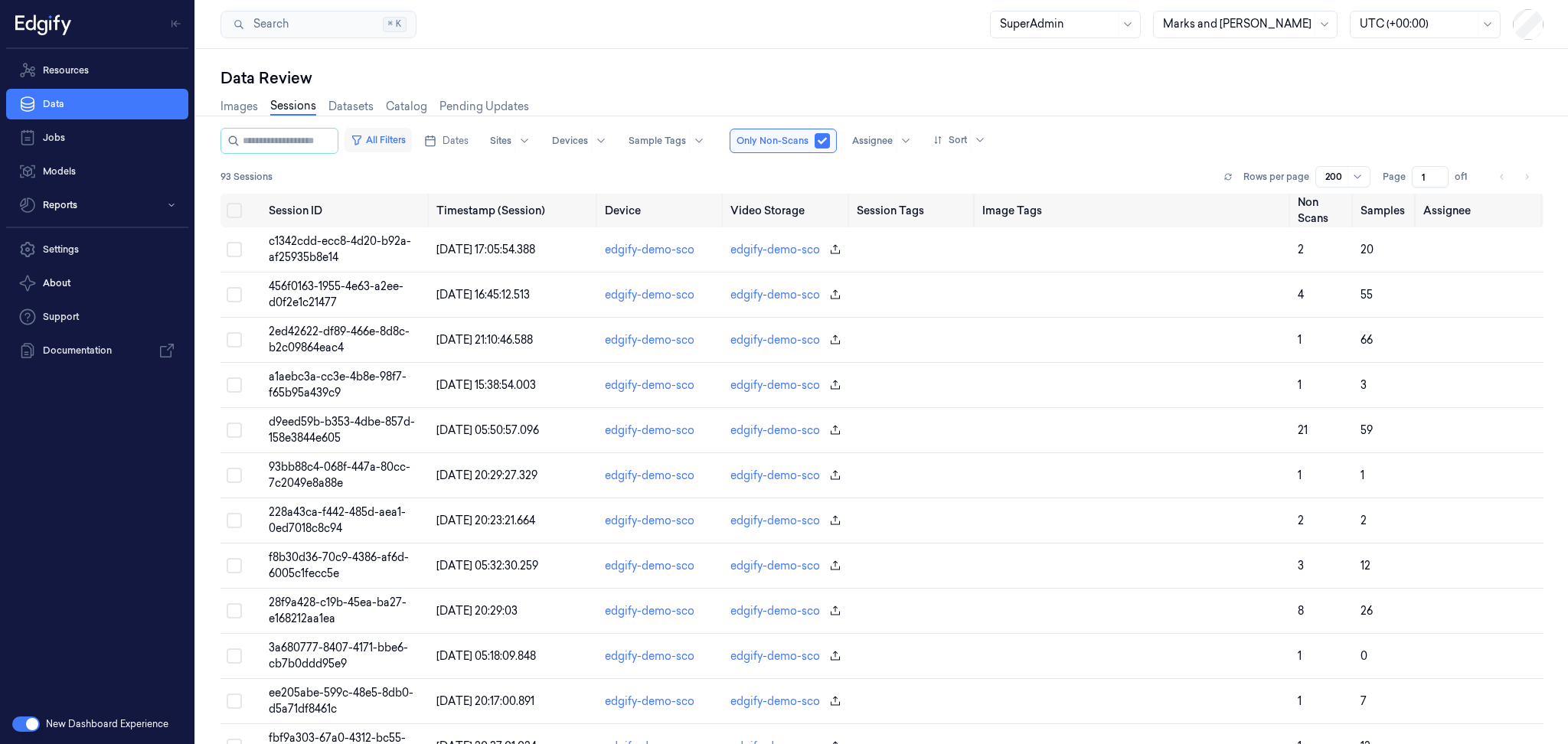
click at [385, 137] on button "All Filters" at bounding box center [377, 139] width 67 height 25
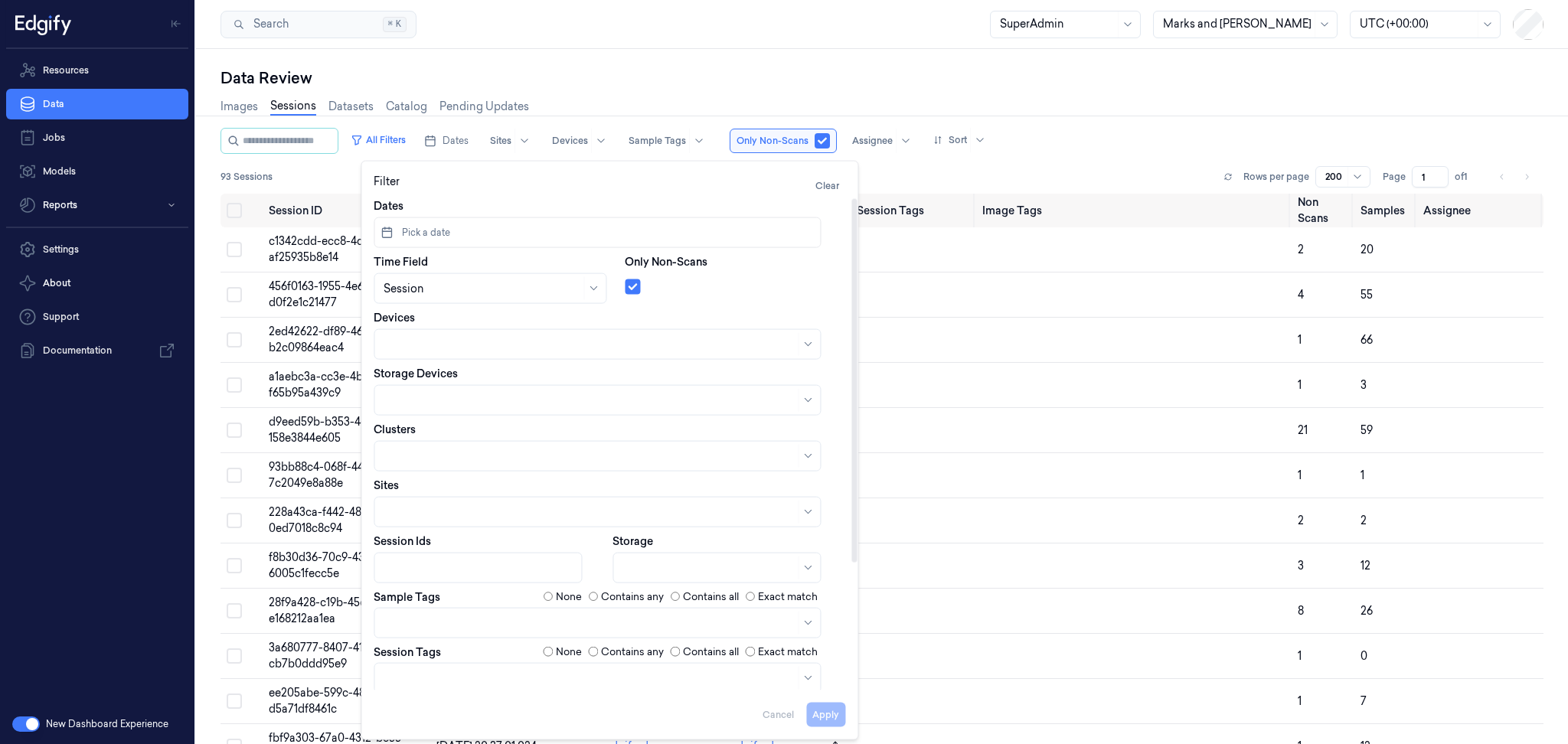
scroll to position [172, 0]
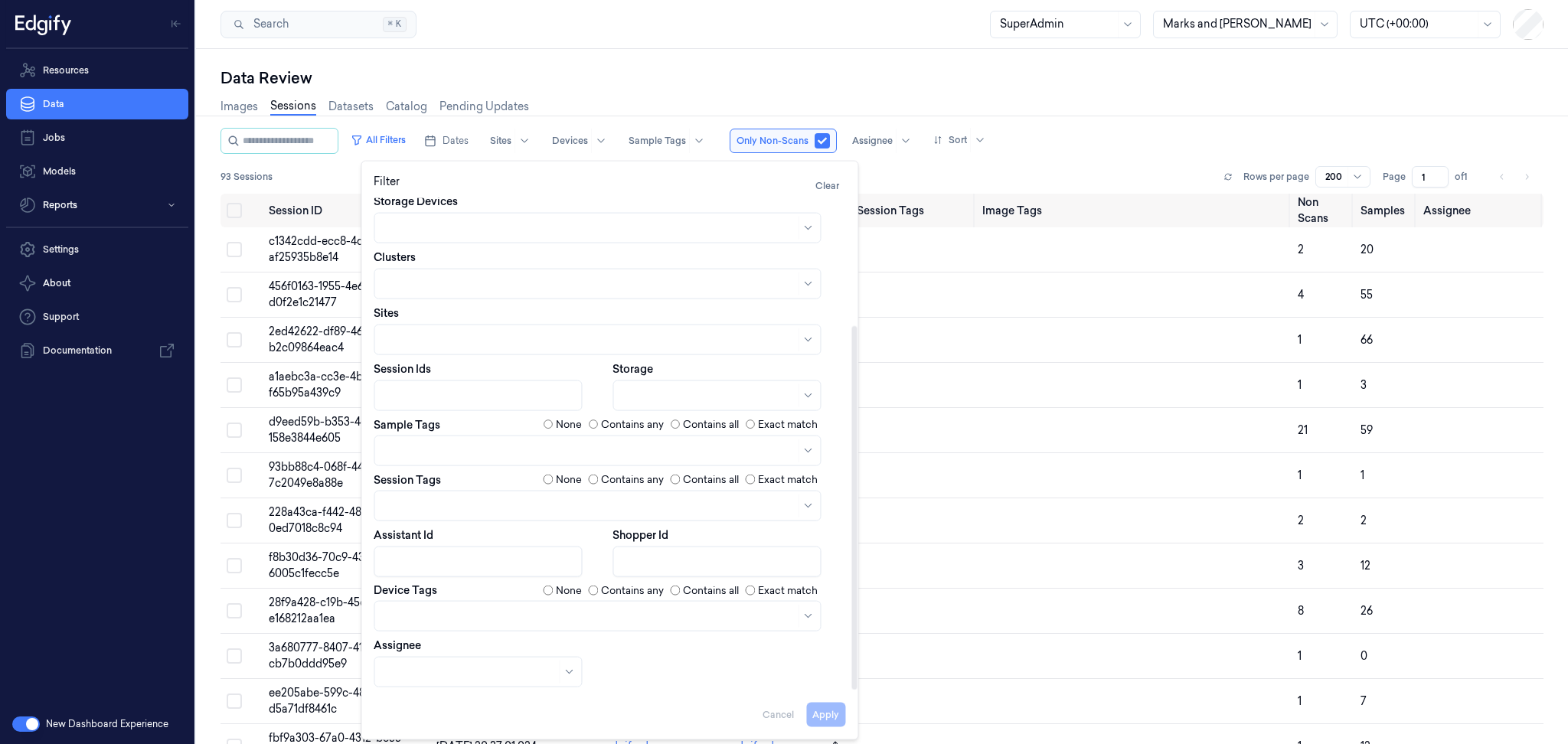
click at [780, 713] on div "Apply Cancel" at bounding box center [609, 707] width 472 height 37
click at [1047, 169] on div "93 Sessions Rows per page 200 Page 1 of 1" at bounding box center [881, 176] width 1323 height 21
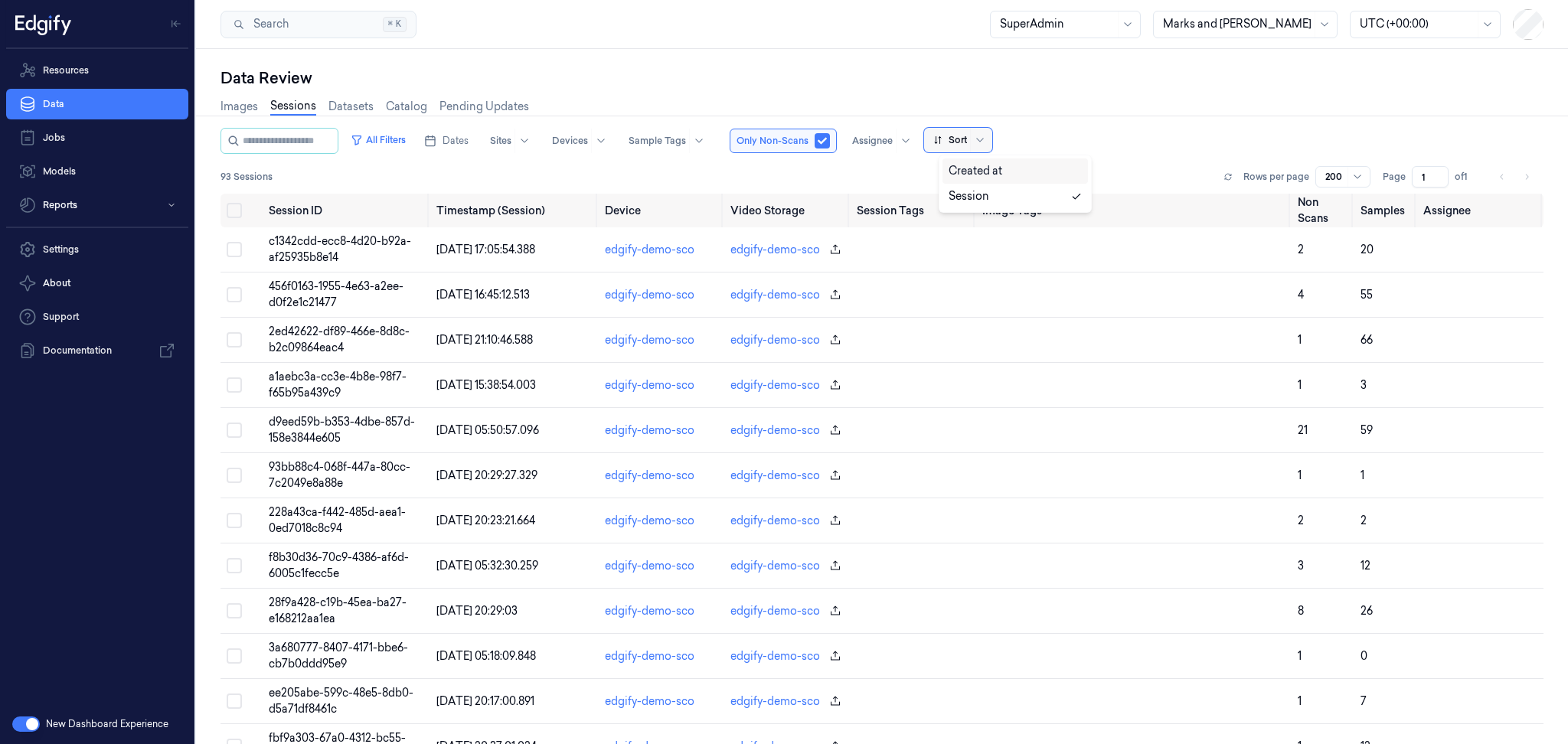
click at [984, 141] on div "Sort" at bounding box center [958, 139] width 68 height 25
click at [1005, 168] on div "Created at" at bounding box center [1015, 171] width 133 height 16
click at [403, 138] on button "All Filters" at bounding box center [377, 139] width 67 height 25
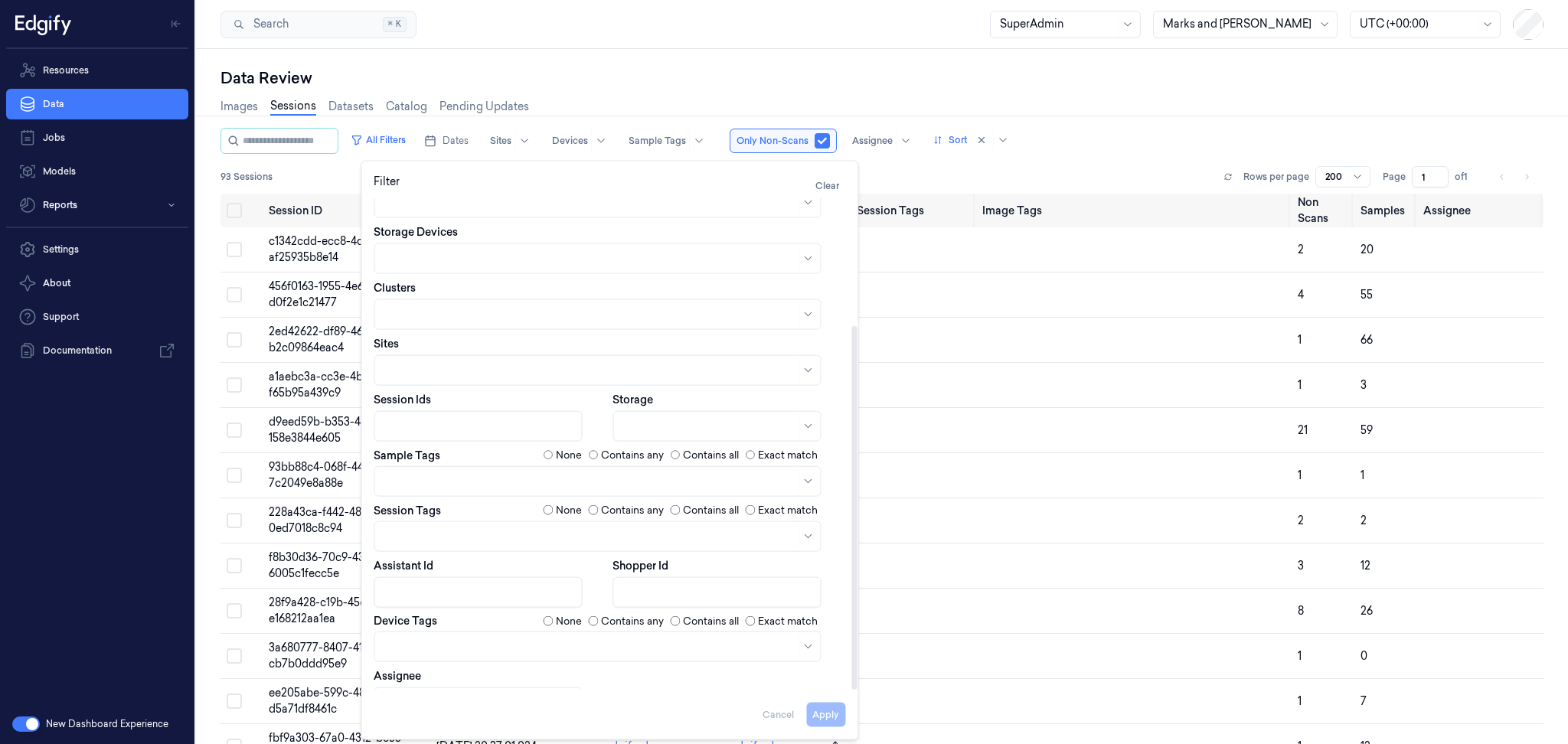
scroll to position [172, 0]
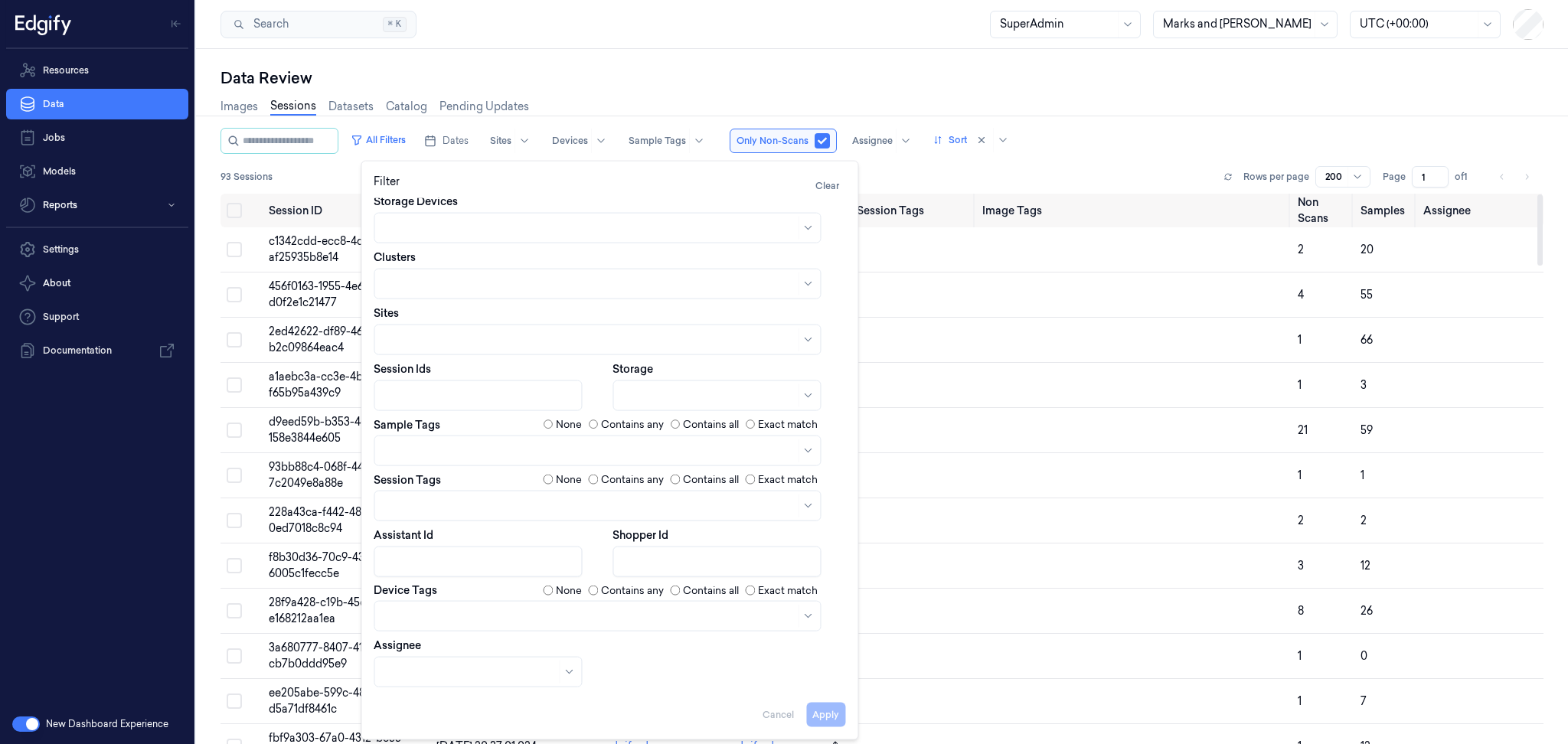
click at [1107, 171] on div "93 Sessions Rows per page 200 Page 1 of 1" at bounding box center [881, 176] width 1323 height 21
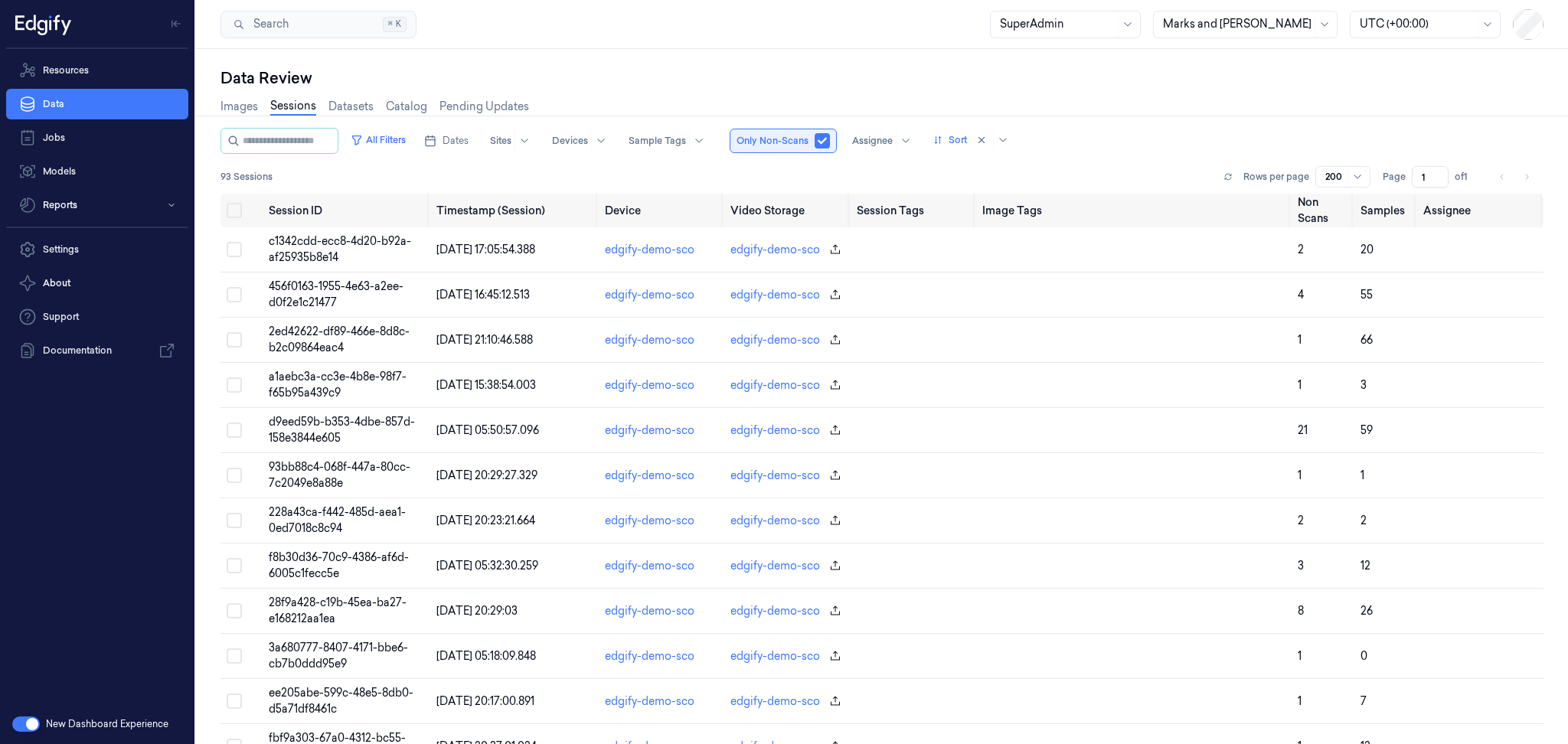
click at [829, 135] on button "button" at bounding box center [822, 141] width 15 height 15
click at [349, 245] on span "14eed58b-d283-4a54-a8a4-f28b51930e61" at bounding box center [339, 249] width 141 height 30
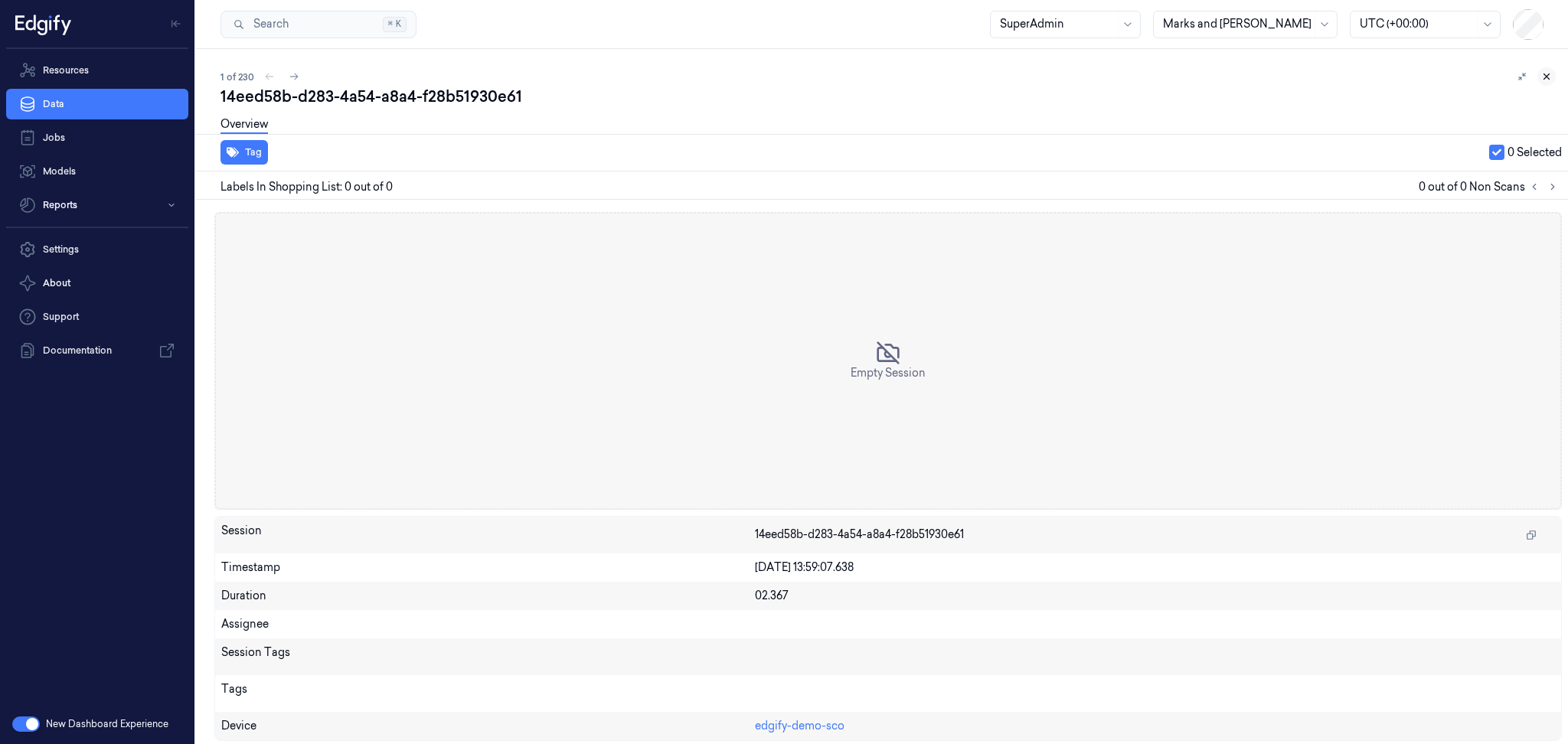
click at [1548, 75] on icon at bounding box center [1546, 76] width 11 height 11
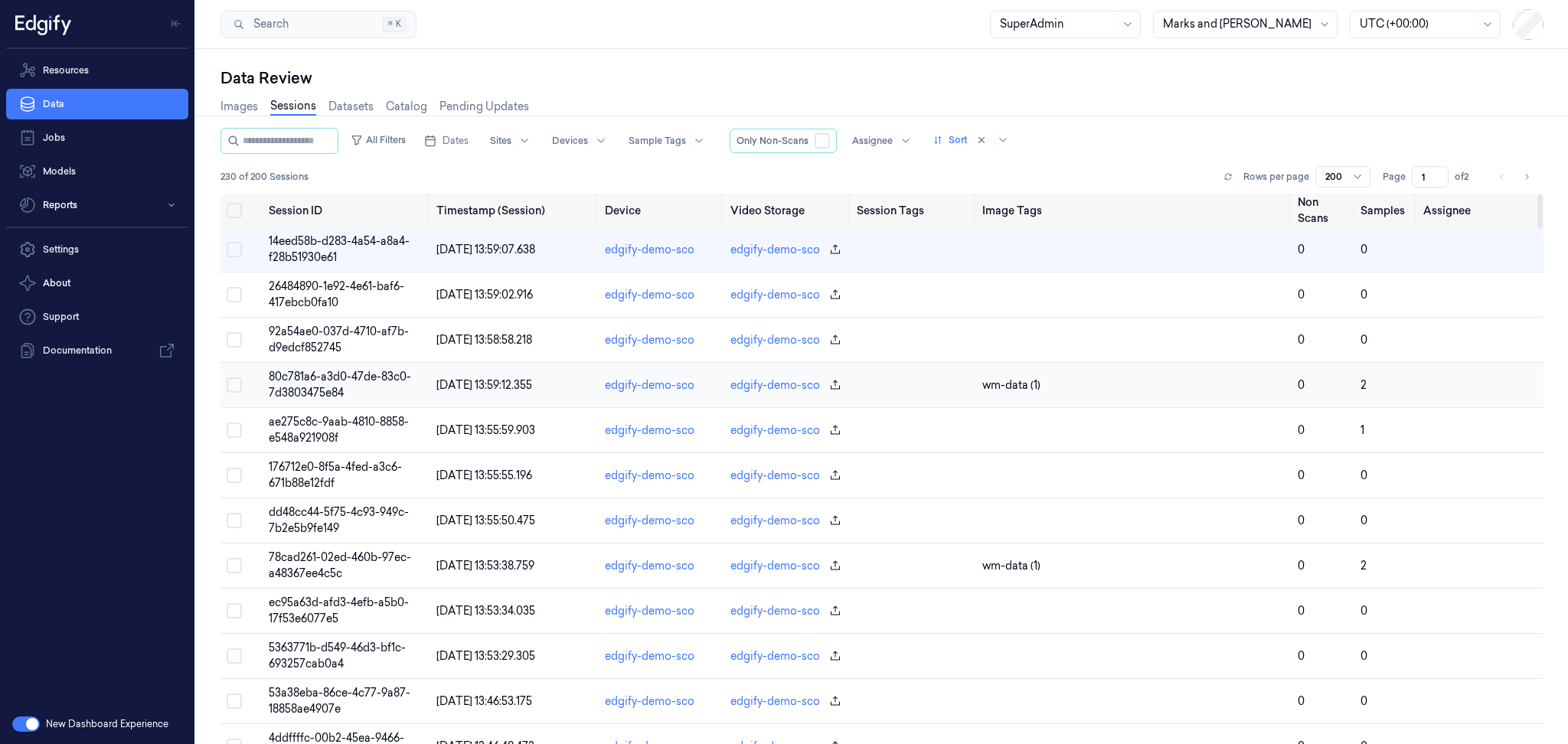
click at [357, 381] on span "80c781a6-a3d0-47de-83c0-7d3803475e84" at bounding box center [340, 384] width 143 height 30
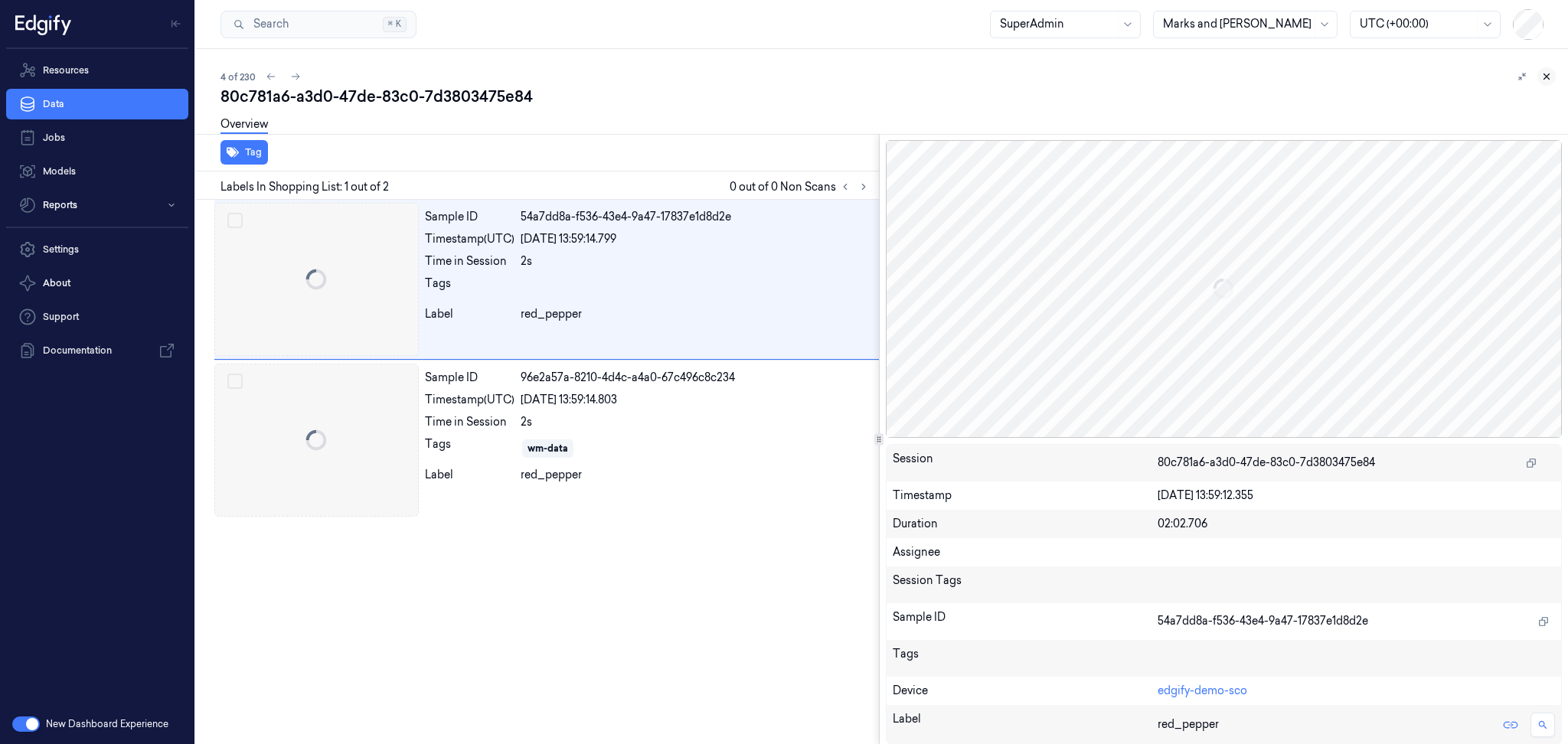
click at [1548, 77] on icon at bounding box center [1547, 76] width 5 height 5
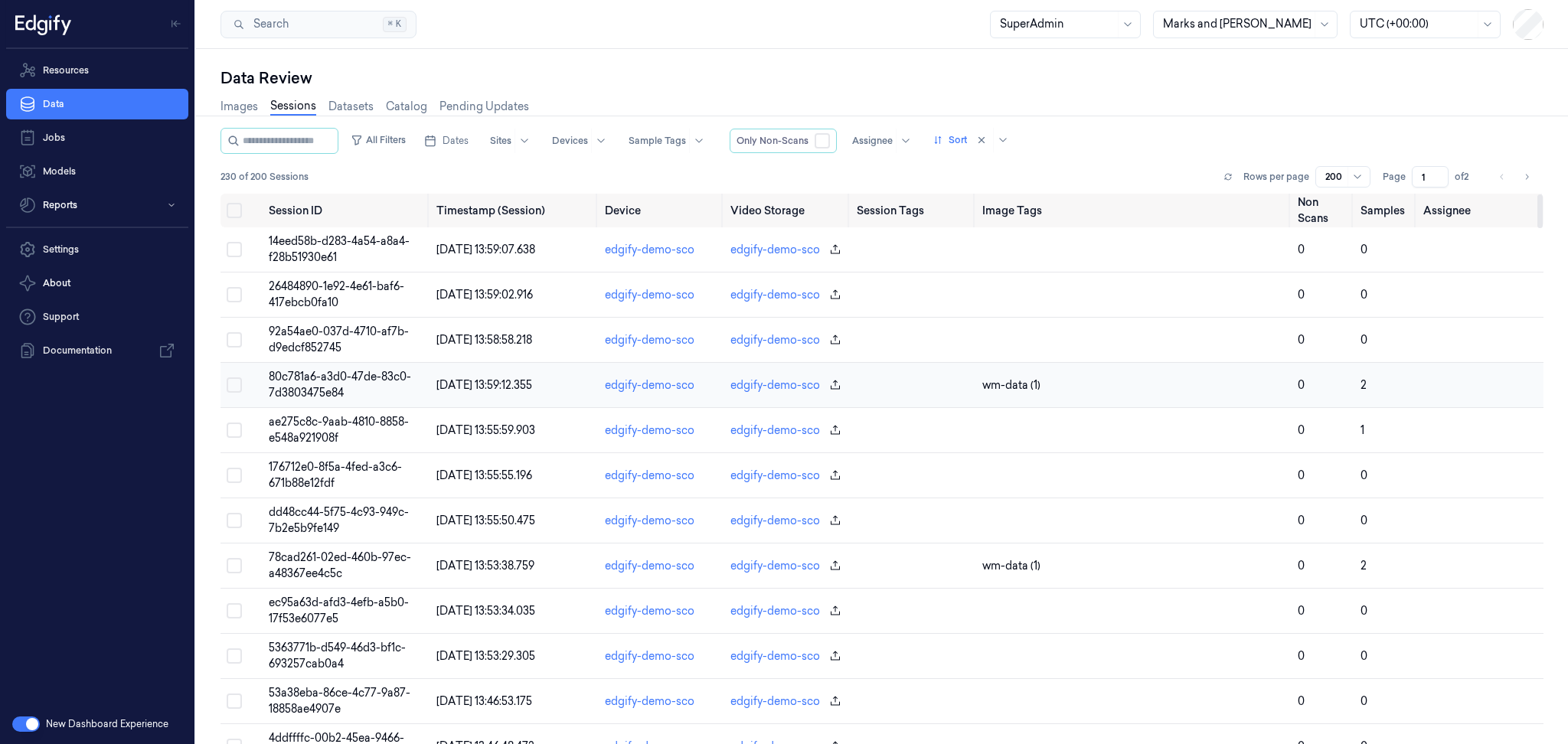
click at [508, 397] on td "[DATE] 13:59:12.355" at bounding box center [513, 385] width 167 height 45
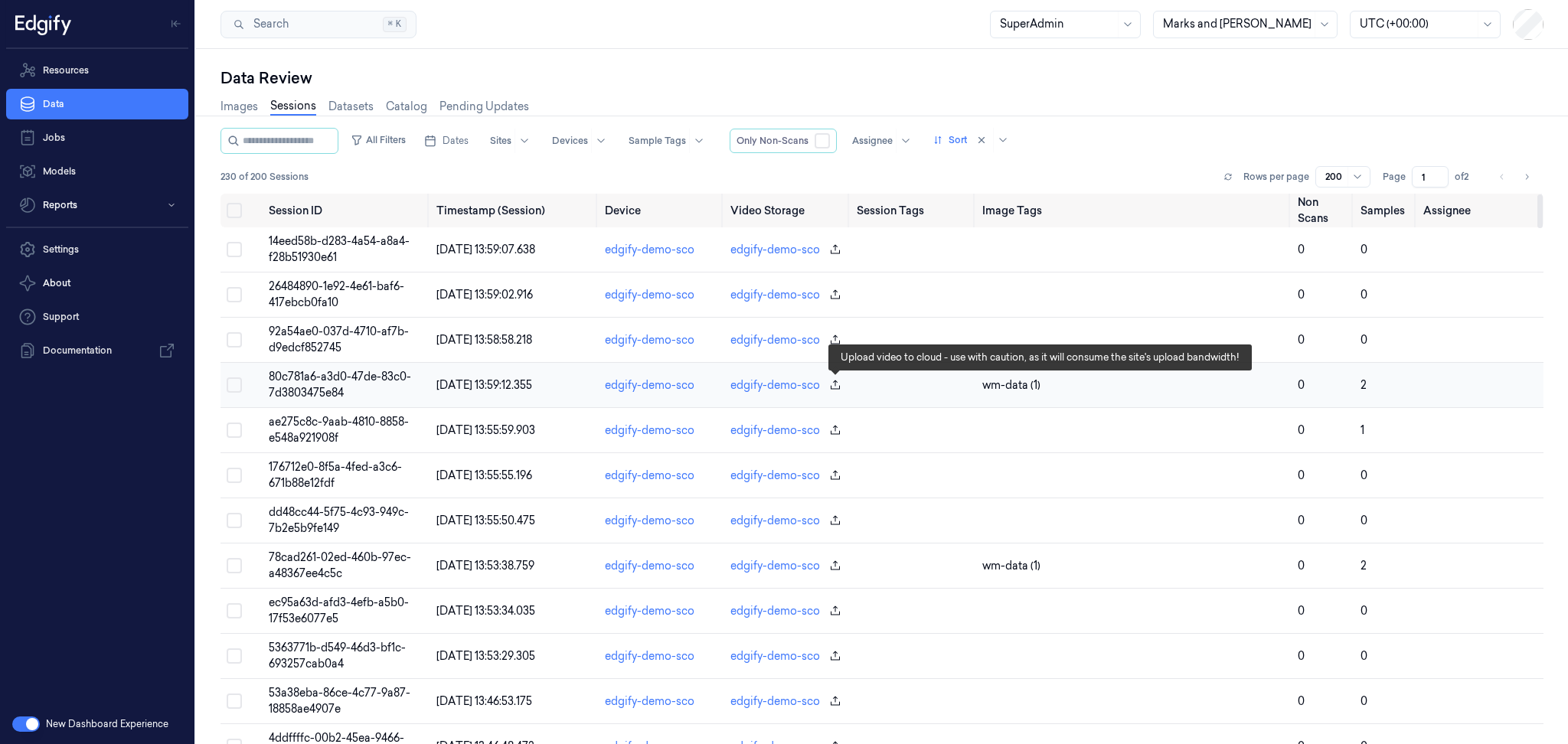
click at [834, 381] on icon "button" at bounding box center [835, 384] width 9 height 9
click at [835, 382] on icon "button" at bounding box center [835, 385] width 12 height 12
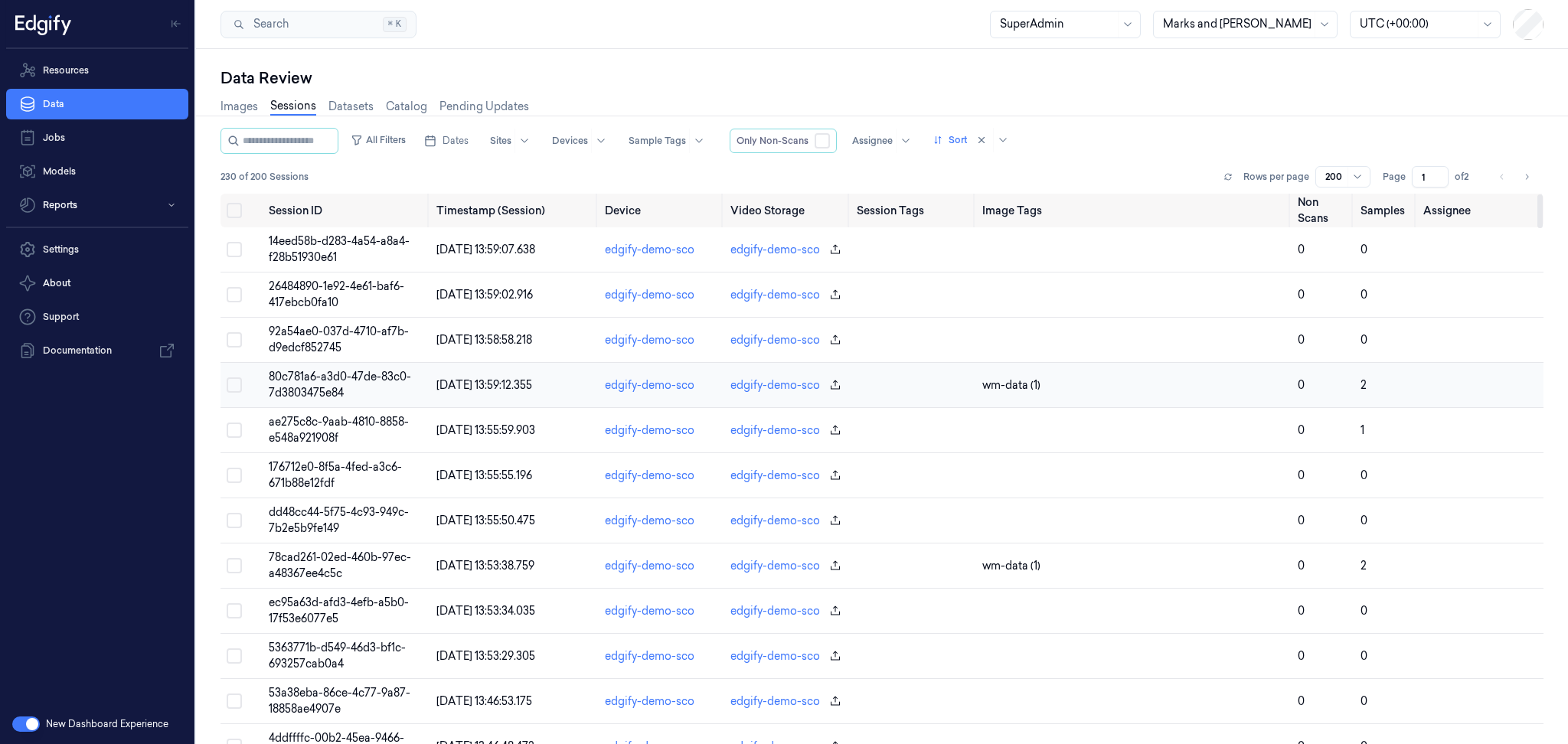
click at [371, 379] on span "80c781a6-a3d0-47de-83c0-7d3803475e84" at bounding box center [340, 384] width 143 height 30
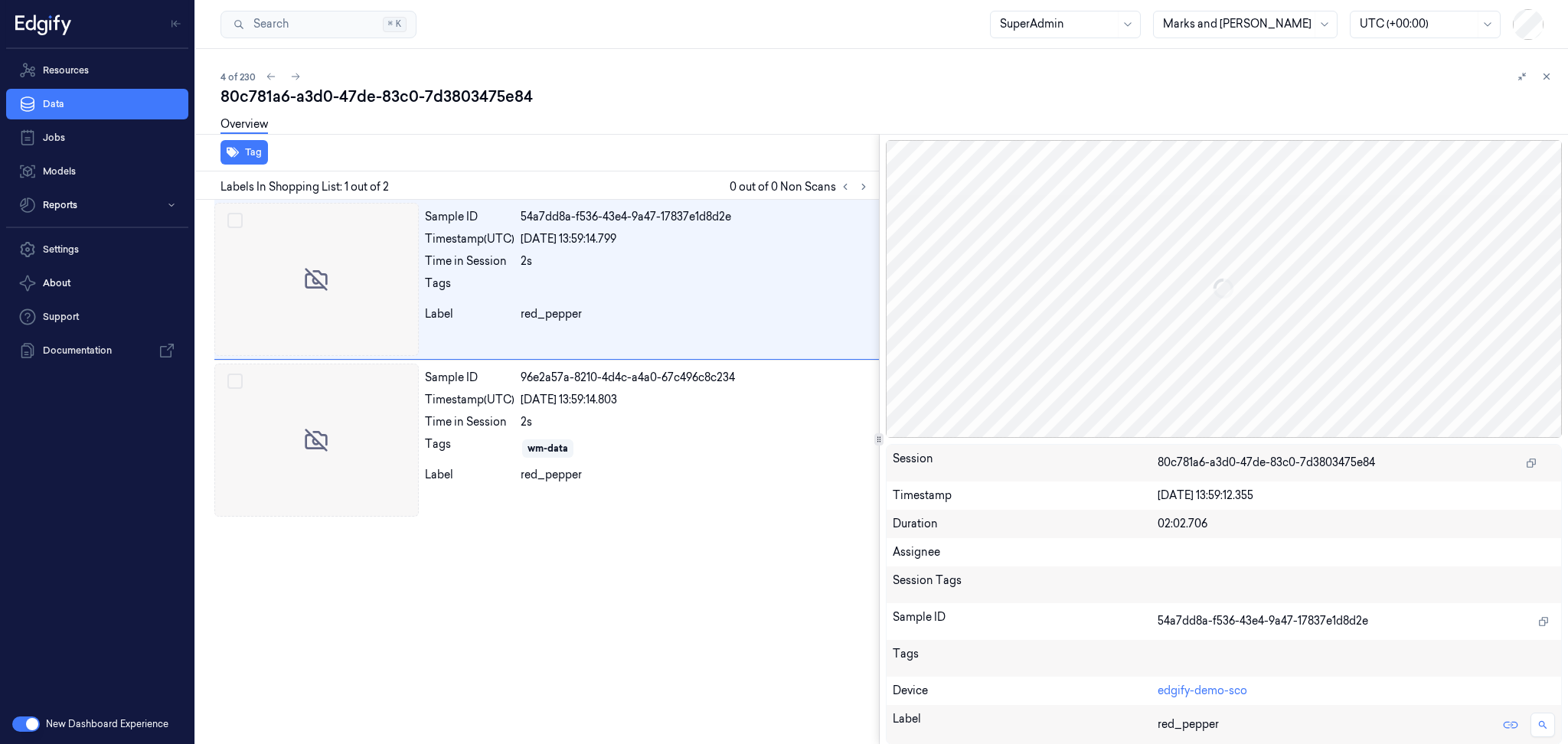
drag, startPoint x: 1548, startPoint y: 66, endPoint x: 1525, endPoint y: 91, distance: 34.0
click at [1548, 68] on button at bounding box center [1547, 76] width 19 height 19
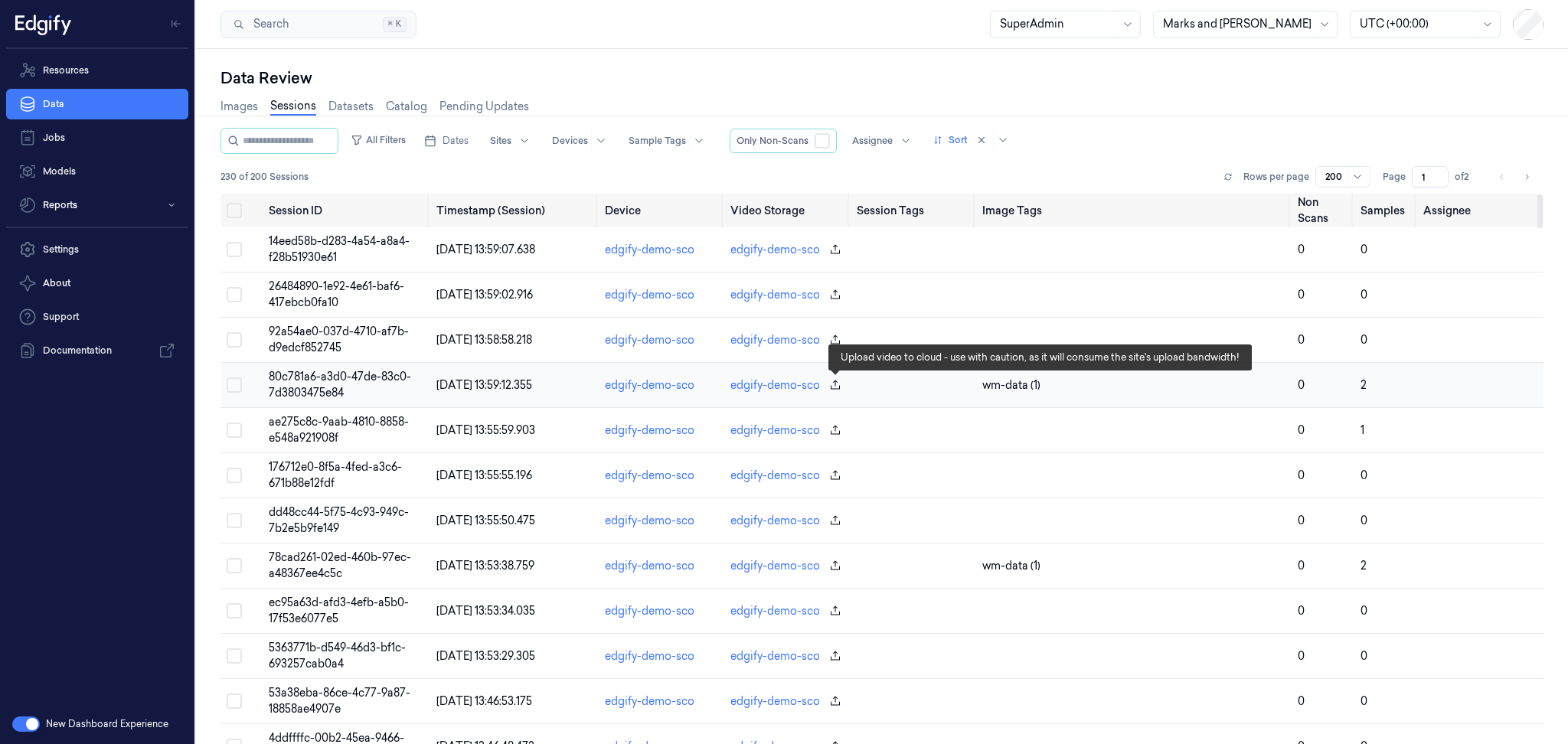
click at [836, 380] on icon "button" at bounding box center [835, 384] width 9 height 9
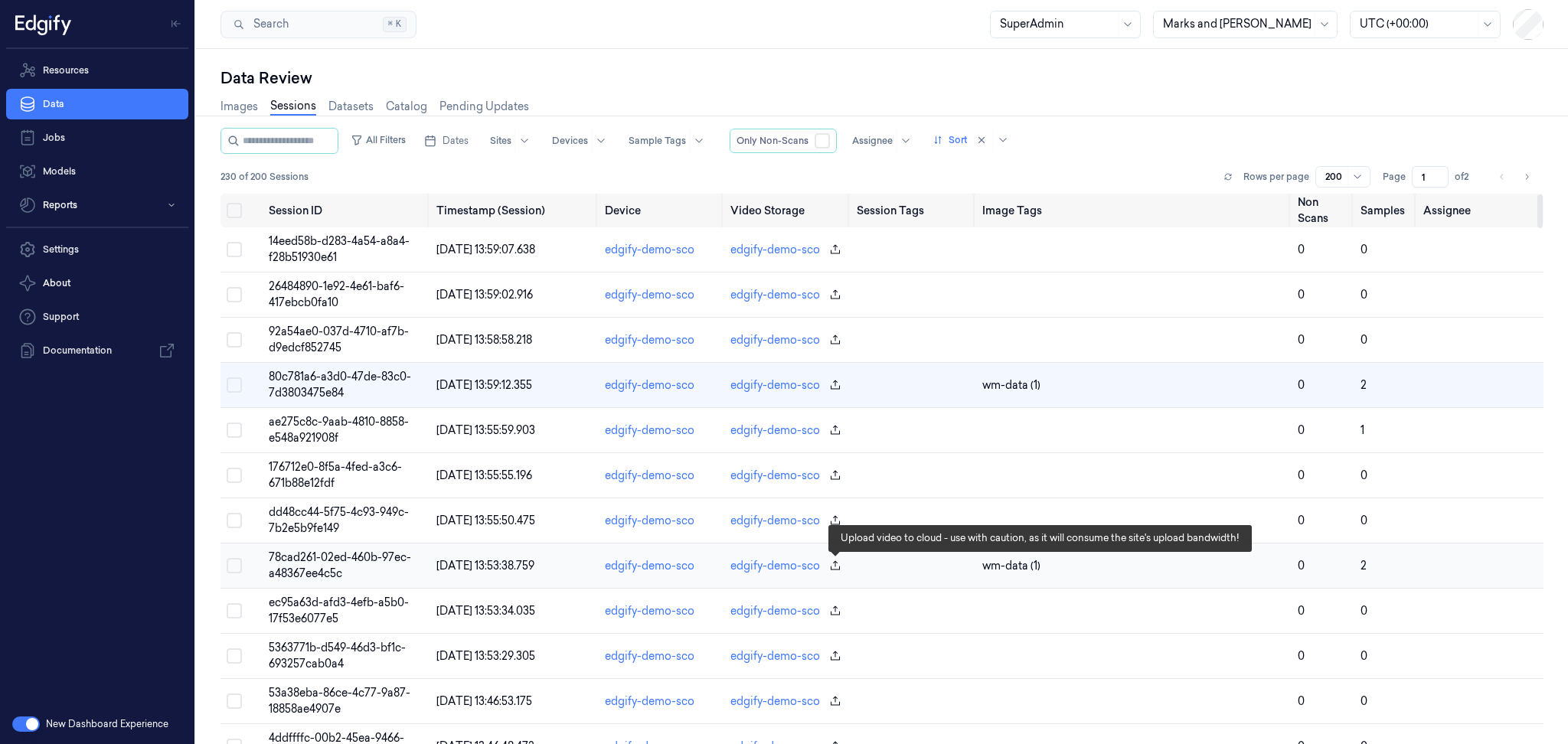
click at [831, 563] on icon "button" at bounding box center [835, 565] width 12 height 12
